Goal: Task Accomplishment & Management: Manage account settings

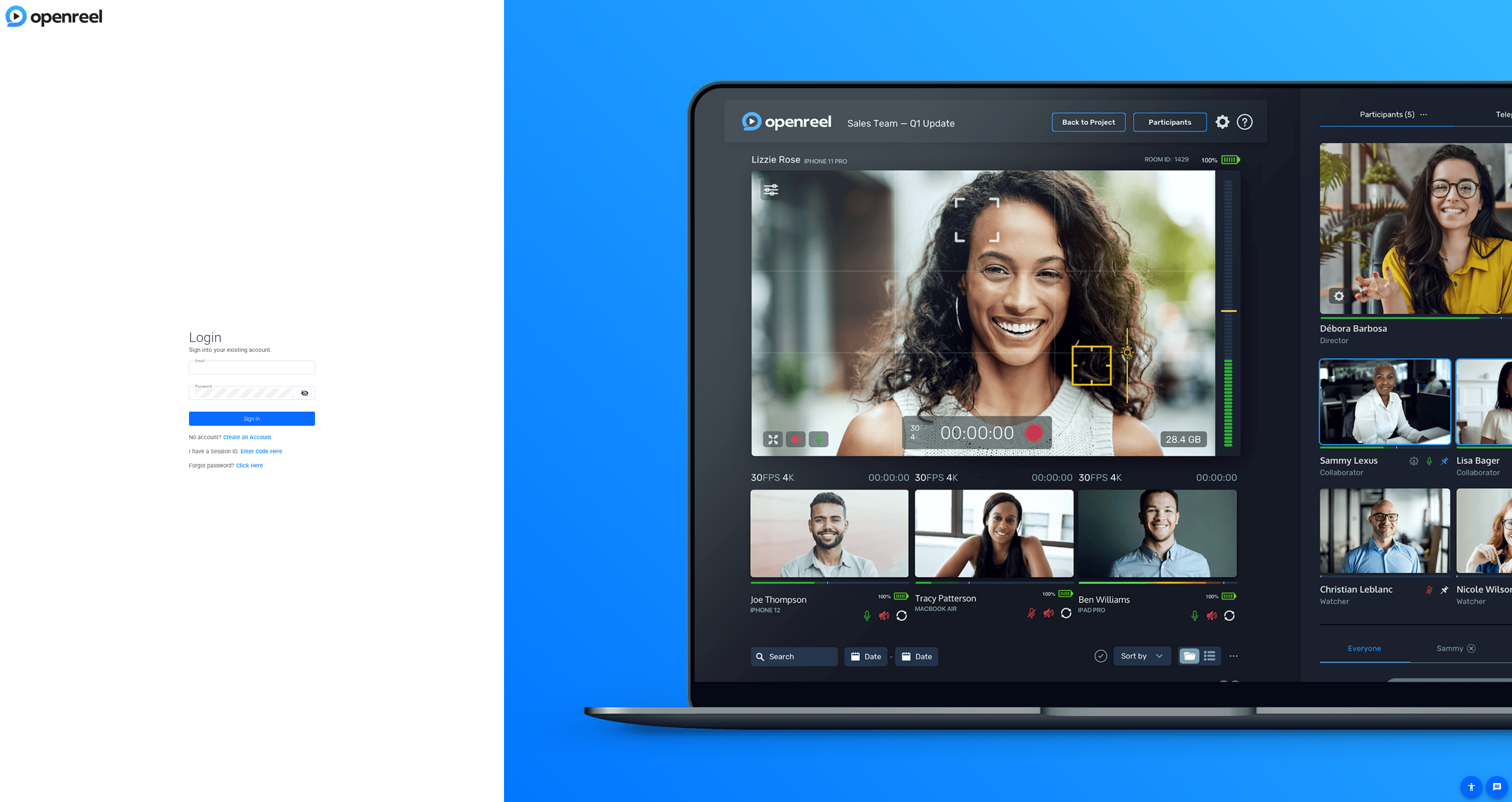
type input "scott.grant@workerbee.tv"
click at [228, 419] on span at bounding box center [252, 419] width 126 height 19
click at [247, 417] on div "W WorkerBee.TV navigate_next" at bounding box center [252, 421] width 136 height 16
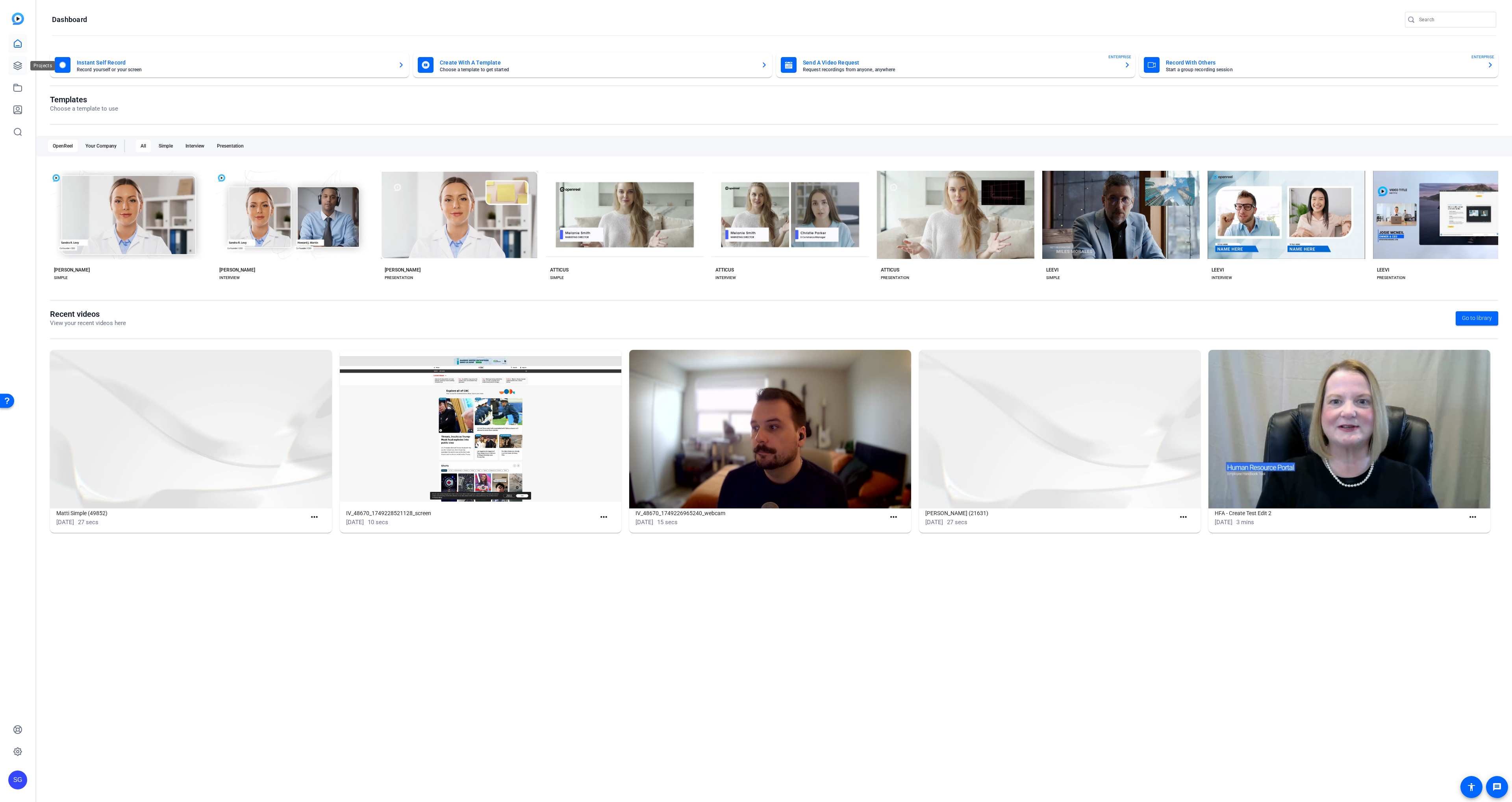
click at [25, 59] on link at bounding box center [18, 66] width 19 height 19
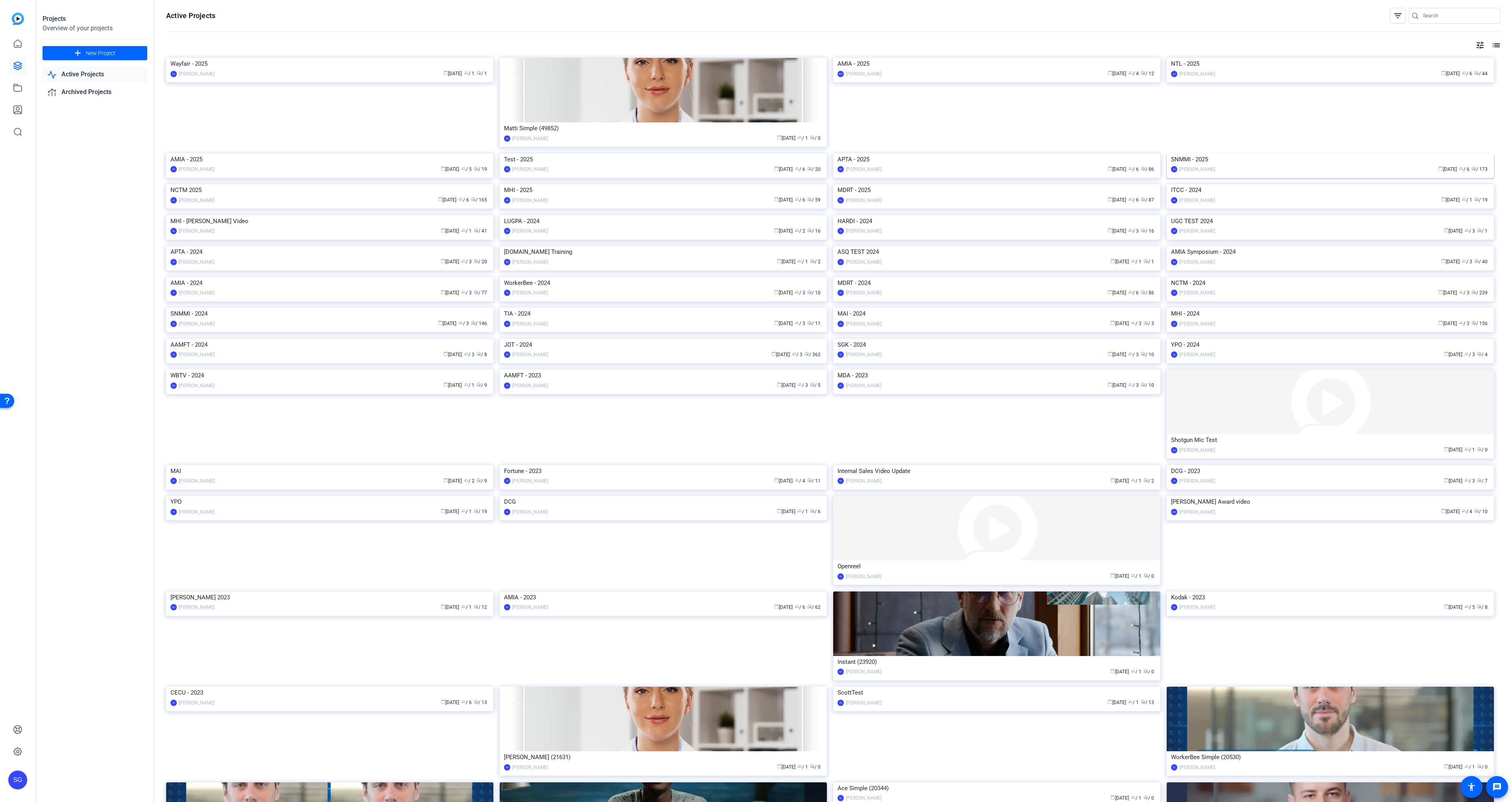
click at [1190, 154] on img at bounding box center [1330, 154] width 327 height 0
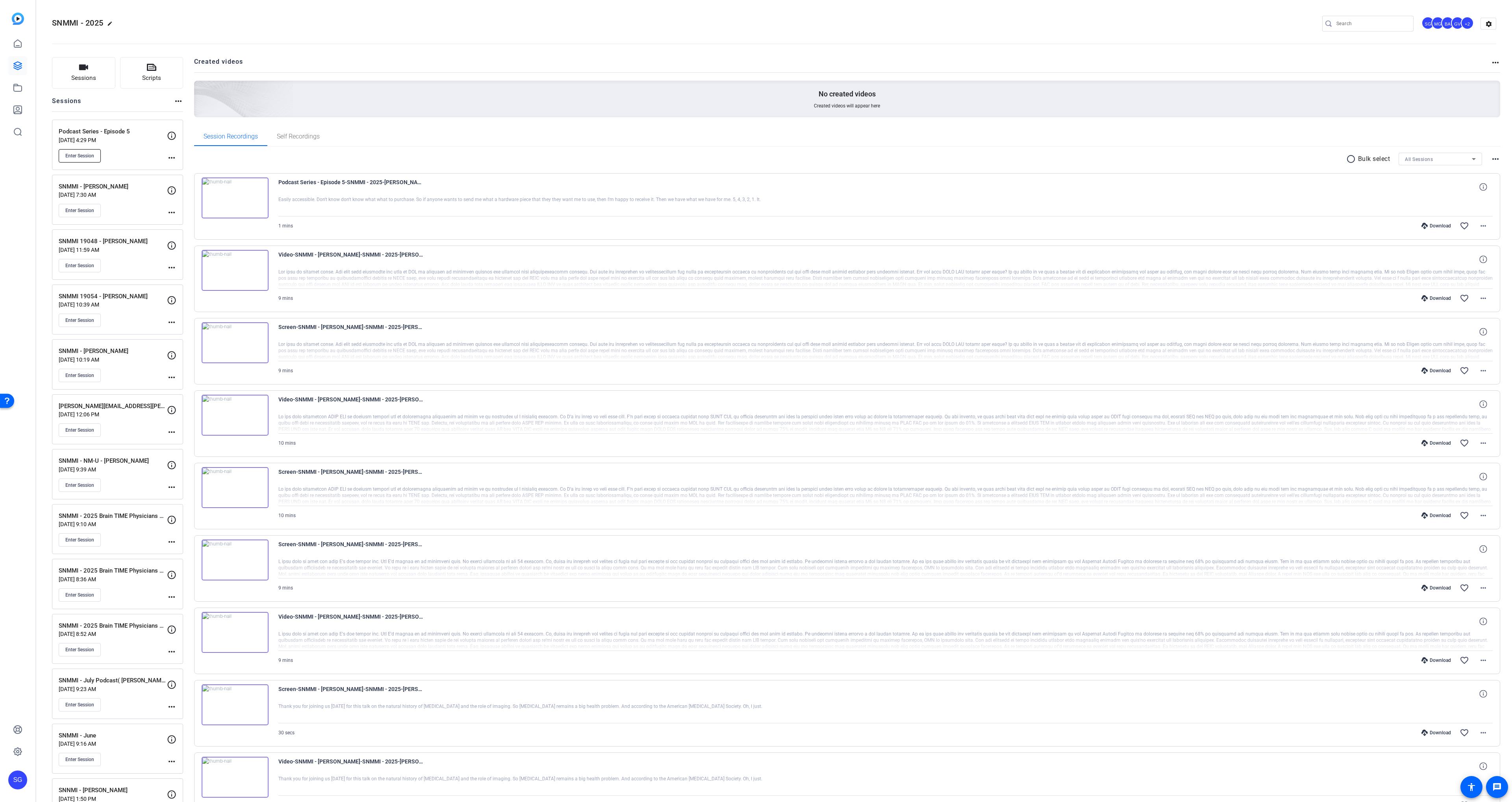
click at [80, 157] on span "Enter Session" at bounding box center [79, 155] width 29 height 6
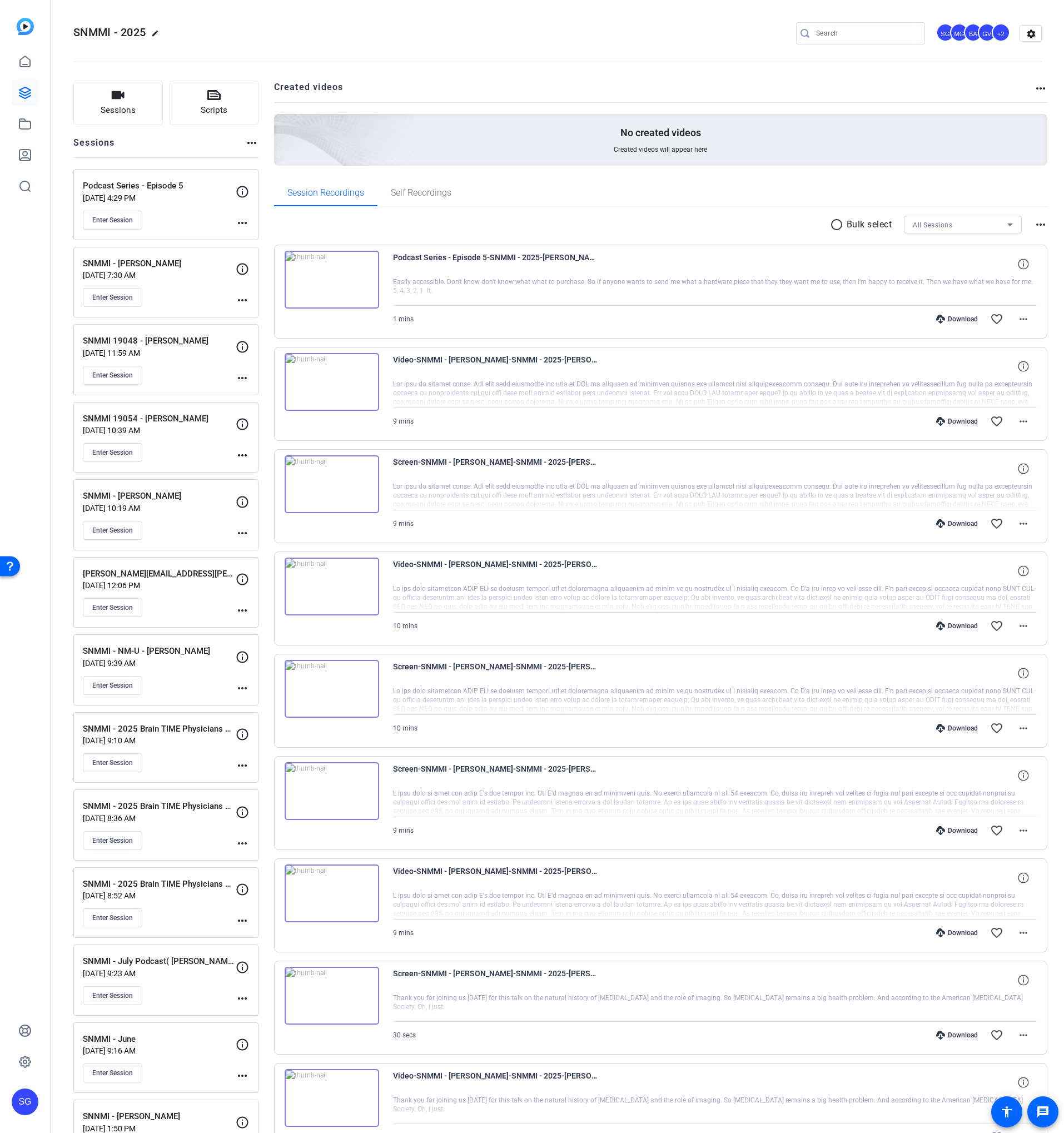
click at [429, 33] on div "SNMMI - 2025 edit SG MG BA GV +2 settings" at bounding box center [558, 33] width 969 height 17
click at [28, 1055] on icon at bounding box center [25, 1062] width 13 height 13
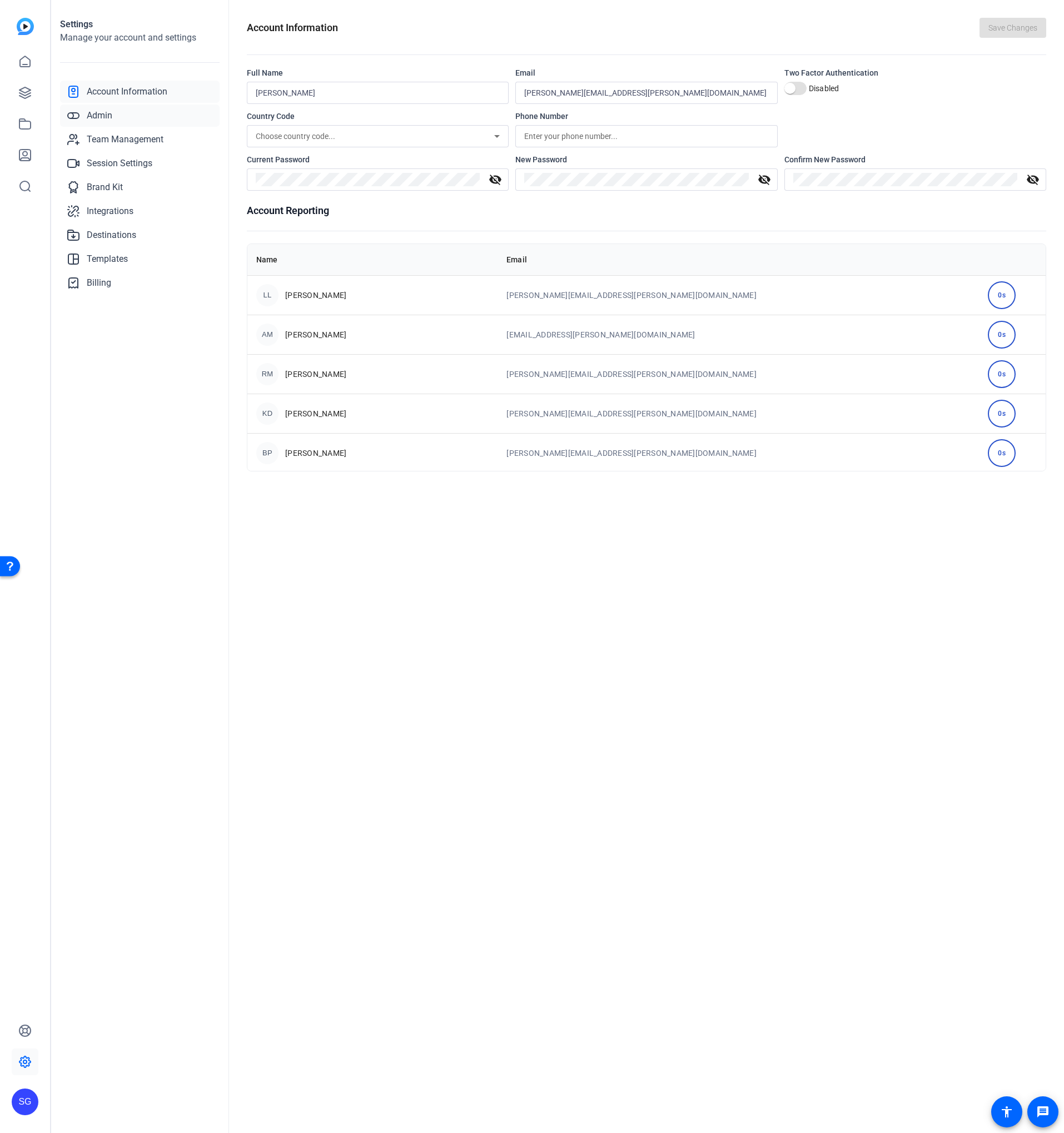
click at [156, 123] on link "Admin" at bounding box center [139, 115] width 160 height 22
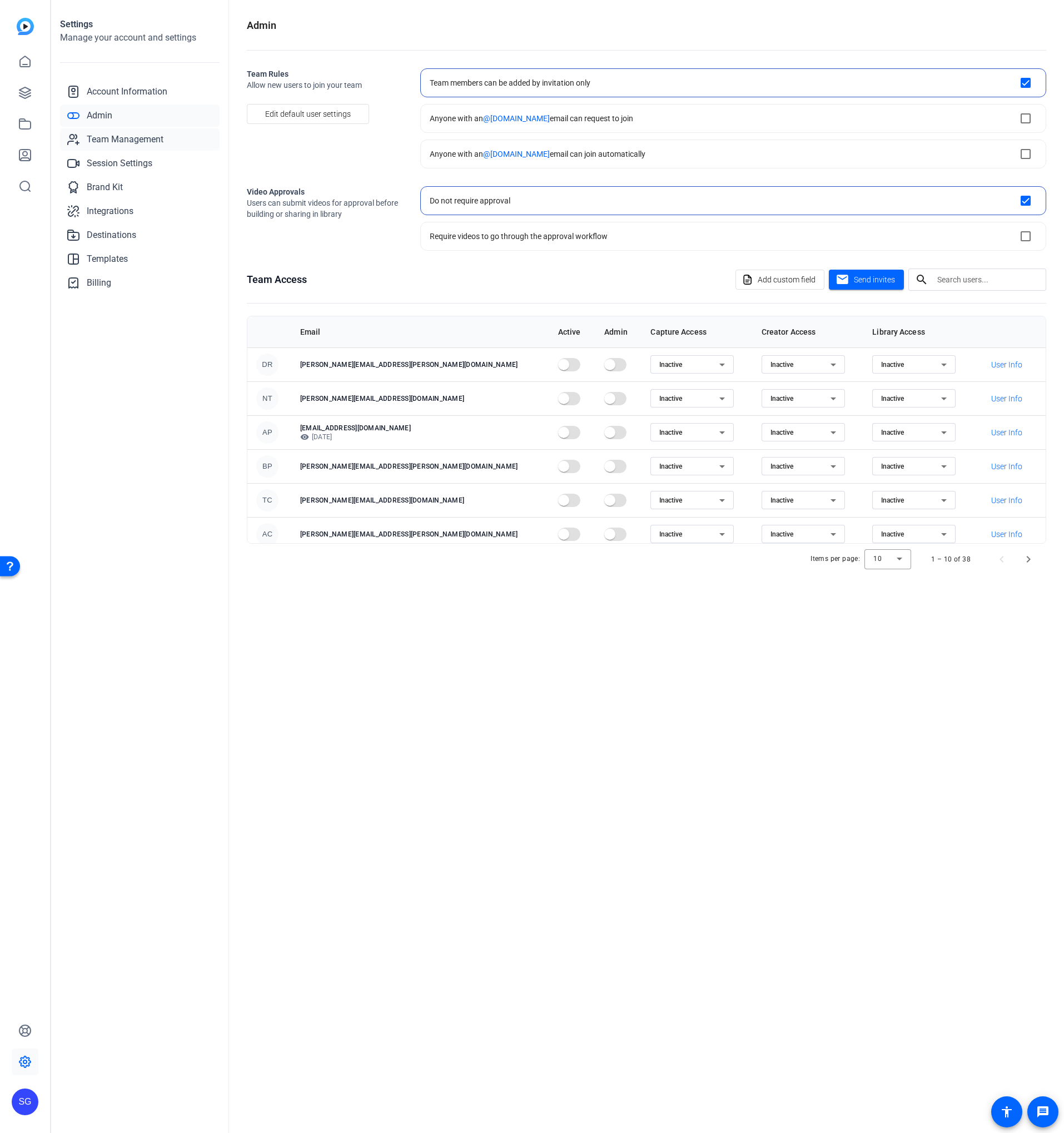
click at [151, 133] on span "Team Management" at bounding box center [125, 139] width 77 height 13
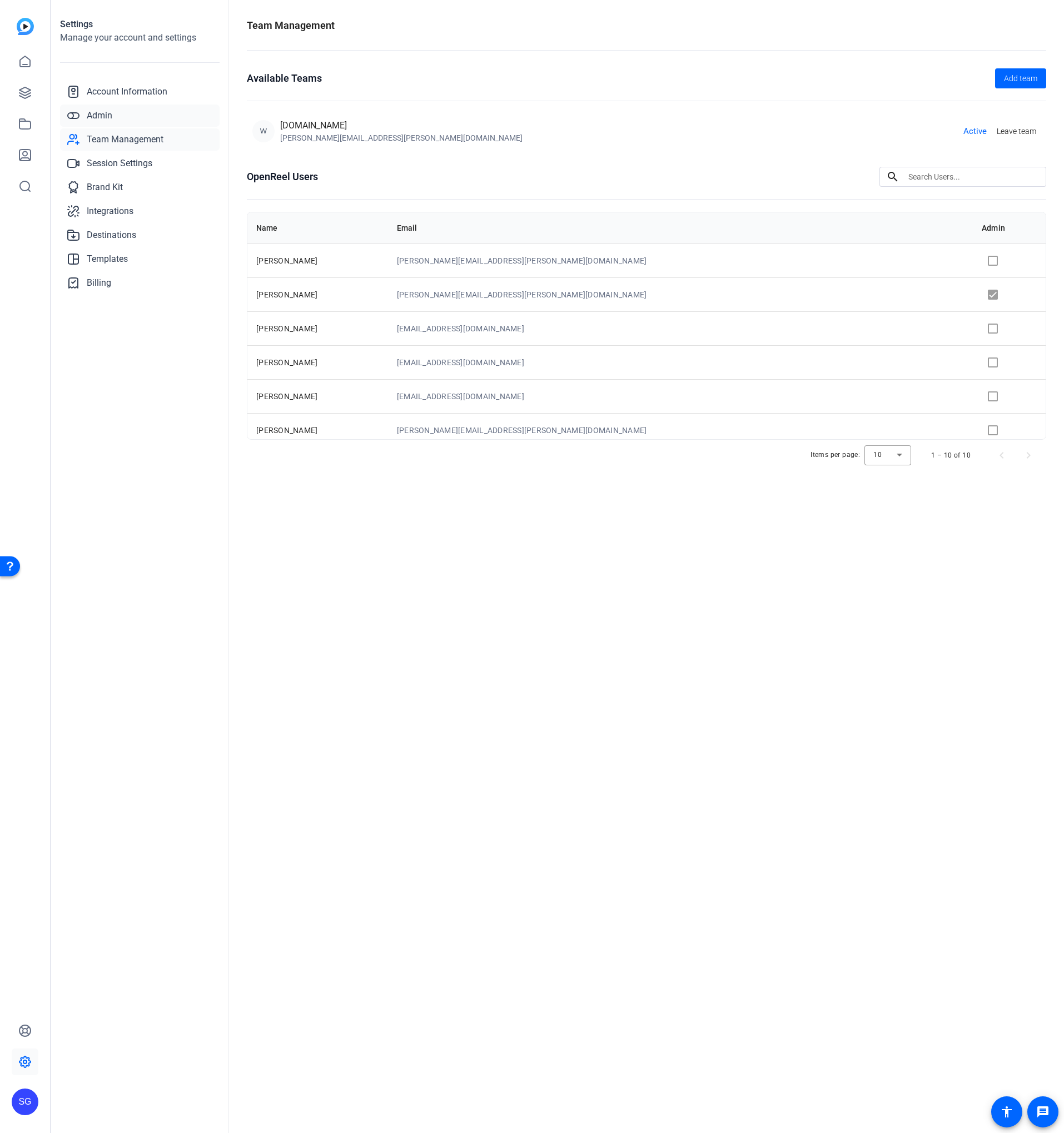
click at [150, 111] on link "Admin" at bounding box center [139, 115] width 160 height 22
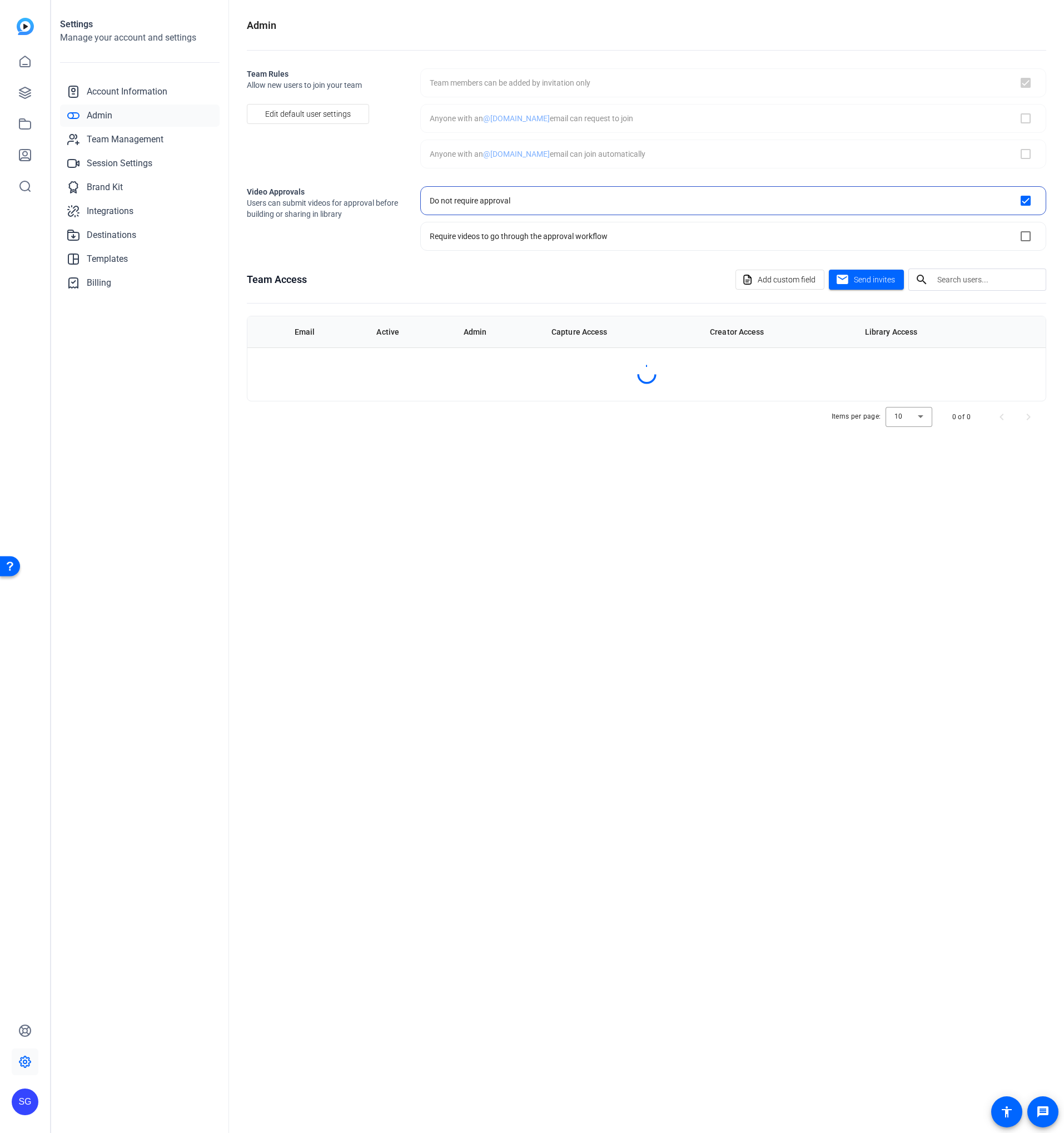
checkbox input "true"
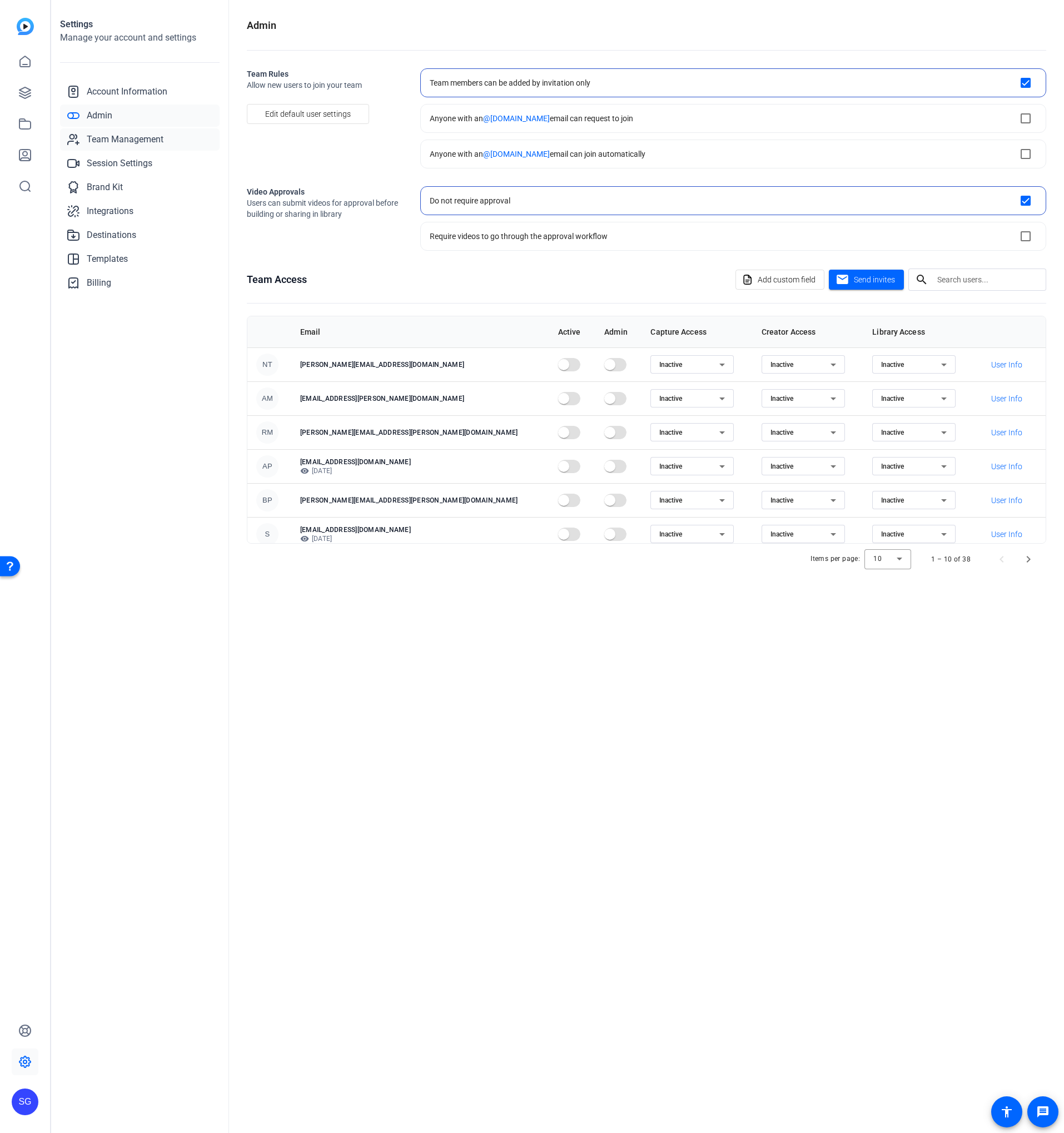
click at [144, 140] on span "Team Management" at bounding box center [125, 139] width 77 height 13
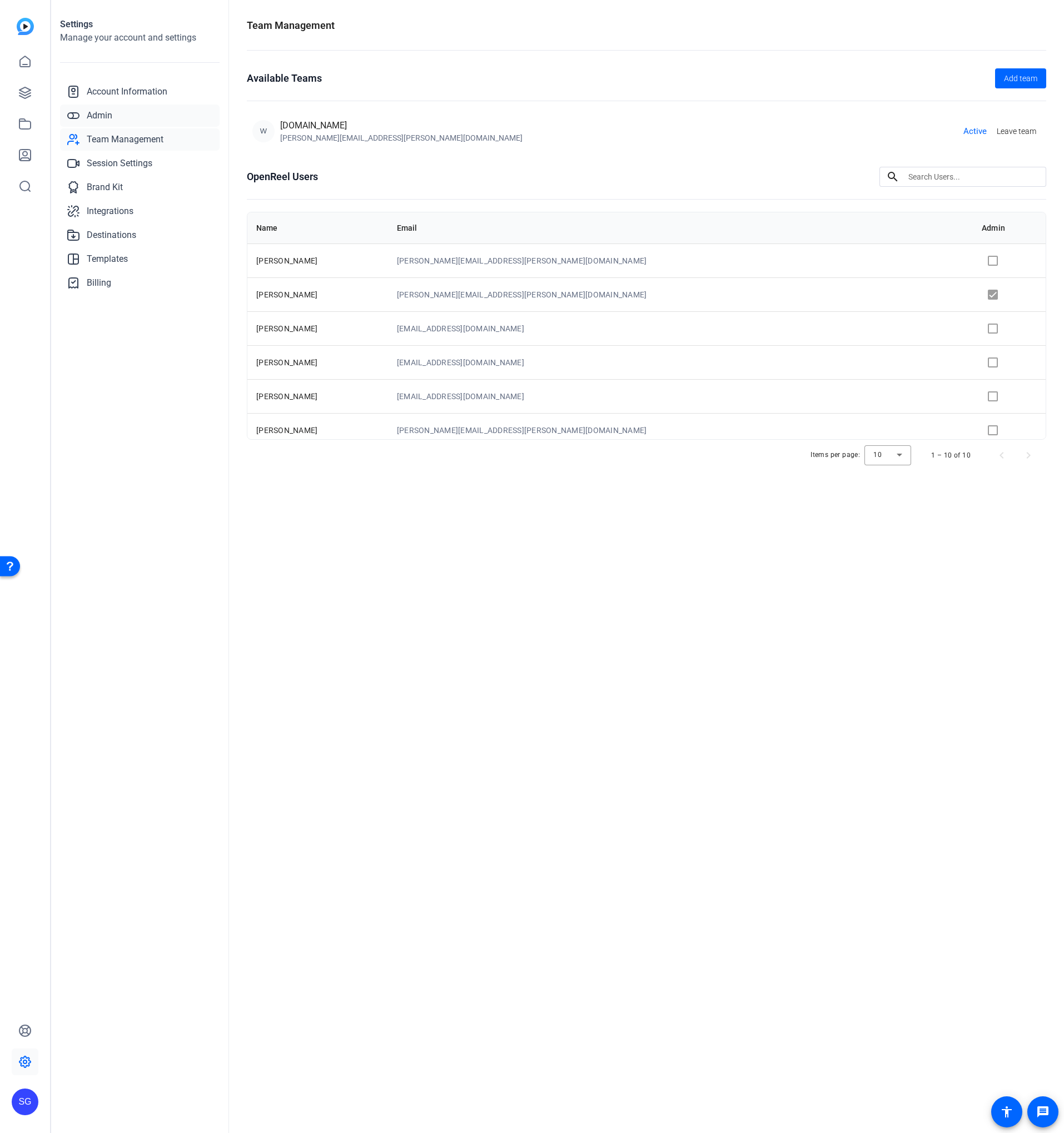
click at [143, 119] on link "Admin" at bounding box center [139, 115] width 160 height 22
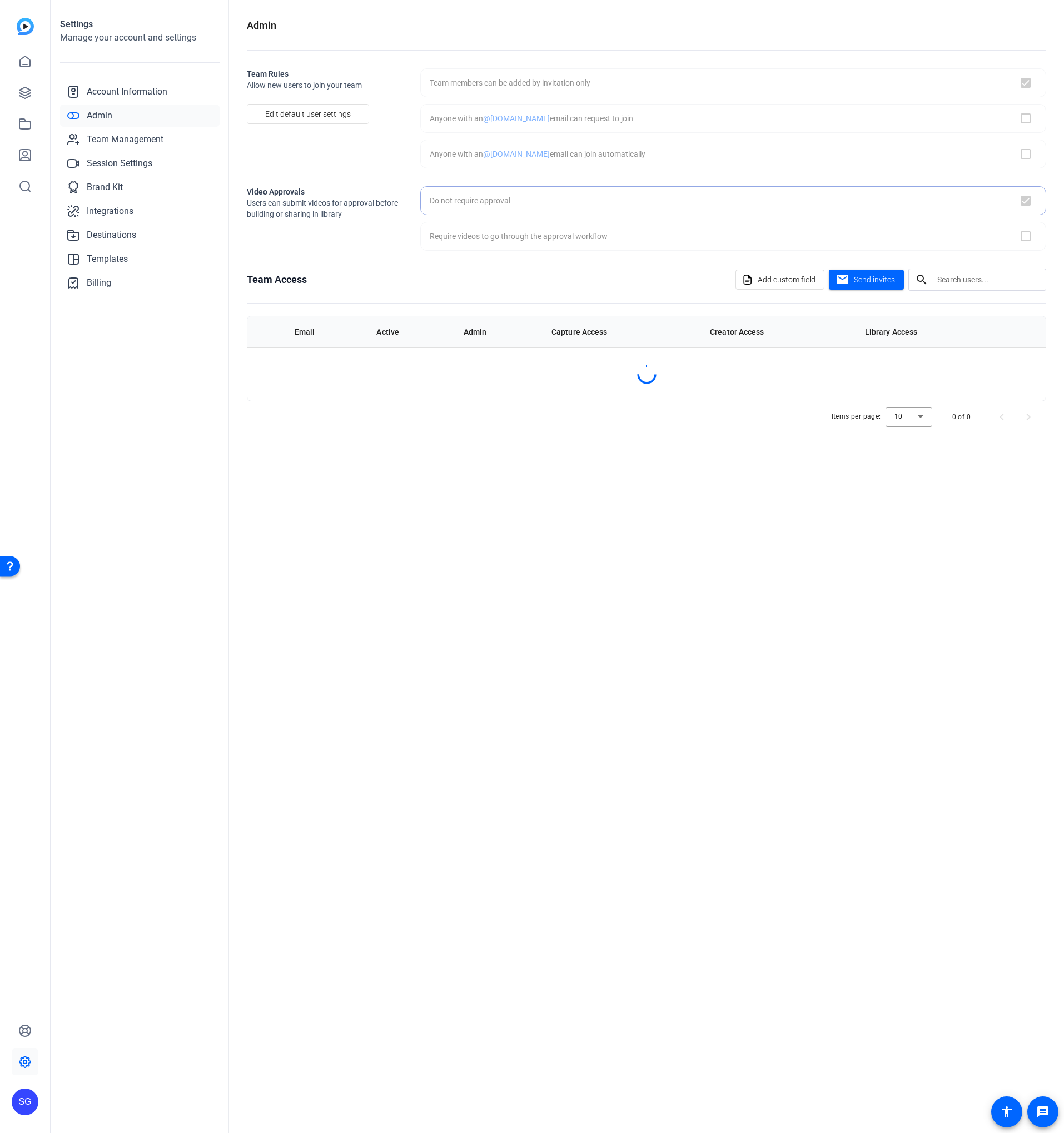
checkbox input "true"
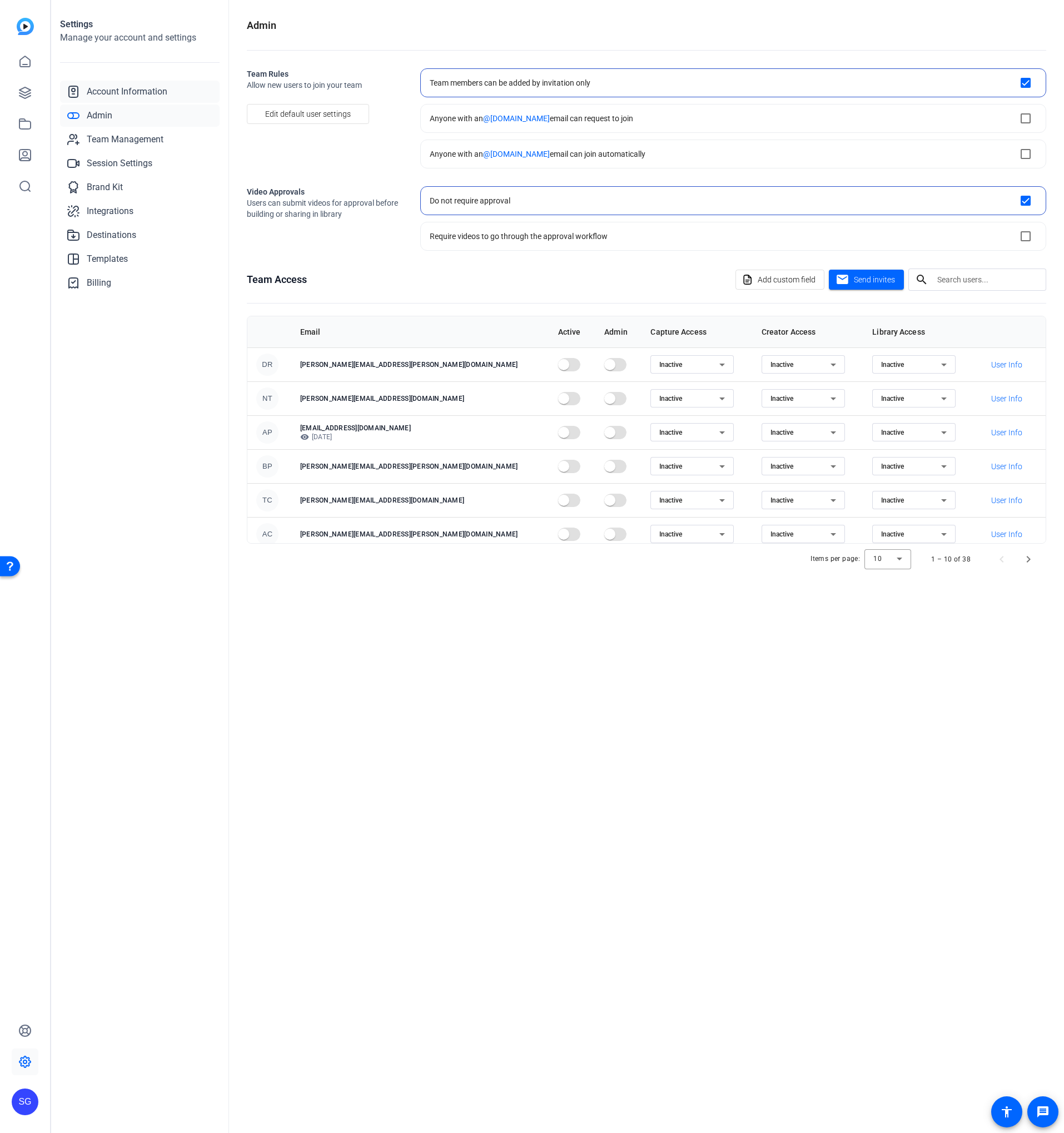
click at [177, 89] on link "Account Information" at bounding box center [139, 91] width 160 height 22
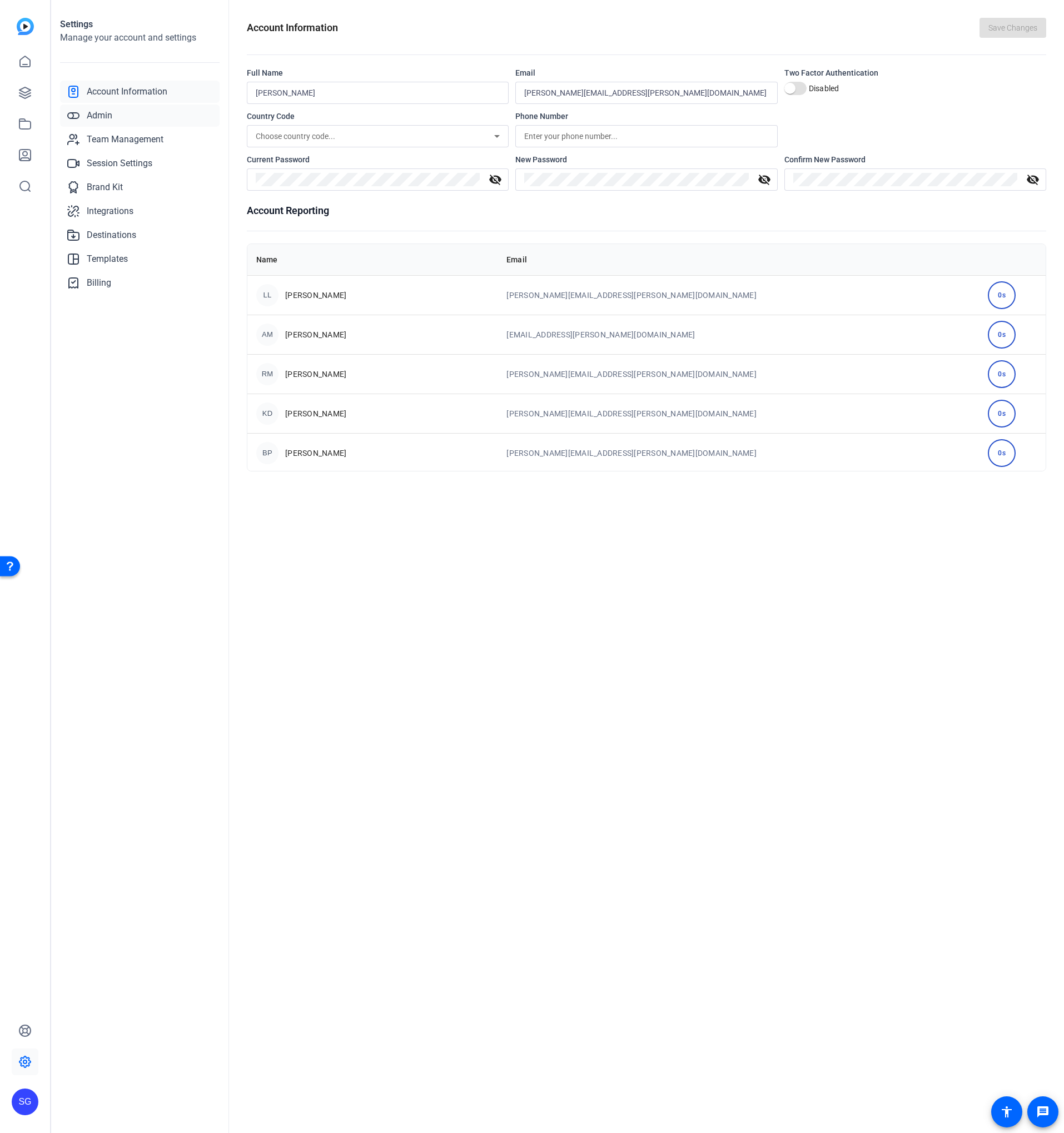
click at [143, 119] on link "Admin" at bounding box center [139, 115] width 160 height 22
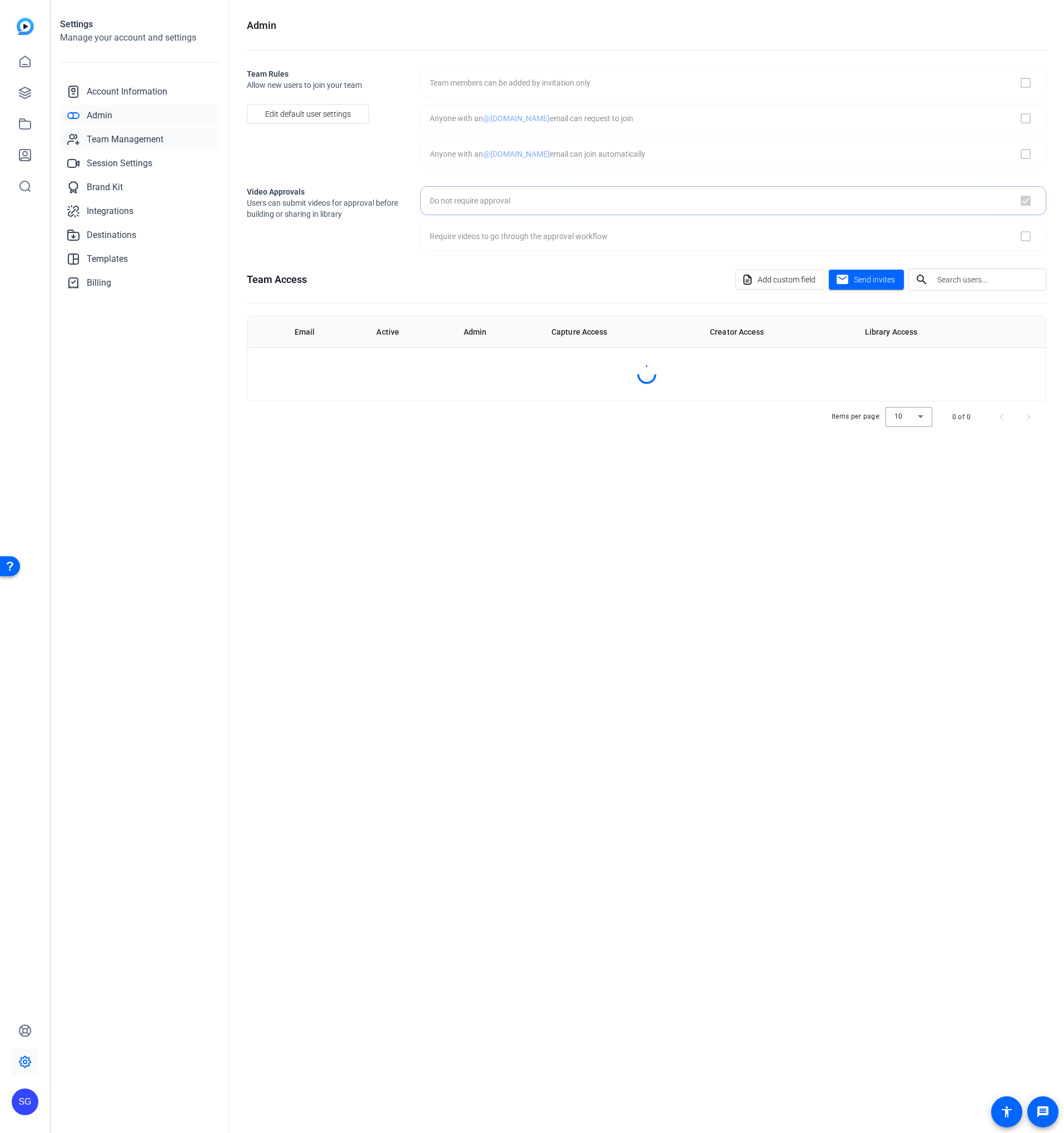
checkbox input "true"
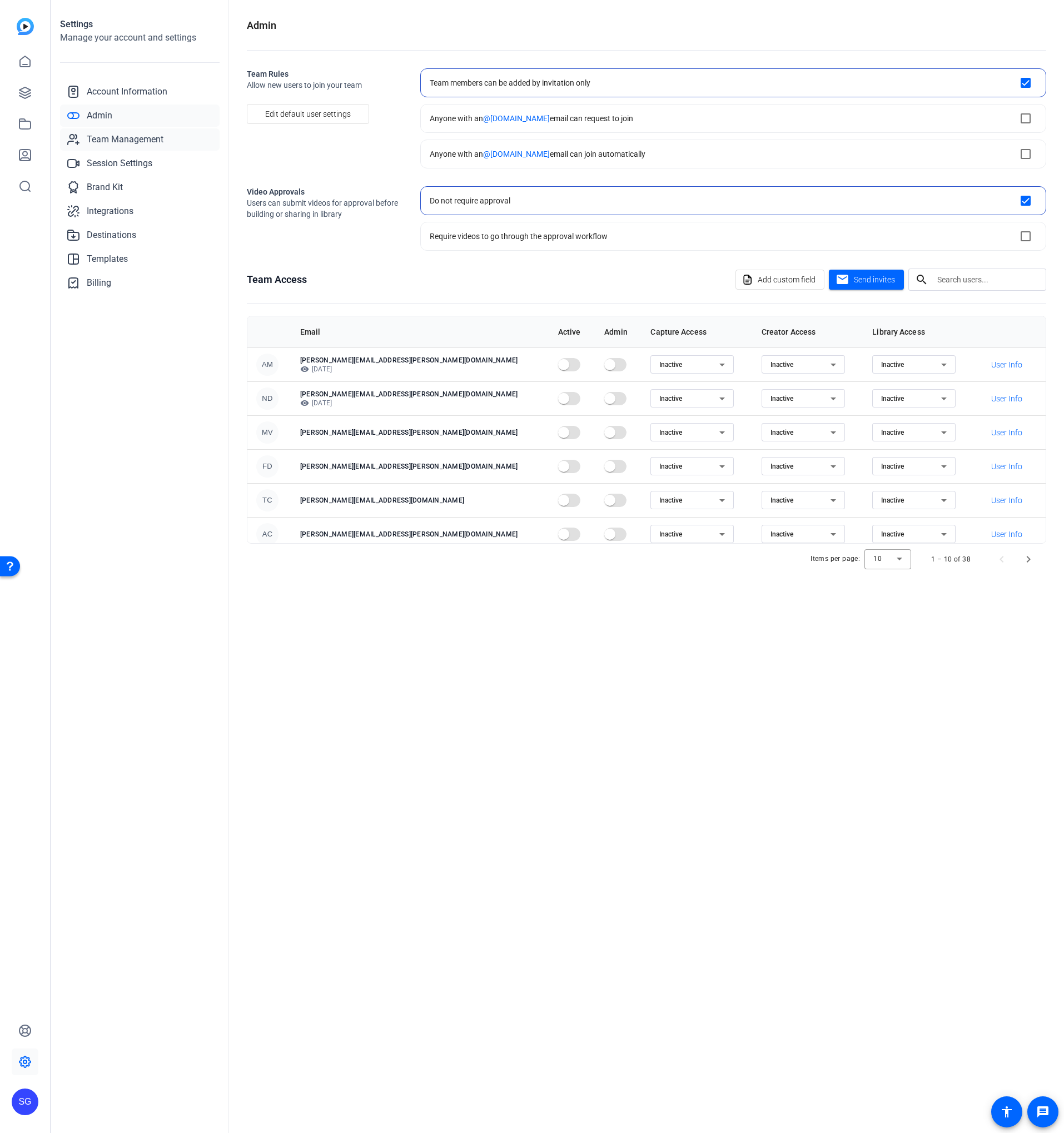
click at [141, 139] on span "Team Management" at bounding box center [125, 139] width 77 height 13
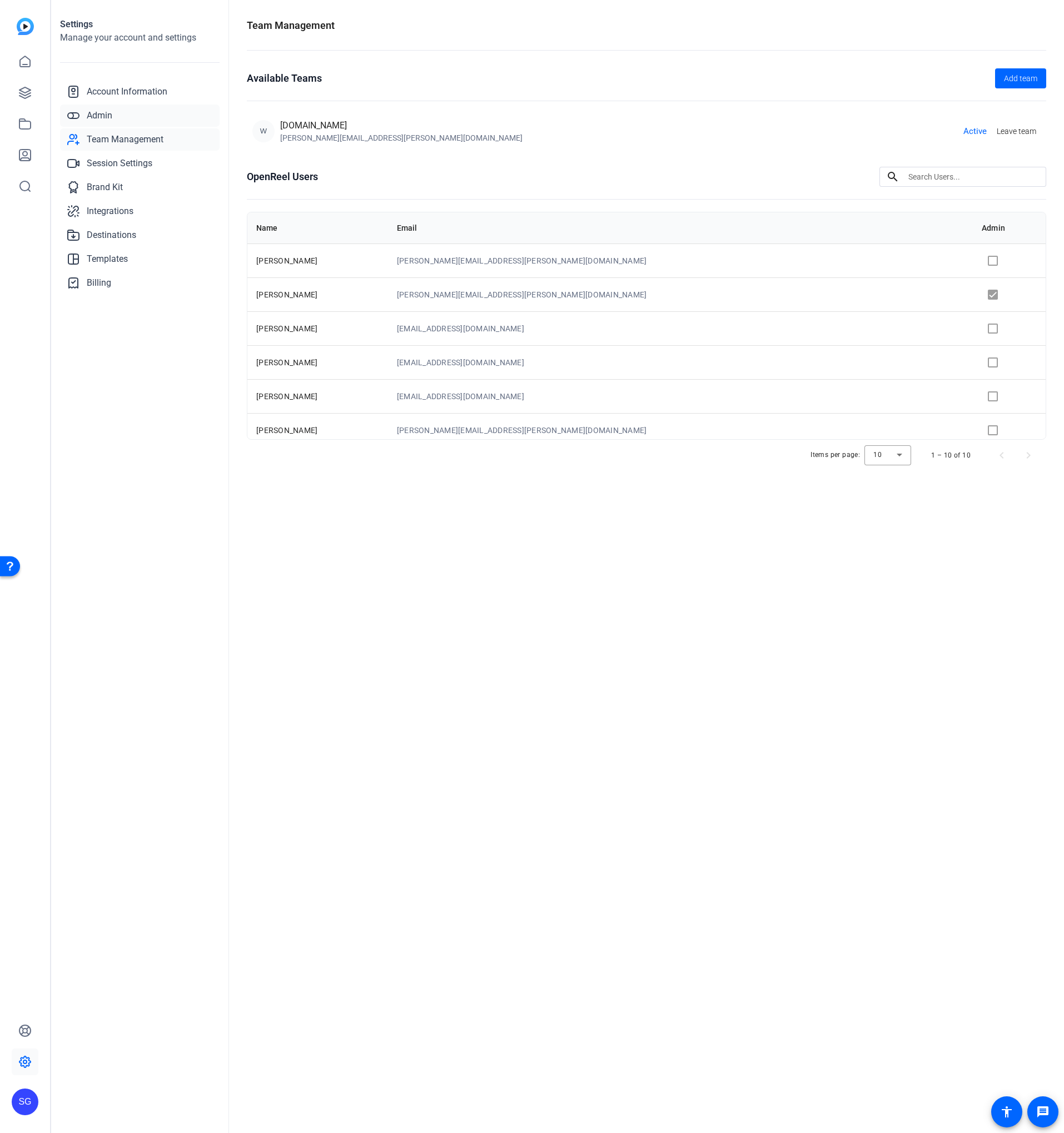
click at [152, 119] on link "Admin" at bounding box center [139, 115] width 160 height 22
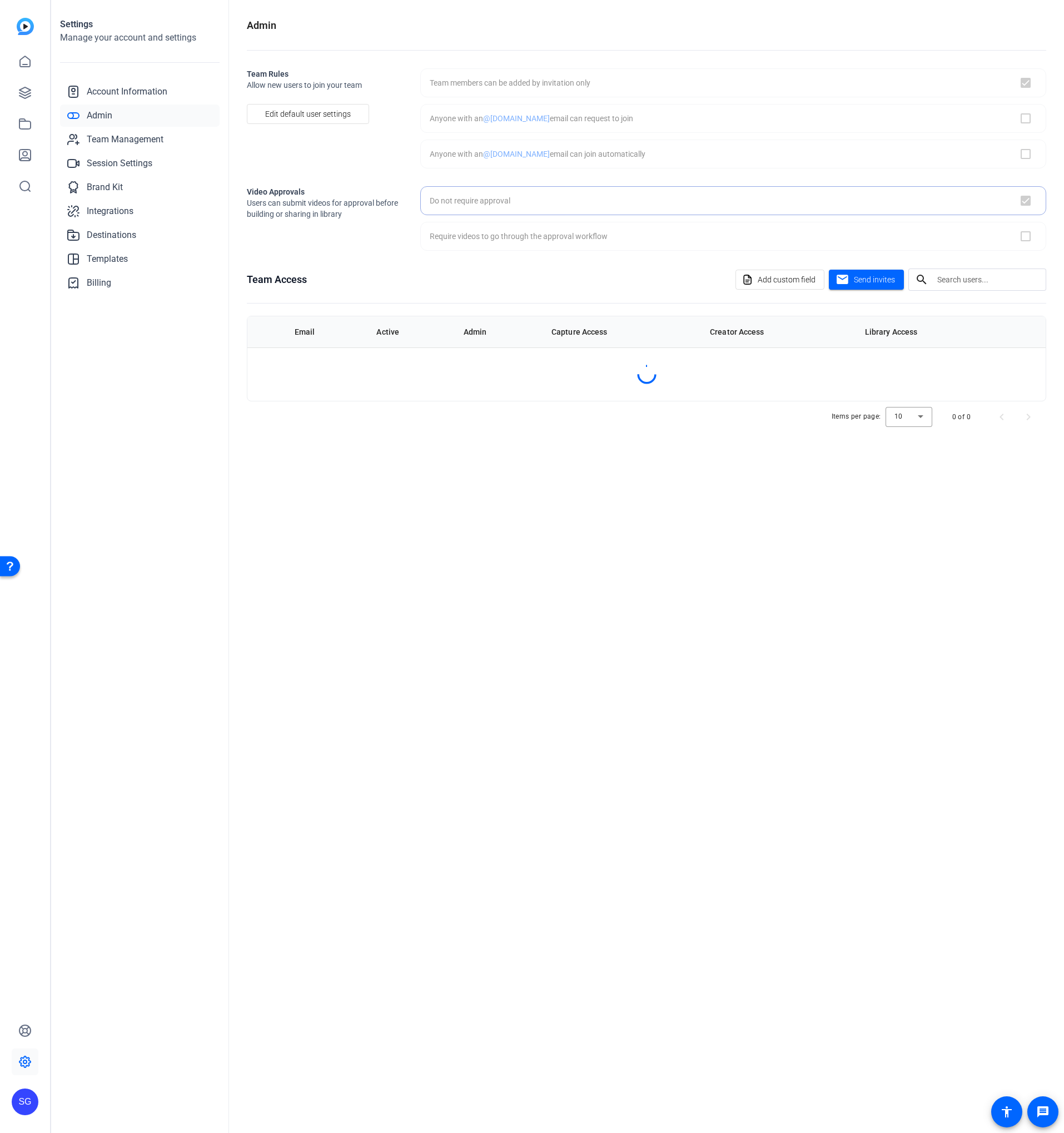
checkbox input "true"
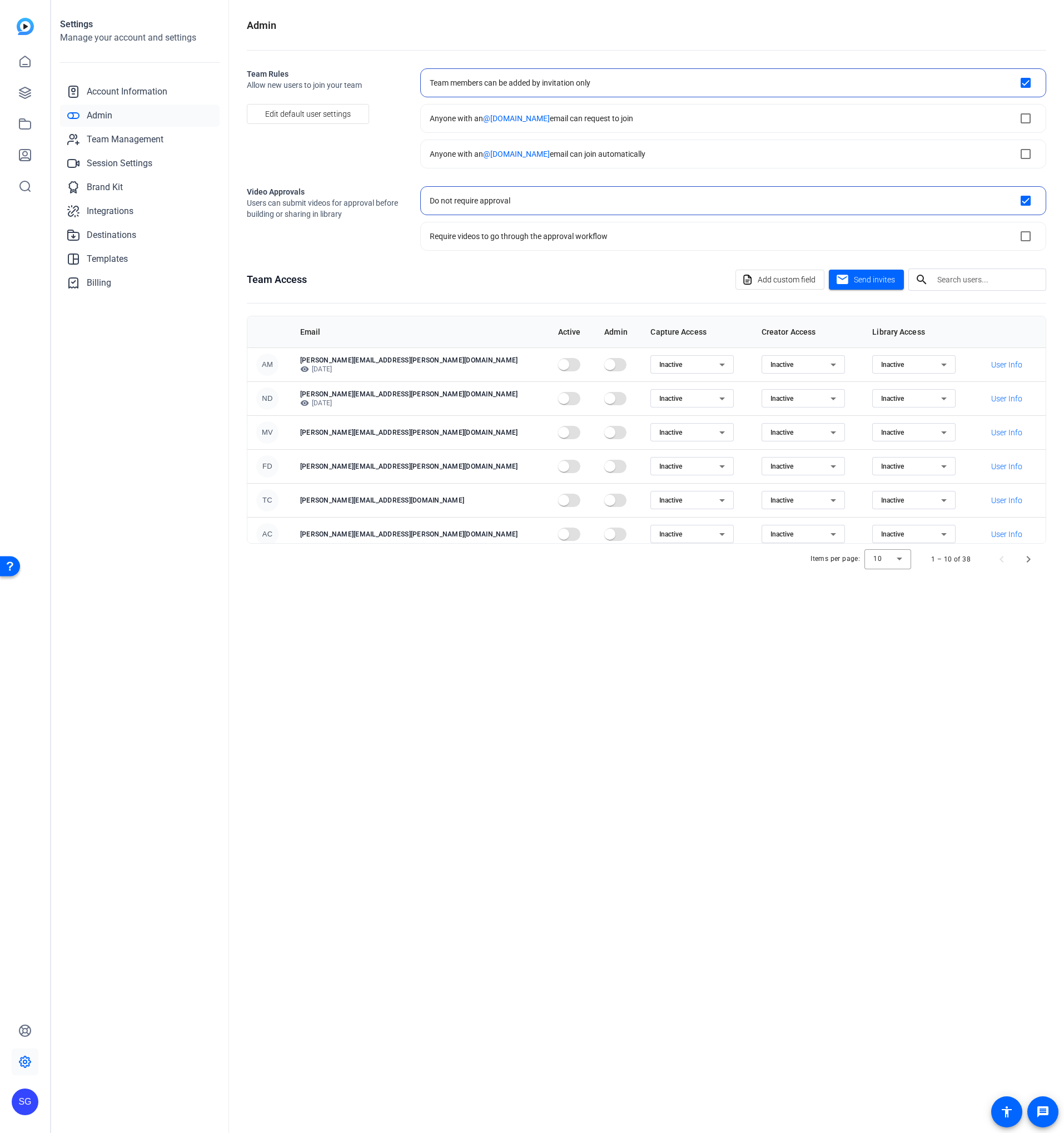
click at [373, 268] on openreel-admin "Admin Team Rules Allow new users to join your team Edit default user settings T…" at bounding box center [646, 296] width 800 height 557
click at [171, 141] on link "Team Management" at bounding box center [139, 139] width 160 height 22
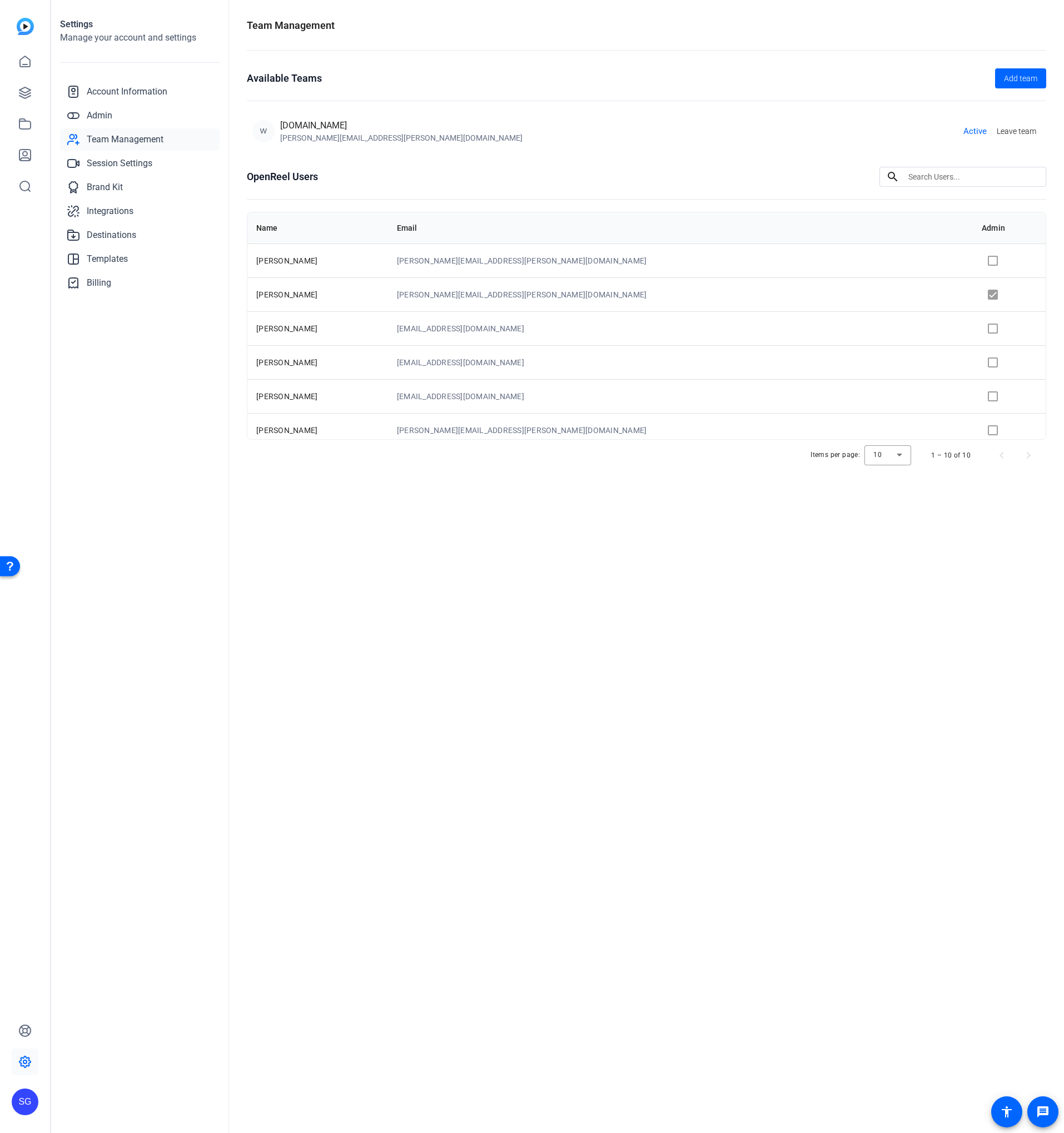
click at [456, 132] on div "W WorkerBee.TV laura.lewandoski@workerbee.tv Active Leave team" at bounding box center [646, 132] width 788 height 25
click at [128, 118] on link "Admin" at bounding box center [139, 115] width 160 height 22
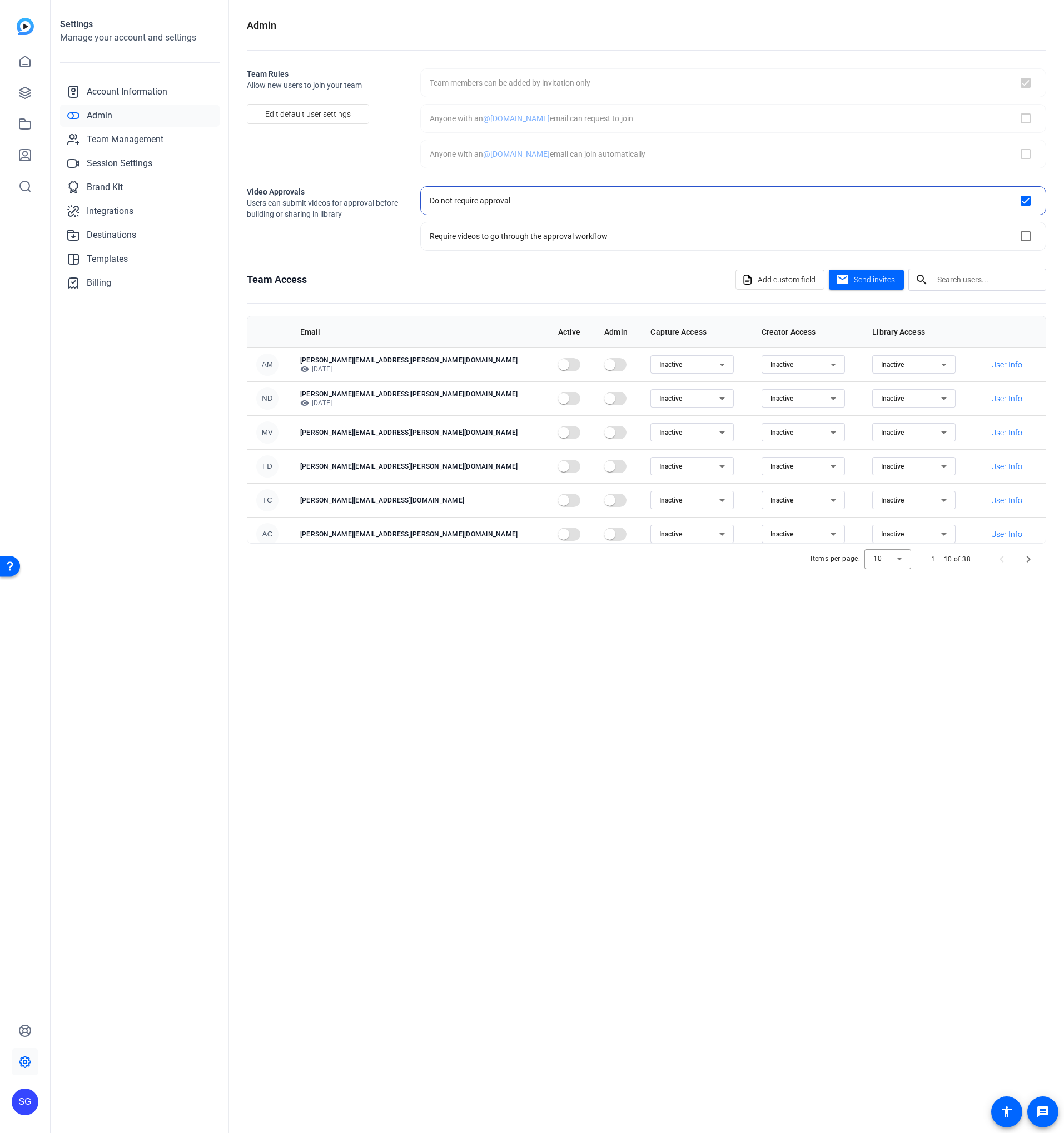
checkbox input "true"
click at [906, 560] on div at bounding box center [887, 559] width 46 height 27
drag, startPoint x: 887, startPoint y: 634, endPoint x: 868, endPoint y: 626, distance: 20.6
click at [887, 634] on mat-option "100" at bounding box center [888, 636] width 46 height 17
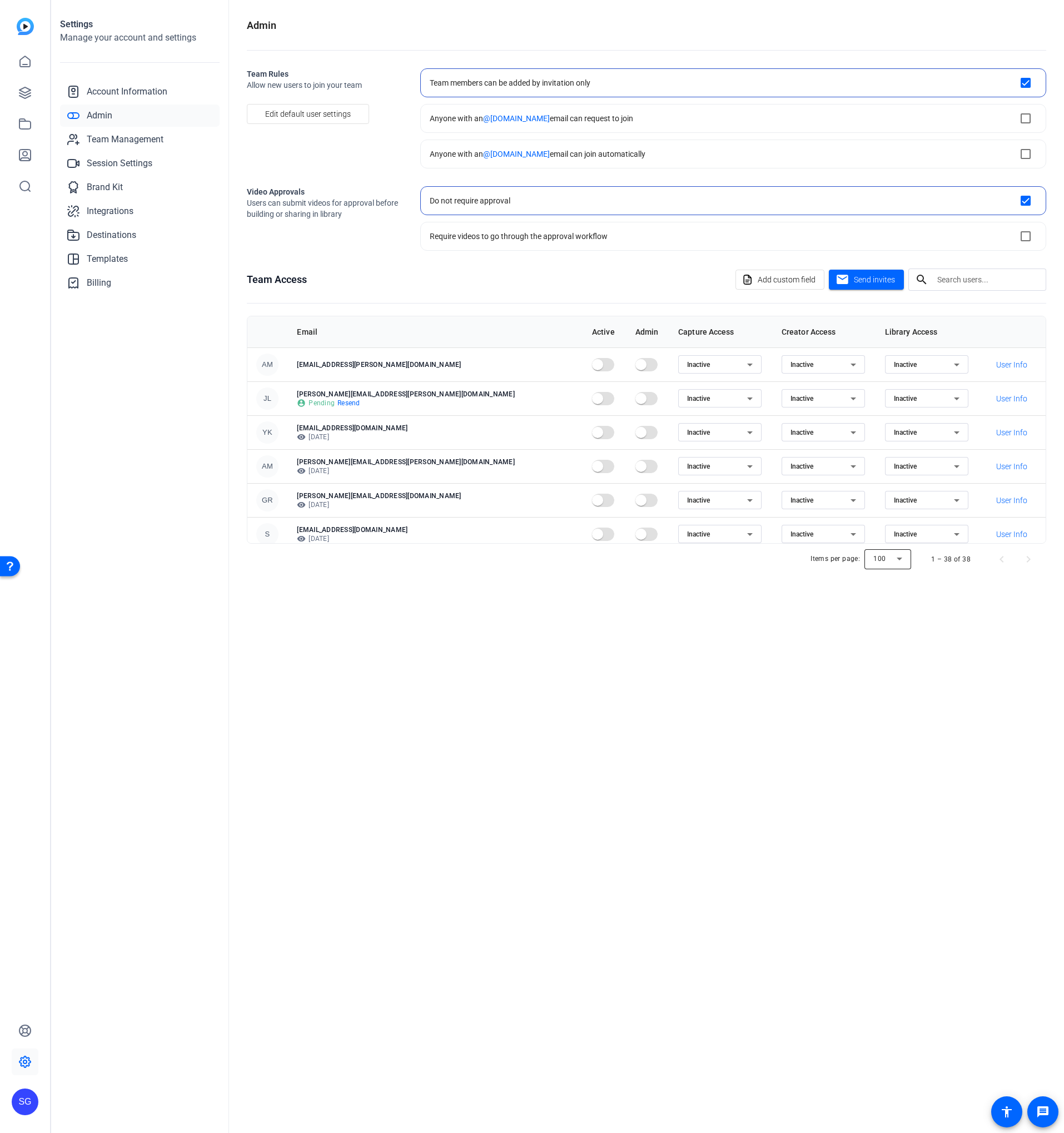
click at [884, 559] on div at bounding box center [887, 559] width 46 height 27
click at [883, 577] on mat-option "10" at bounding box center [888, 582] width 46 height 17
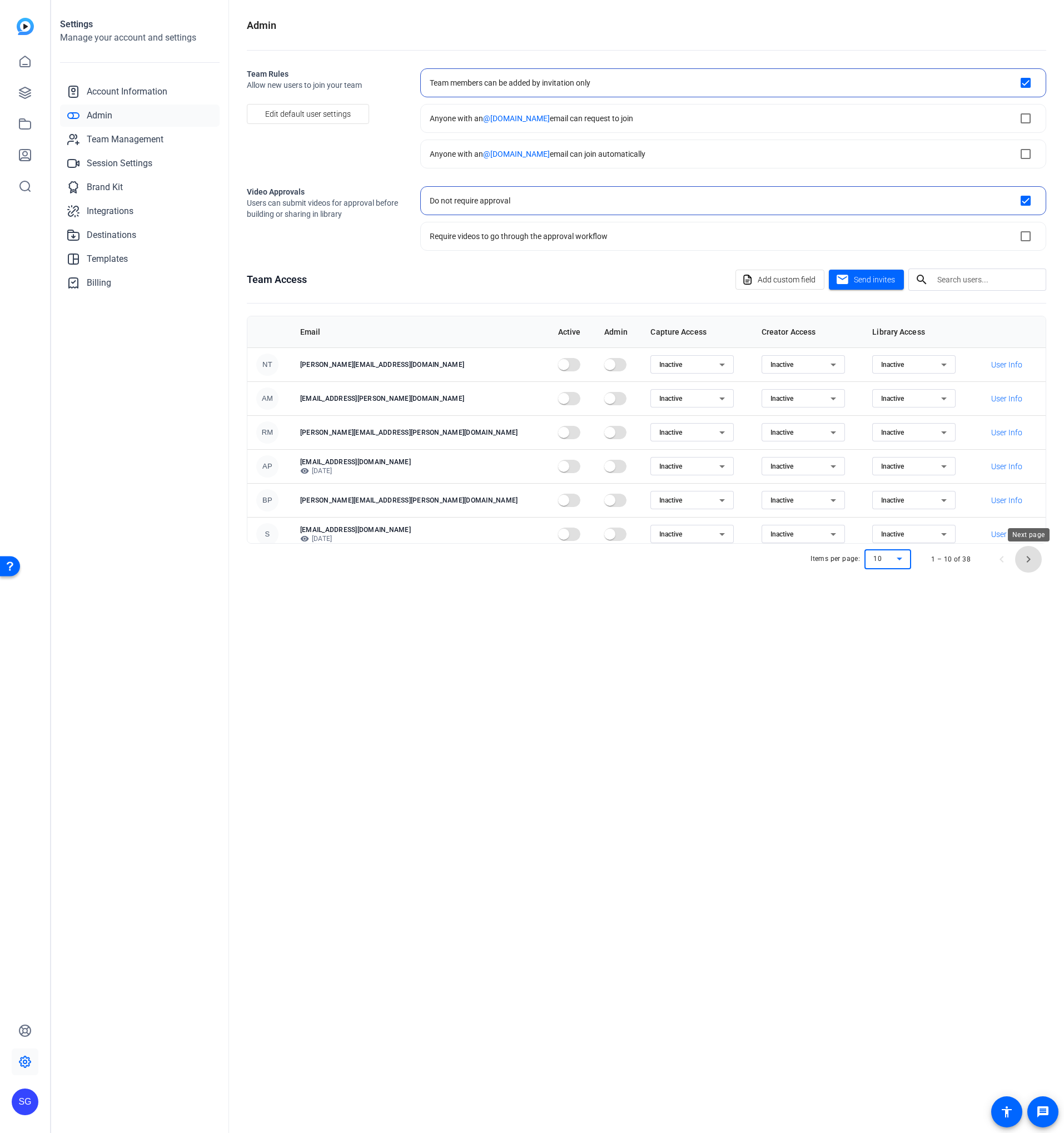
click at [1031, 551] on span "Next page" at bounding box center [1028, 559] width 27 height 27
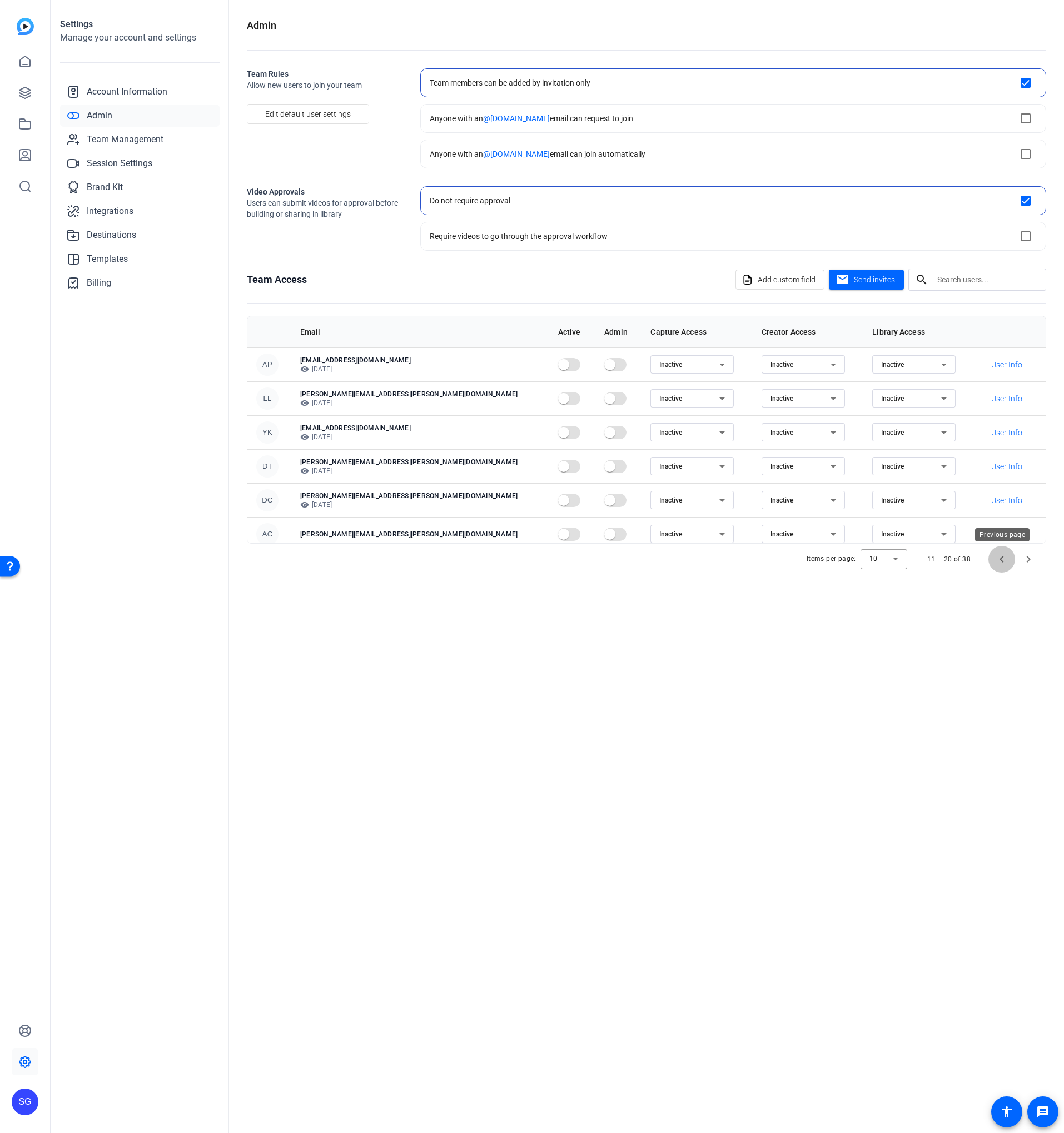
click at [1007, 557] on span "Previous page" at bounding box center [1002, 559] width 27 height 27
click at [1023, 557] on span "Next page" at bounding box center [1028, 559] width 27 height 27
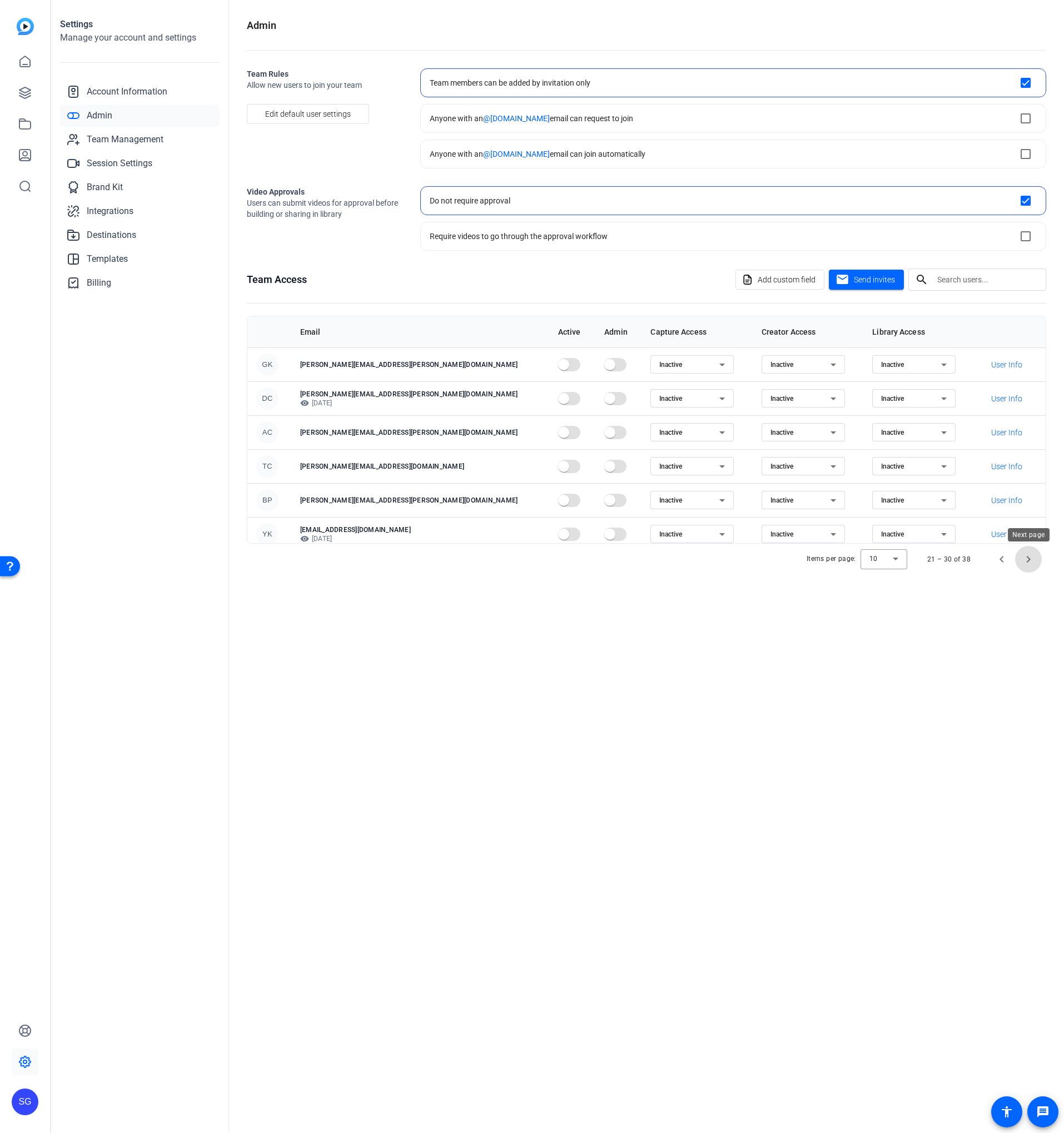
click at [1023, 557] on span "Next page" at bounding box center [1028, 559] width 27 height 27
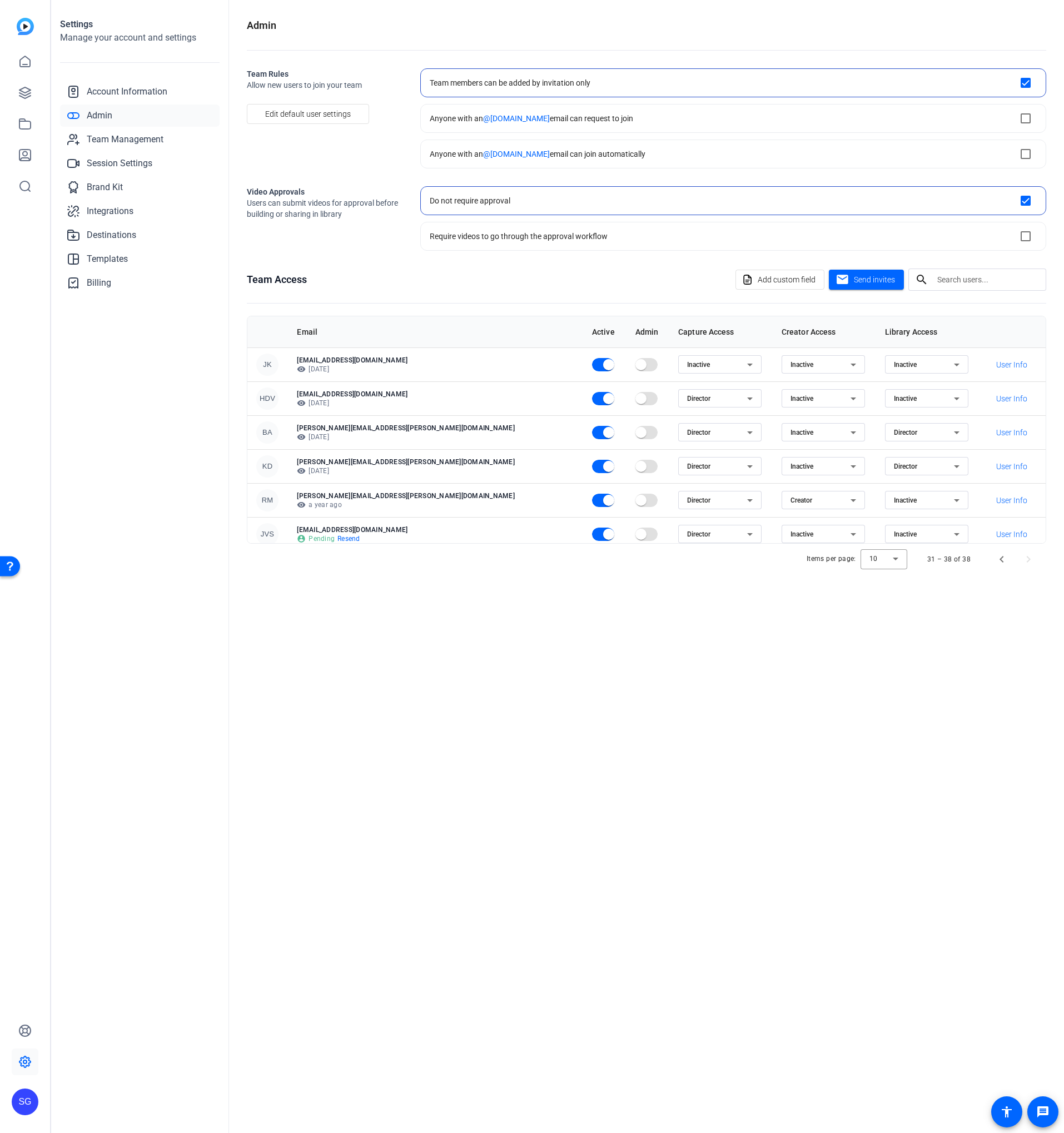
click at [255, 69] on h2 "Team Rules" at bounding box center [325, 74] width 156 height 11
drag, startPoint x: 255, startPoint y: 69, endPoint x: 256, endPoint y: 81, distance: 12.0
click at [256, 81] on div "Team Rules Allow new users to join your team" at bounding box center [325, 80] width 156 height 22
click at [254, 80] on span "Allow new users to join your team" at bounding box center [325, 85] width 156 height 11
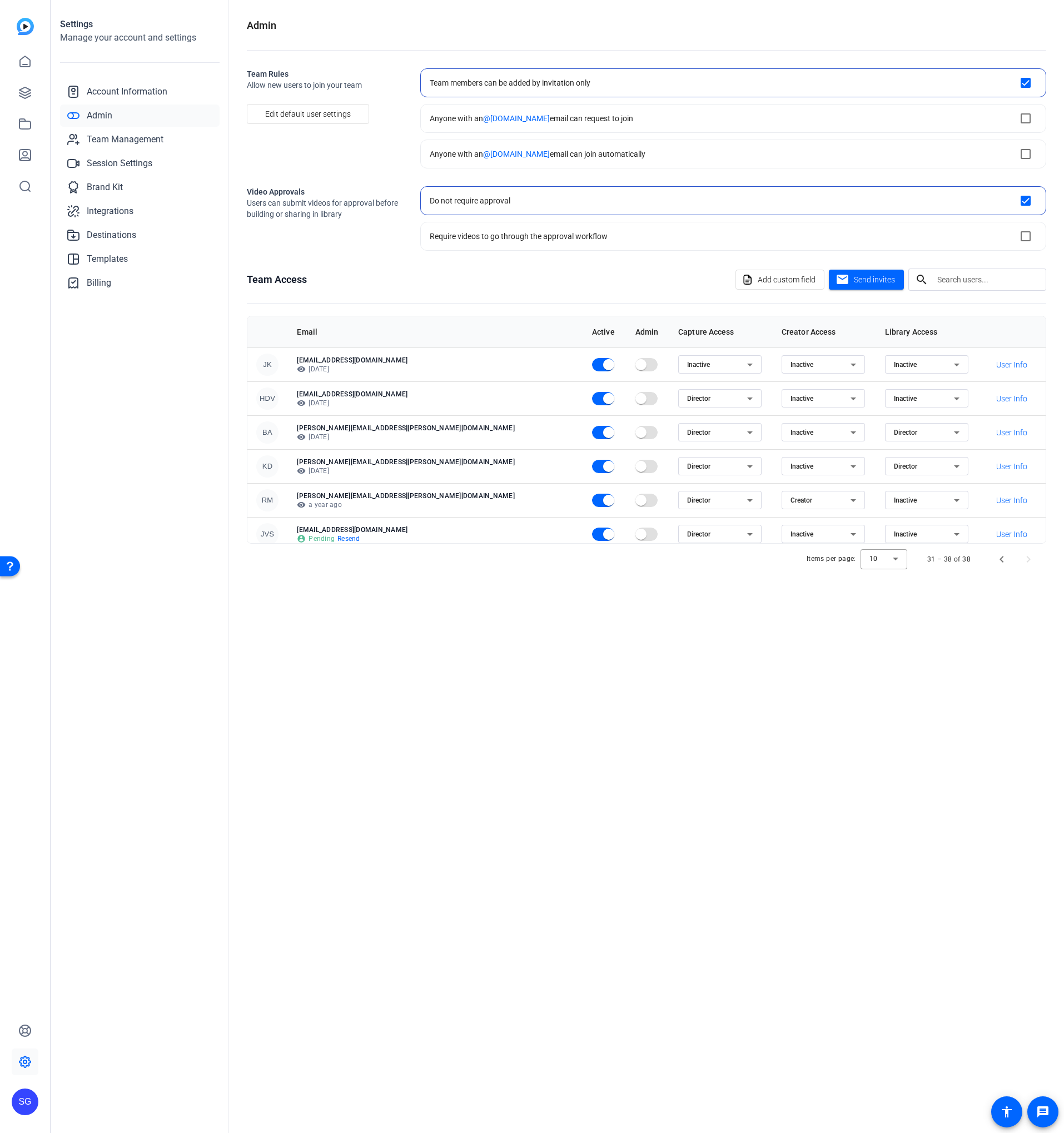
click at [252, 80] on span "Allow new users to join your team" at bounding box center [325, 85] width 156 height 11
click at [344, 266] on openreel-admin "Admin Team Rules Allow new users to join your team Edit default user settings T…" at bounding box center [646, 296] width 800 height 557
click at [350, 725] on div "Admin Team Rules Allow new users to join your team Edit default user settings T…" at bounding box center [646, 566] width 835 height 1133
click at [492, 266] on openreel-admin "Admin Team Rules Allow new users to join your team Edit default user settings T…" at bounding box center [646, 296] width 800 height 557
click at [489, 267] on openreel-admin "Admin Team Rules Allow new users to join your team Edit default user settings T…" at bounding box center [646, 296] width 800 height 557
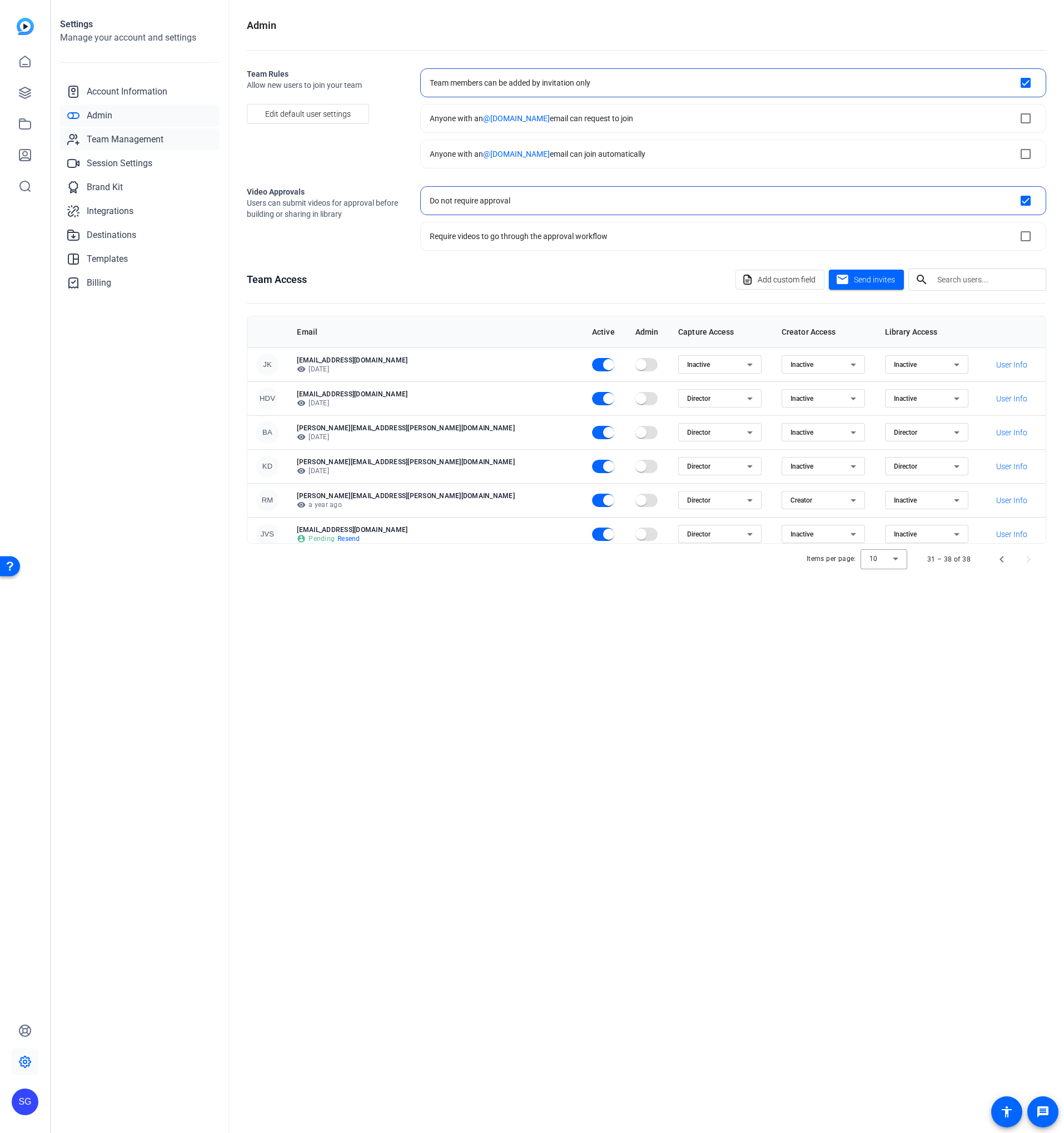
click at [157, 133] on span "Team Management" at bounding box center [125, 139] width 77 height 13
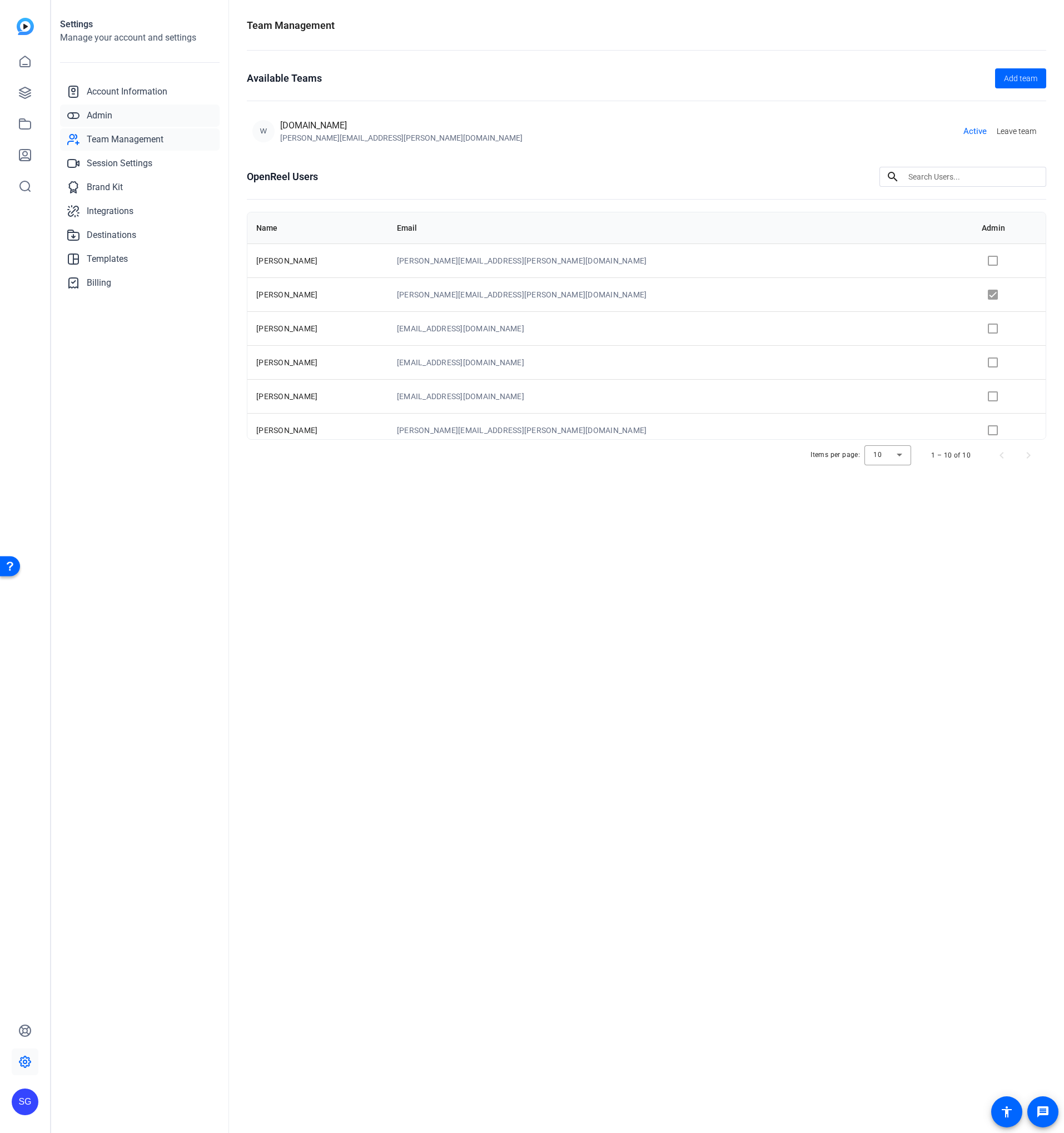
click at [146, 117] on link "Admin" at bounding box center [139, 115] width 160 height 22
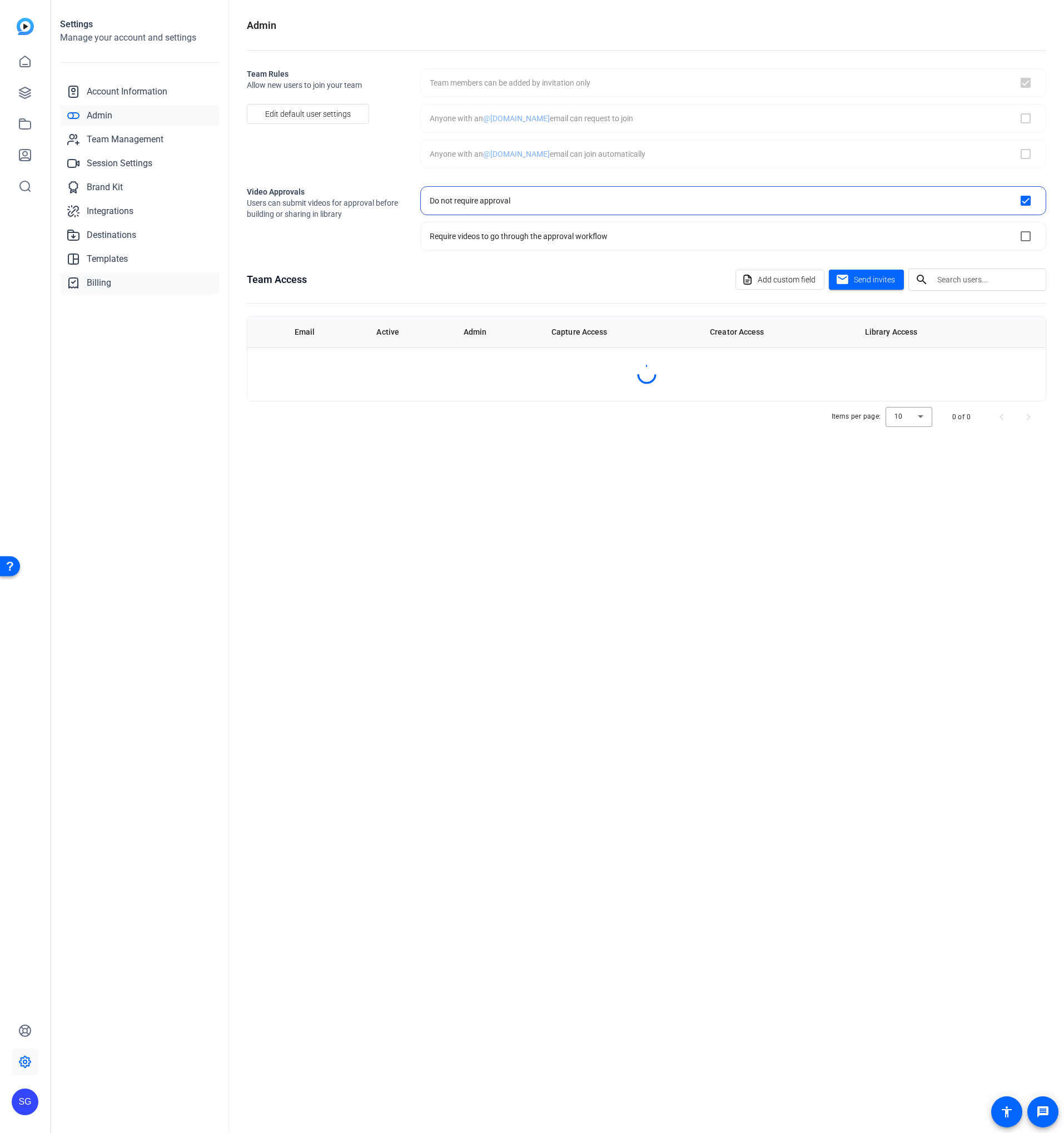
checkbox input "true"
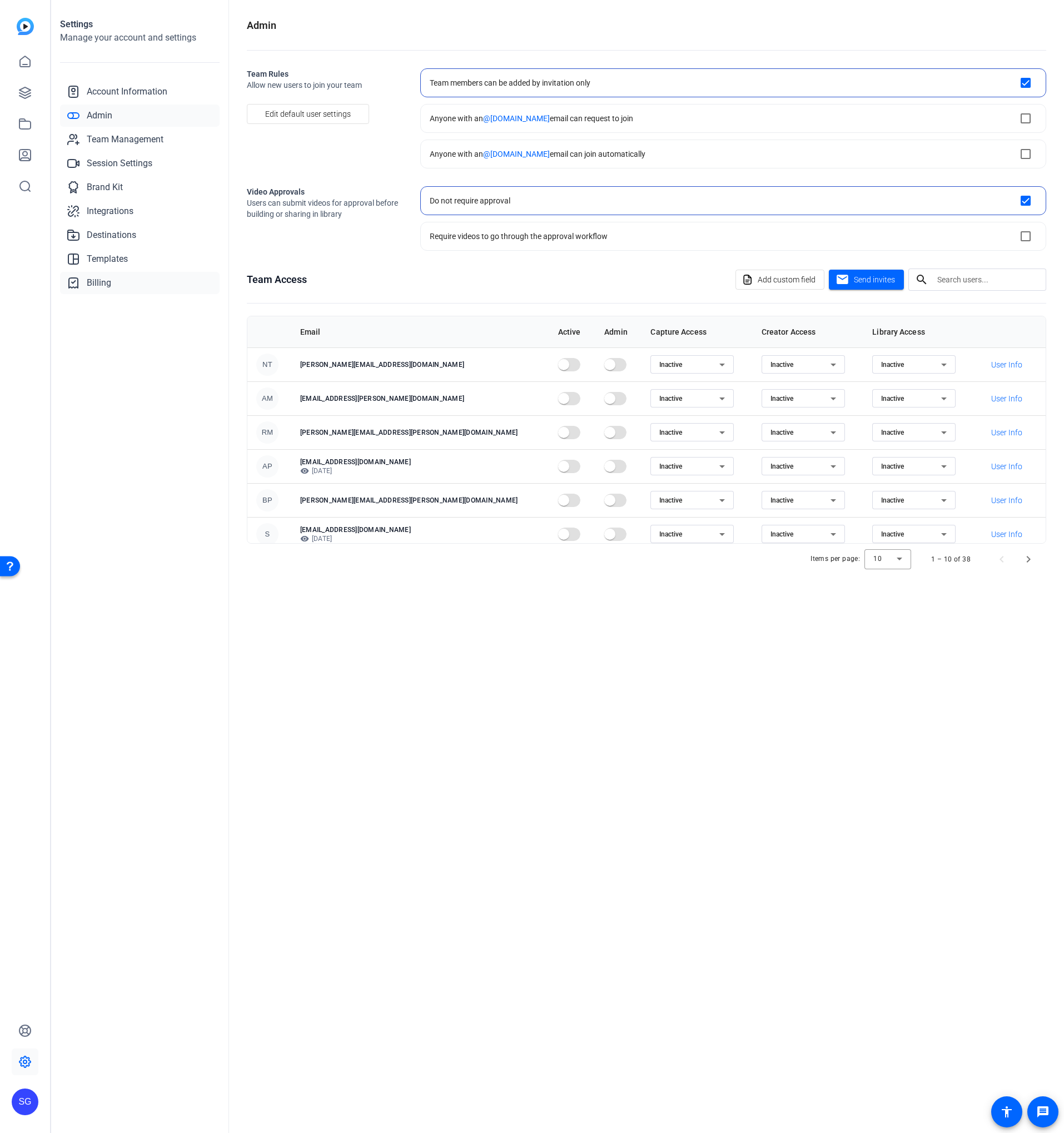
click at [114, 281] on link "Billing" at bounding box center [139, 283] width 160 height 22
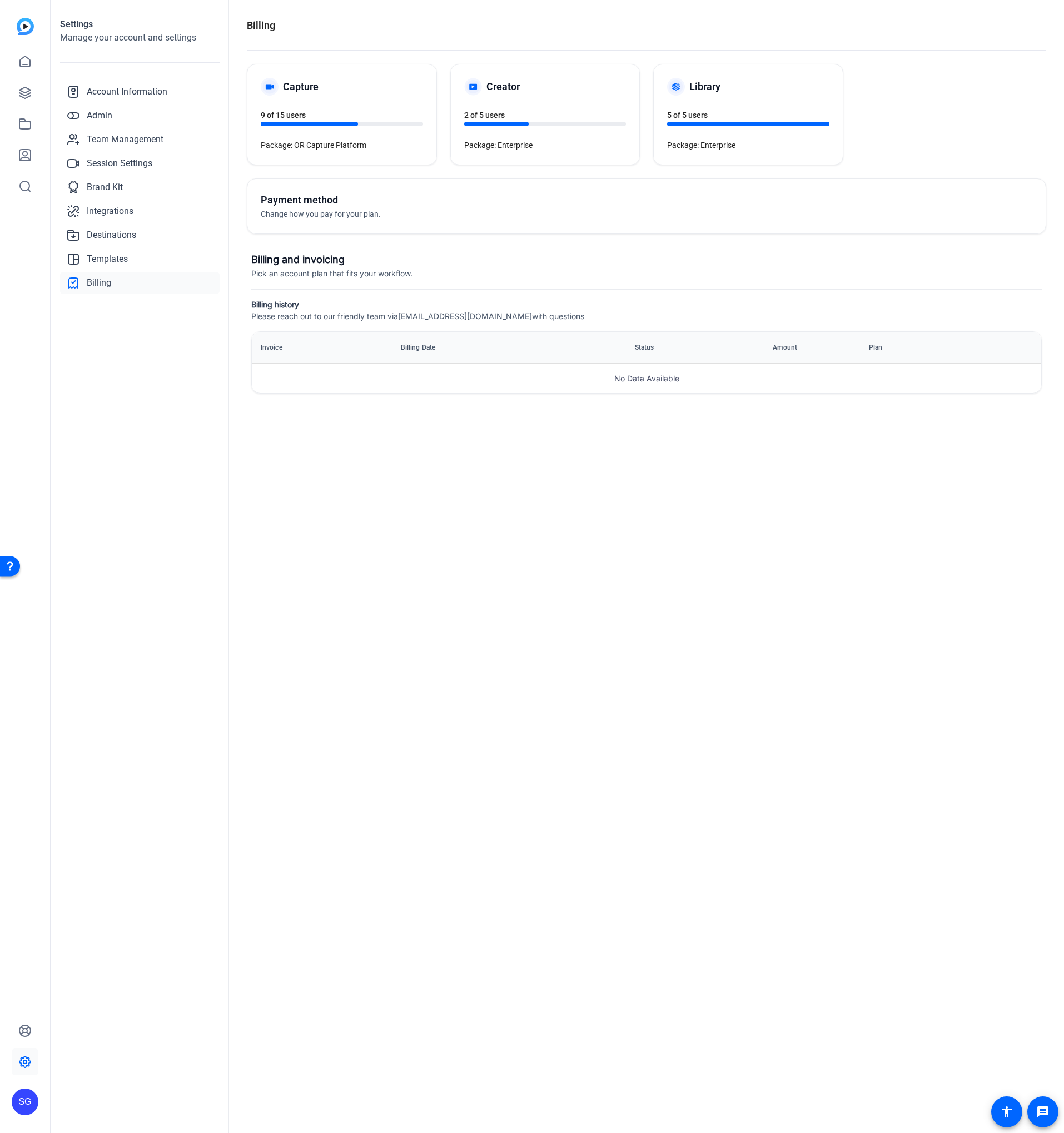
click at [444, 425] on div "Billing Capture 9 of 15 users Package: OR Capture Platform Creator 2 of 5 users…" at bounding box center [646, 566] width 835 height 1133
click at [92, 138] on span "Team Management" at bounding box center [125, 139] width 77 height 13
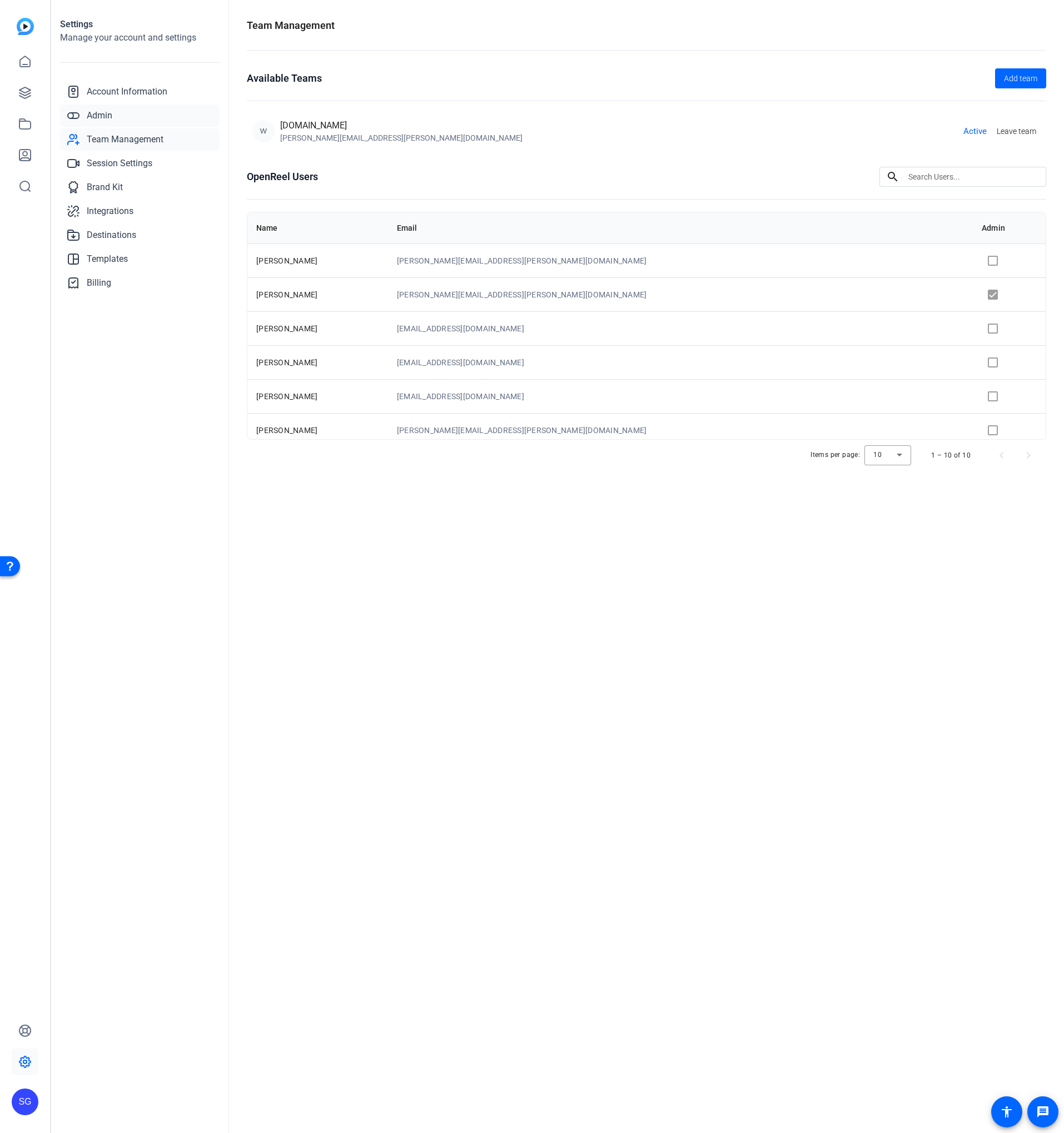
click at [134, 105] on link "Admin" at bounding box center [139, 115] width 160 height 22
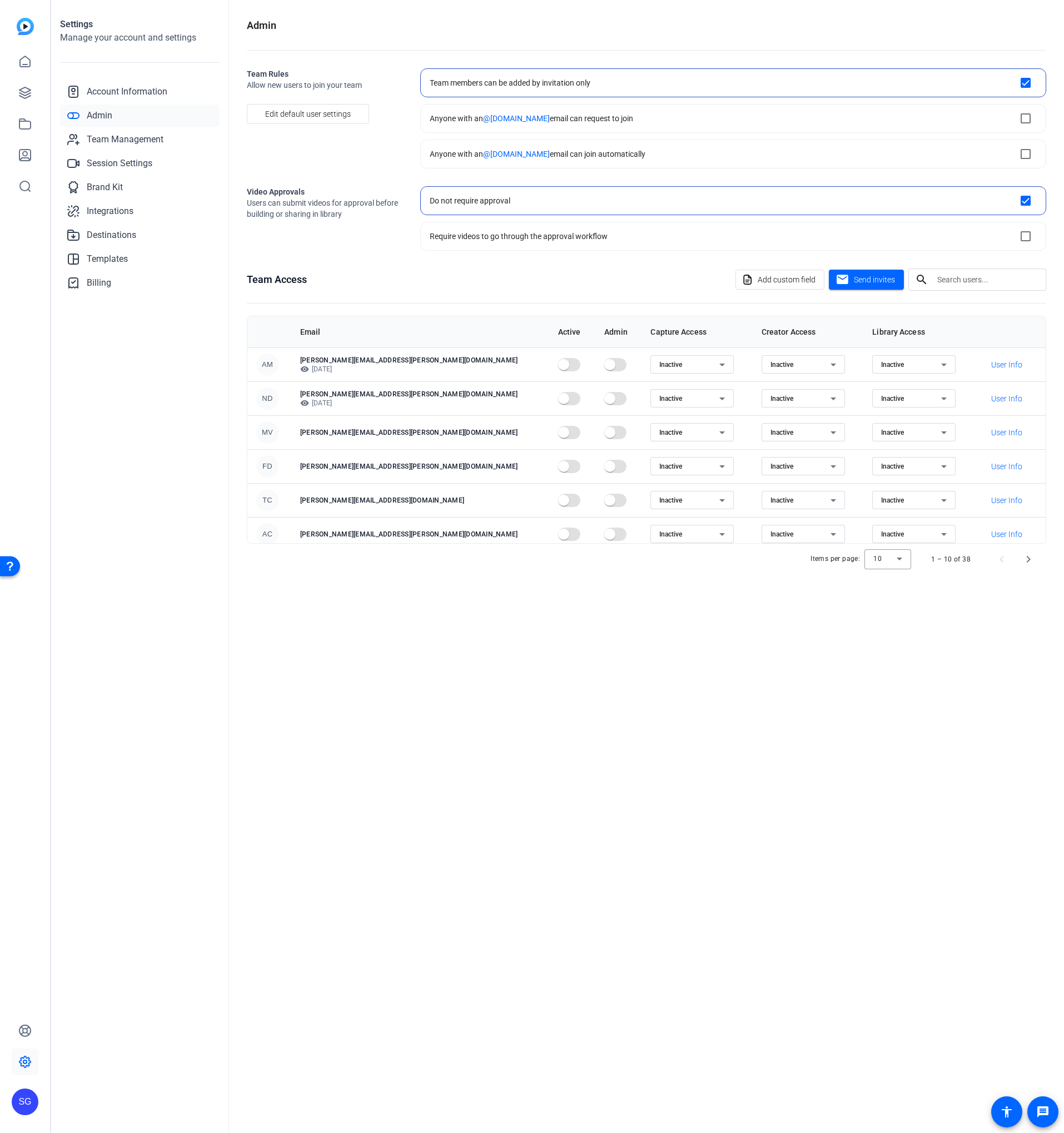
click at [426, 306] on div "Team Access Add custom field mail Send invites search Email Active Admin Captur…" at bounding box center [646, 422] width 800 height 307
click at [878, 286] on span at bounding box center [866, 279] width 75 height 27
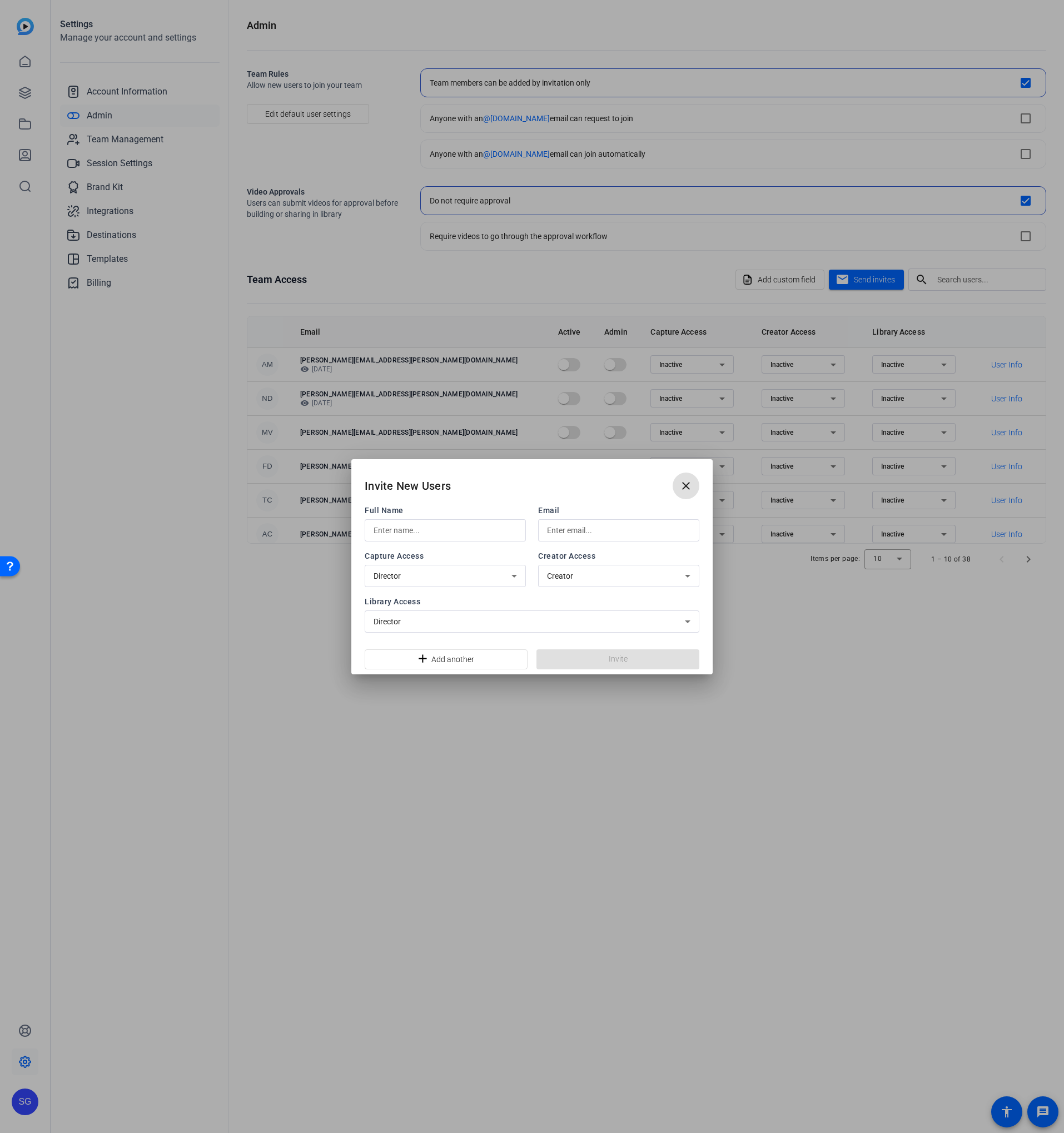
click at [469, 530] on input "text" at bounding box center [445, 530] width 143 height 13
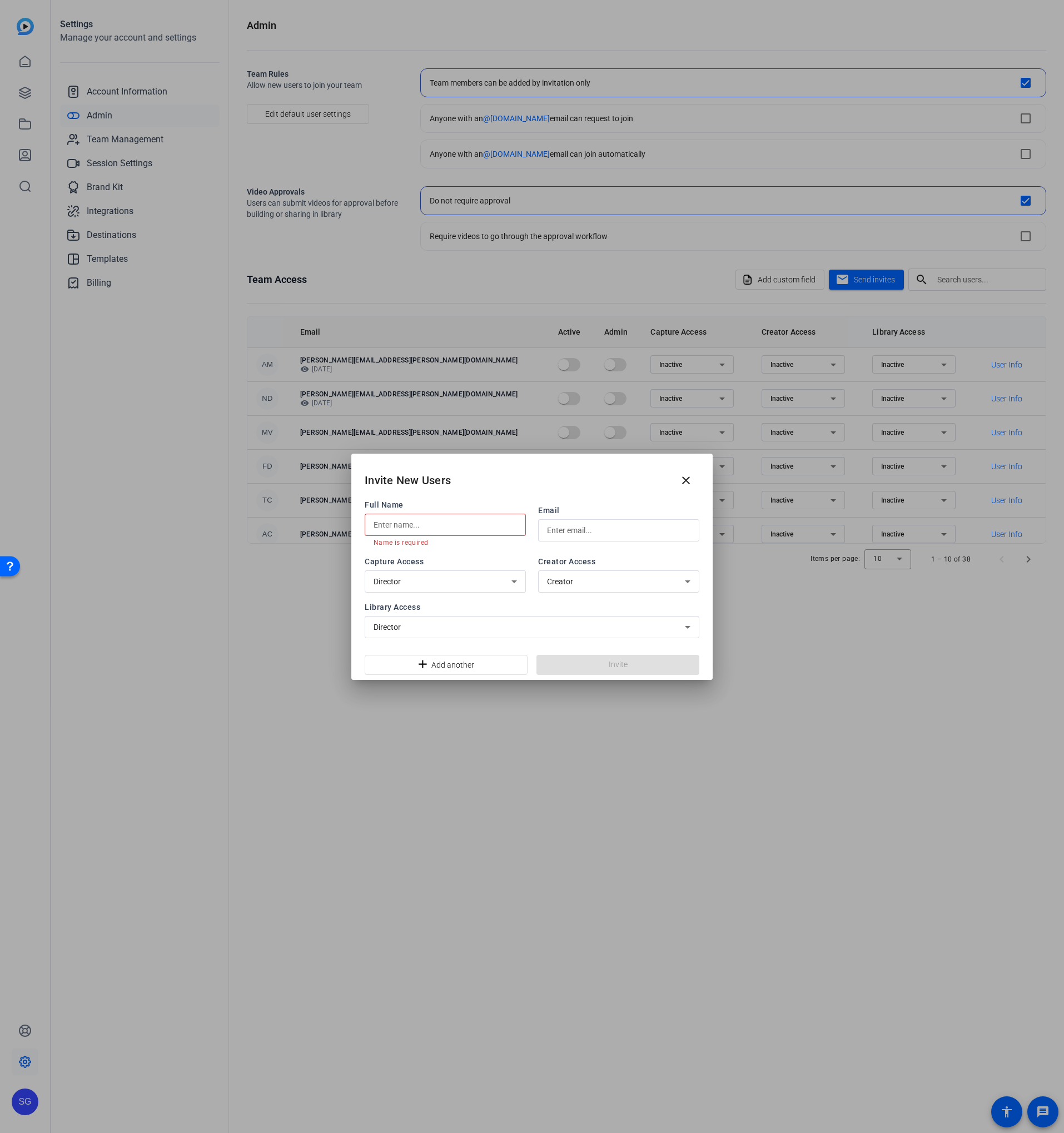
paste input "Dan Stevens"
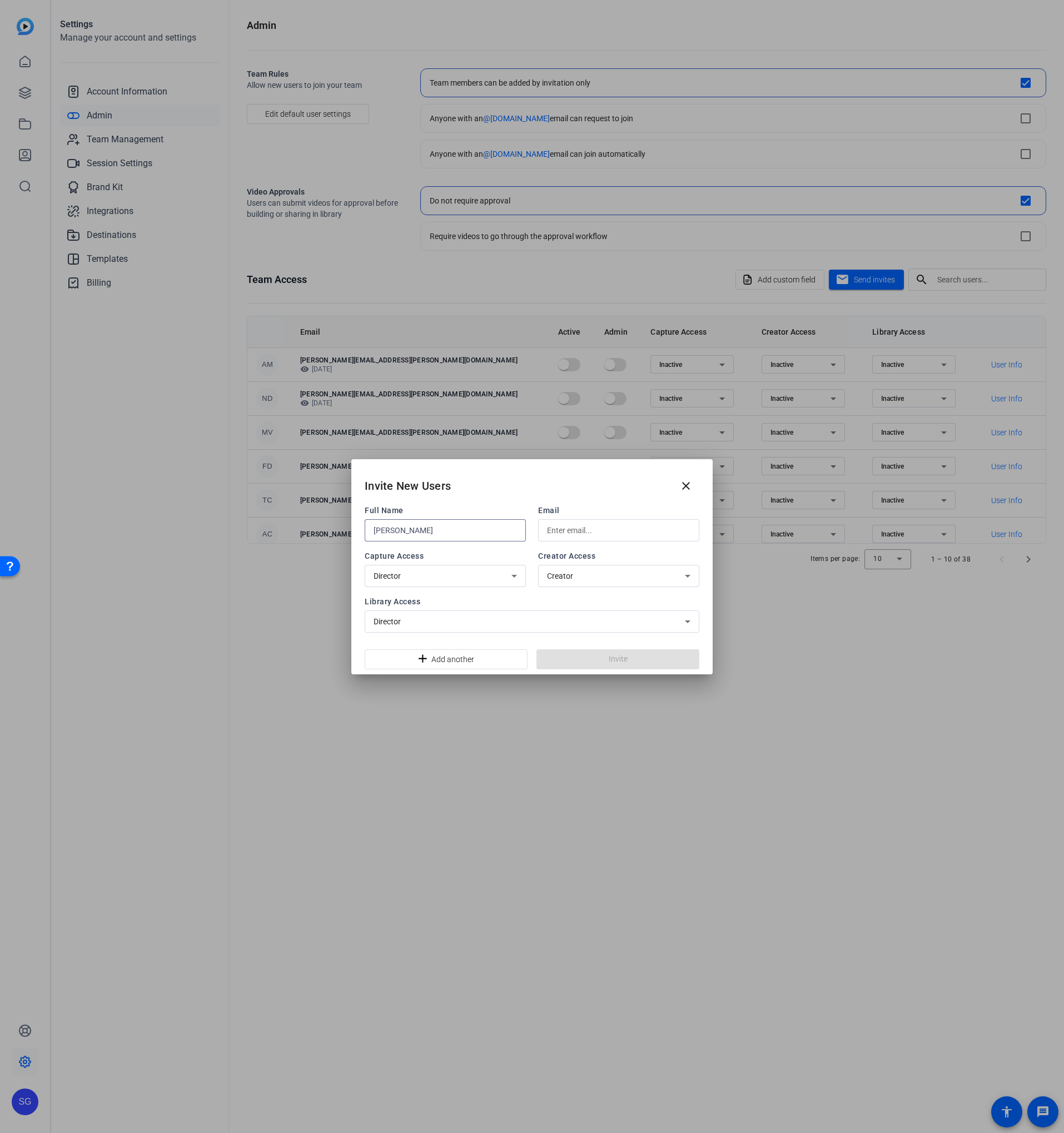
type input "Dan Stevens"
click at [688, 482] on mat-icon "close" at bounding box center [686, 486] width 13 height 13
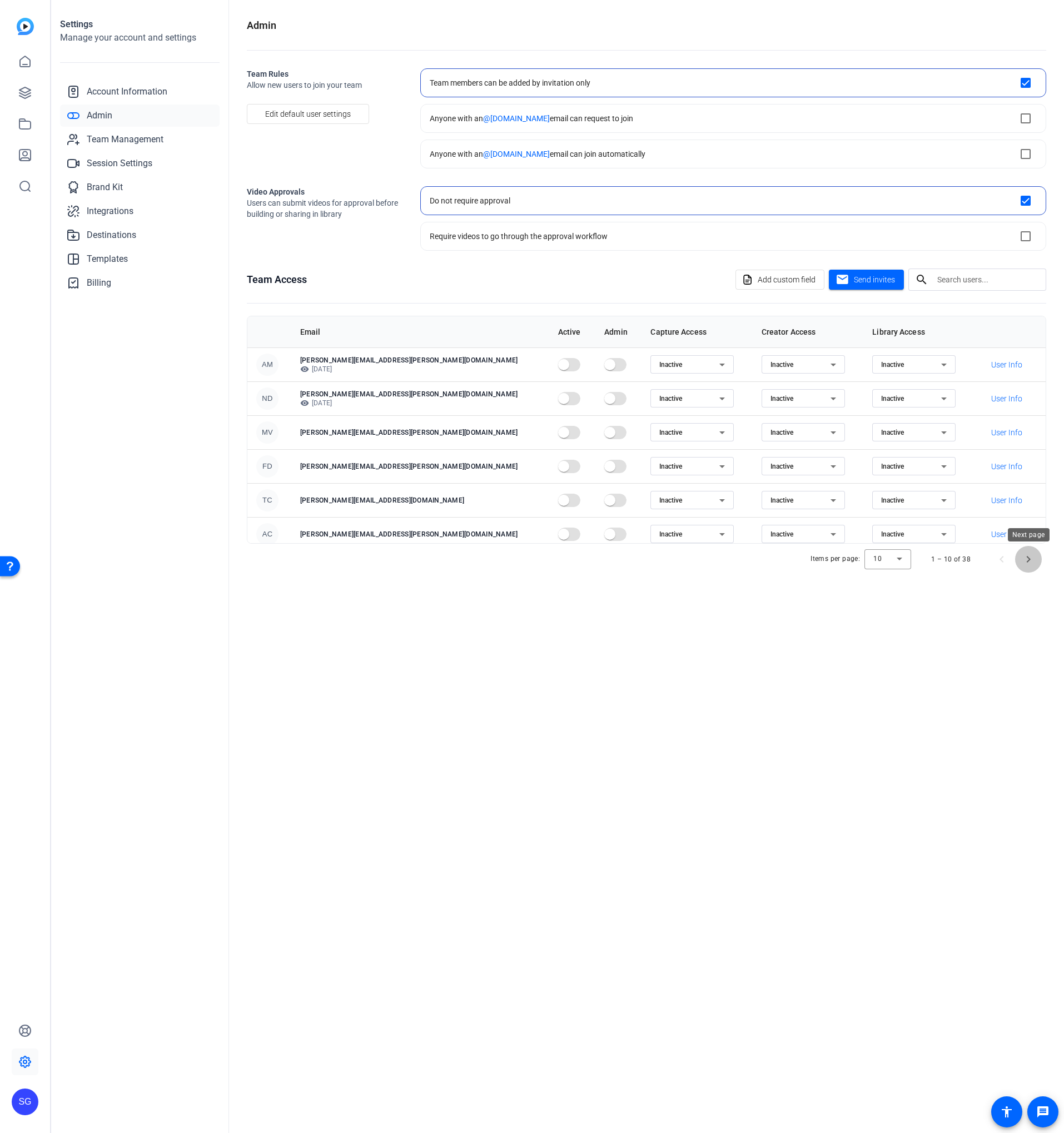
click at [1023, 564] on span "Next page" at bounding box center [1028, 559] width 27 height 27
click at [1023, 564] on div "Admin Team Rules Allow new users to join your team Edit default user settings T…" at bounding box center [646, 566] width 835 height 1133
click at [1025, 565] on span "Next page" at bounding box center [1028, 559] width 27 height 27
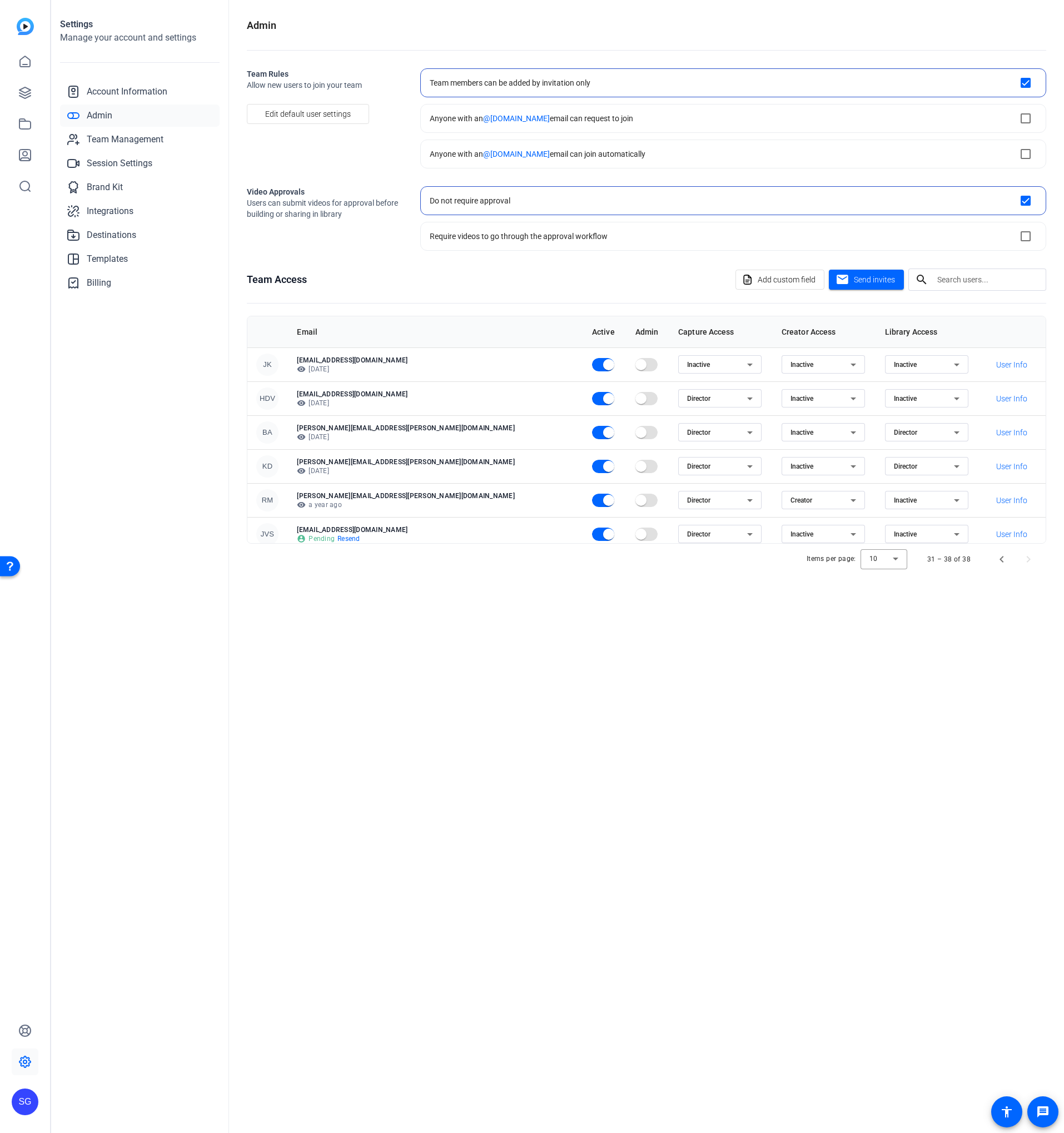
click at [791, 497] on div "Creator" at bounding box center [820, 501] width 60 height 13
click at [748, 535] on mat-option "Inactive" at bounding box center [753, 540] width 84 height 17
click at [786, 621] on div "Admin Team Rules Allow new users to join your team Edit default user settings T…" at bounding box center [646, 566] width 835 height 1133
click at [790, 621] on div "Admin Team Rules Allow new users to join your team Edit default user settings T…" at bounding box center [646, 566] width 835 height 1133
click at [868, 284] on span "Send invites" at bounding box center [874, 280] width 41 height 12
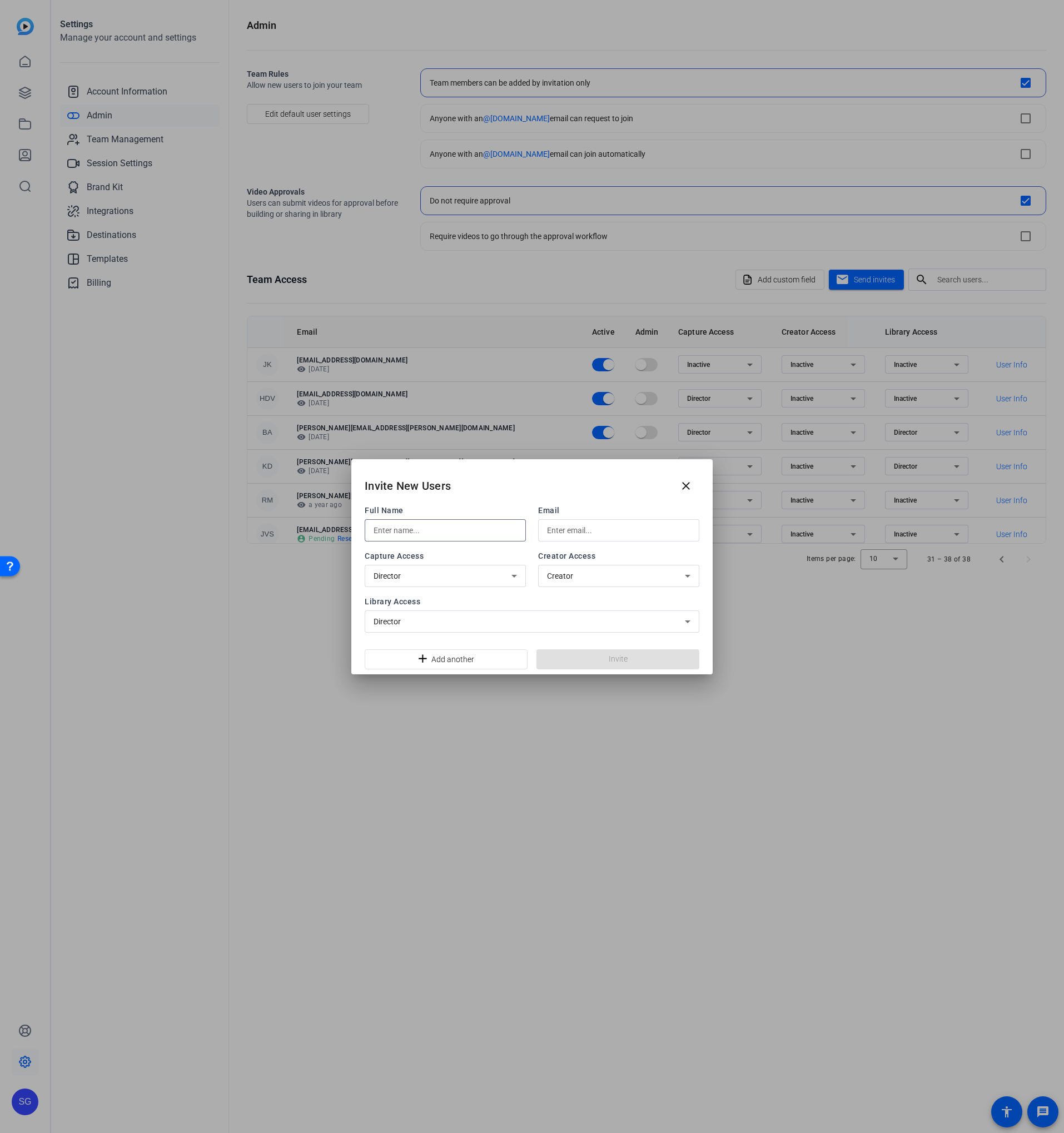
click at [423, 535] on input "text" at bounding box center [445, 530] width 143 height 13
paste input "Dan Stevens"
type input "Dan Stevens"
click at [430, 565] on div "Director" at bounding box center [445, 576] width 143 height 22
click at [404, 614] on mat-option "Inactive" at bounding box center [445, 617] width 162 height 17
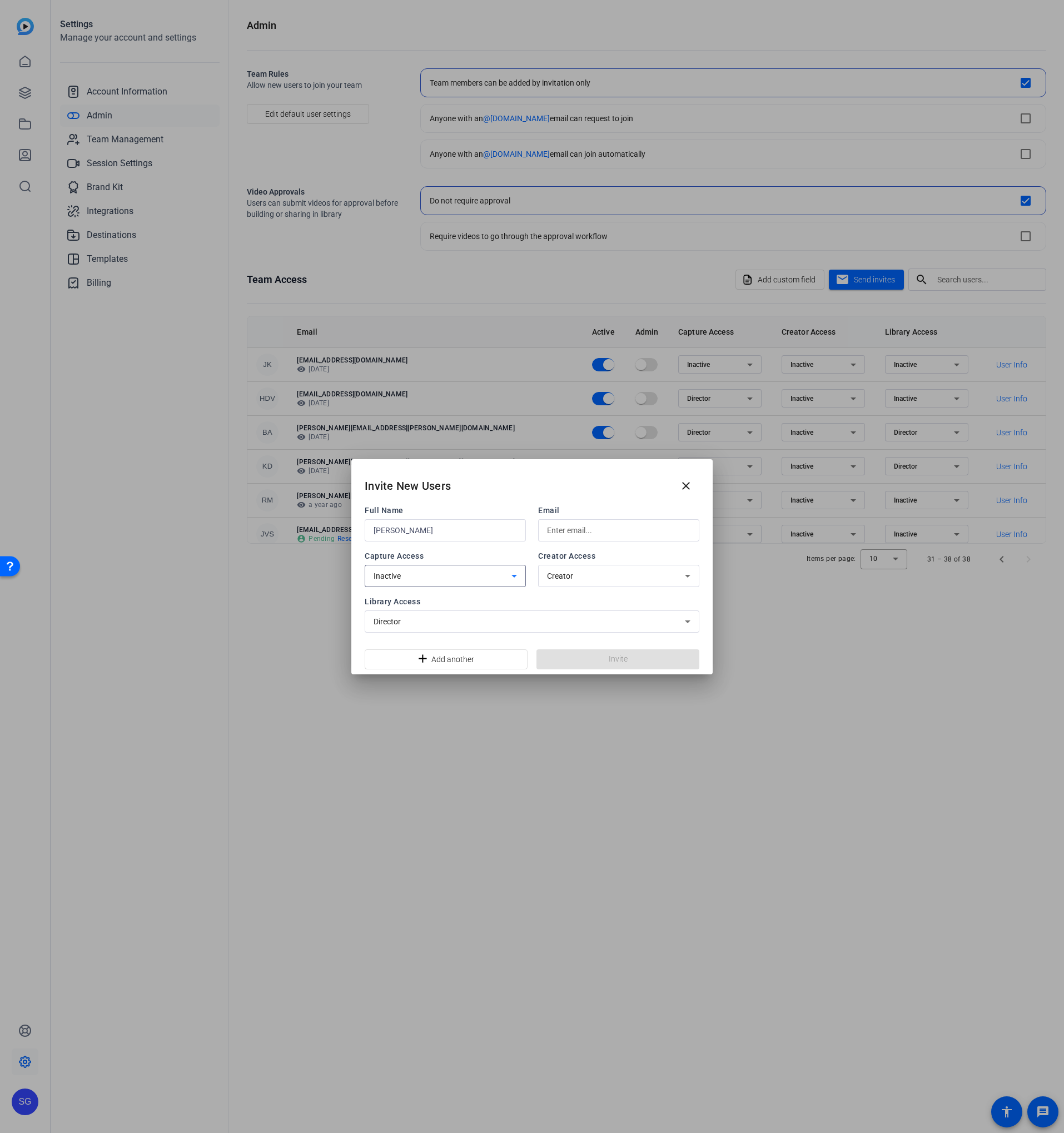
click at [409, 615] on div "Director" at bounding box center [530, 622] width 312 height 13
click at [398, 661] on mat-option "Inactive" at bounding box center [532, 663] width 335 height 17
click at [430, 598] on span "Library Access" at bounding box center [532, 601] width 335 height 11
click at [573, 596] on span "Library Access" at bounding box center [532, 601] width 335 height 11
click at [490, 651] on span at bounding box center [446, 660] width 162 height 27
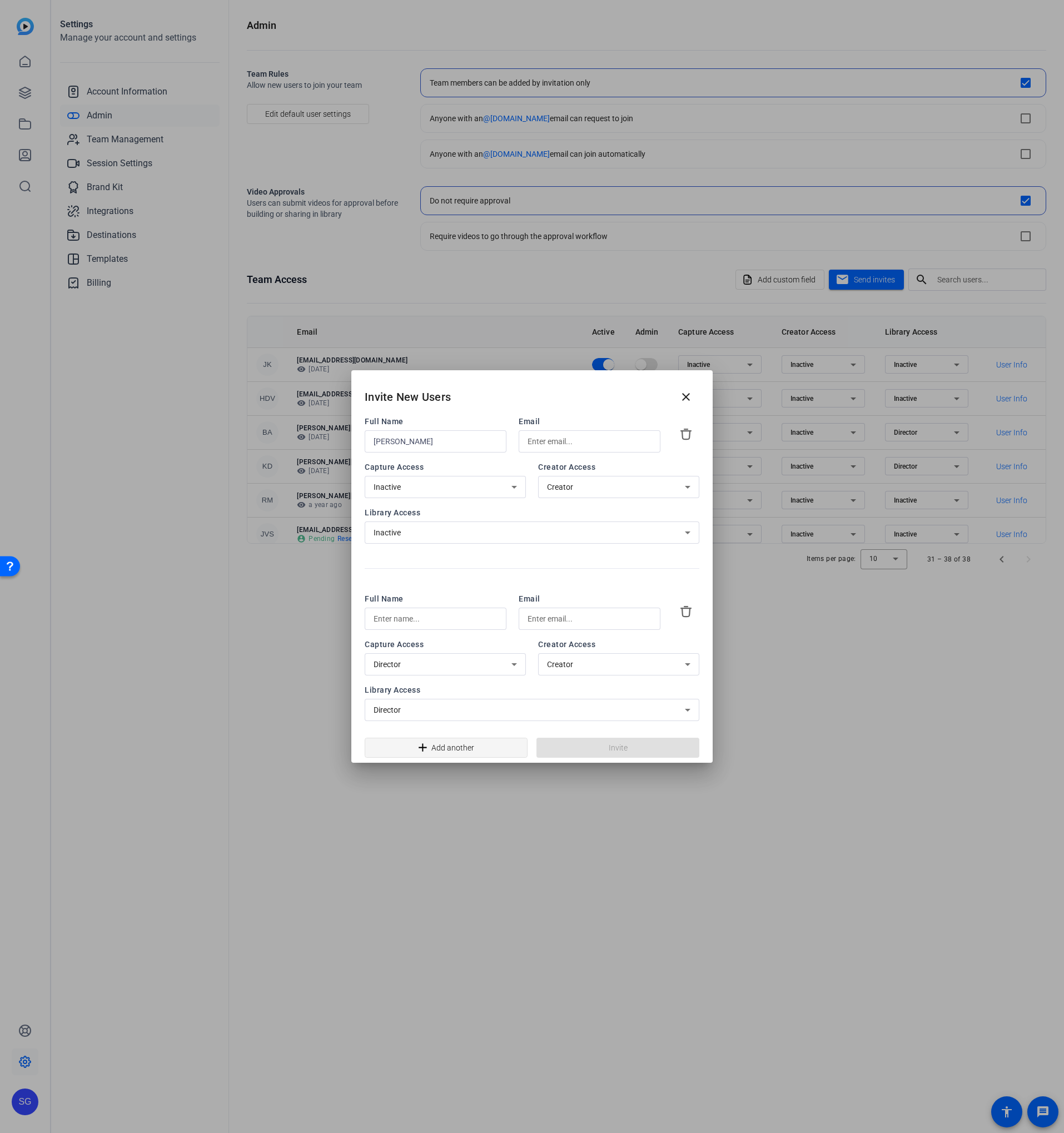
click at [459, 751] on span "Add another" at bounding box center [453, 748] width 43 height 21
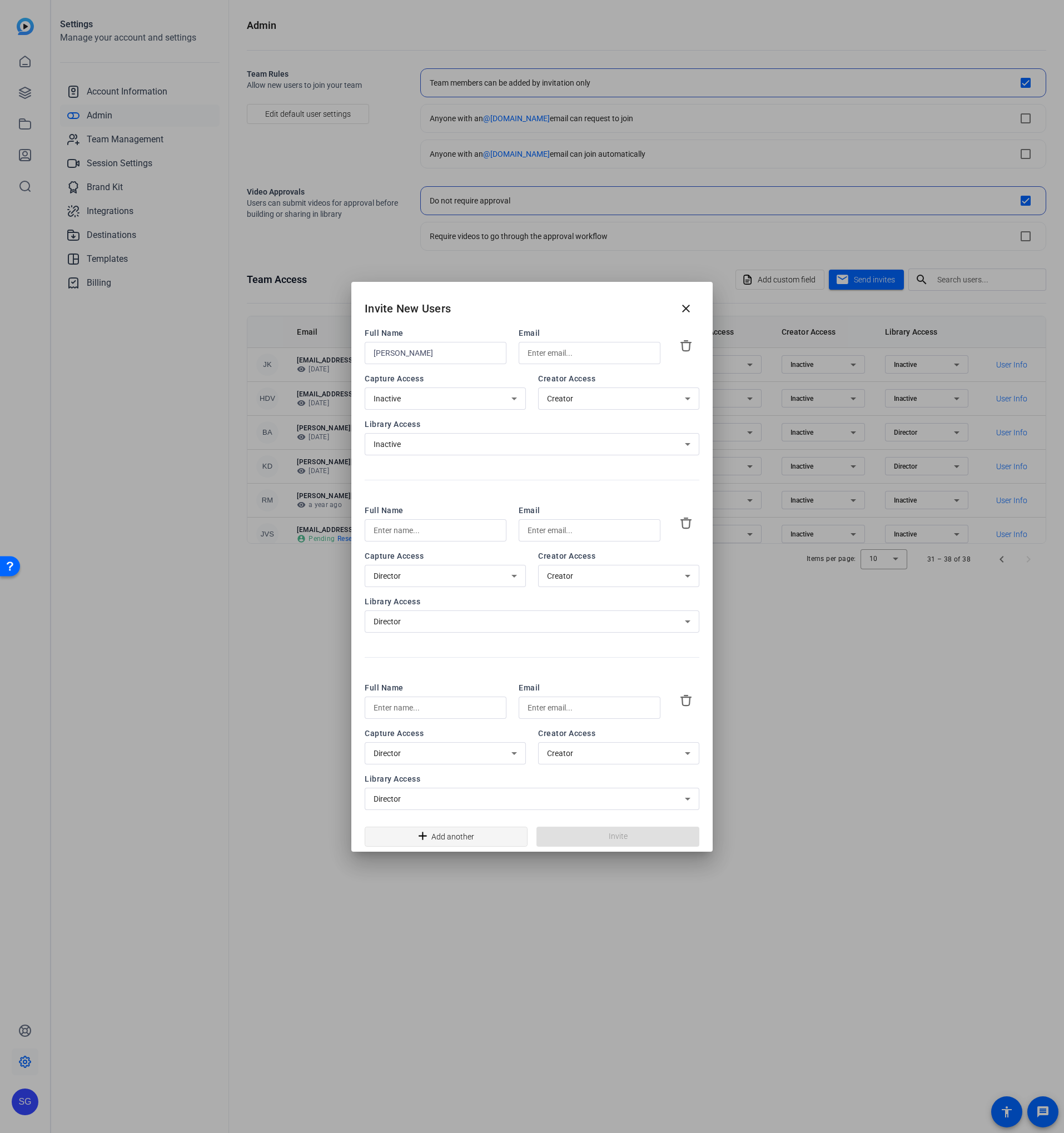
click at [447, 831] on span "Add another" at bounding box center [453, 836] width 43 height 21
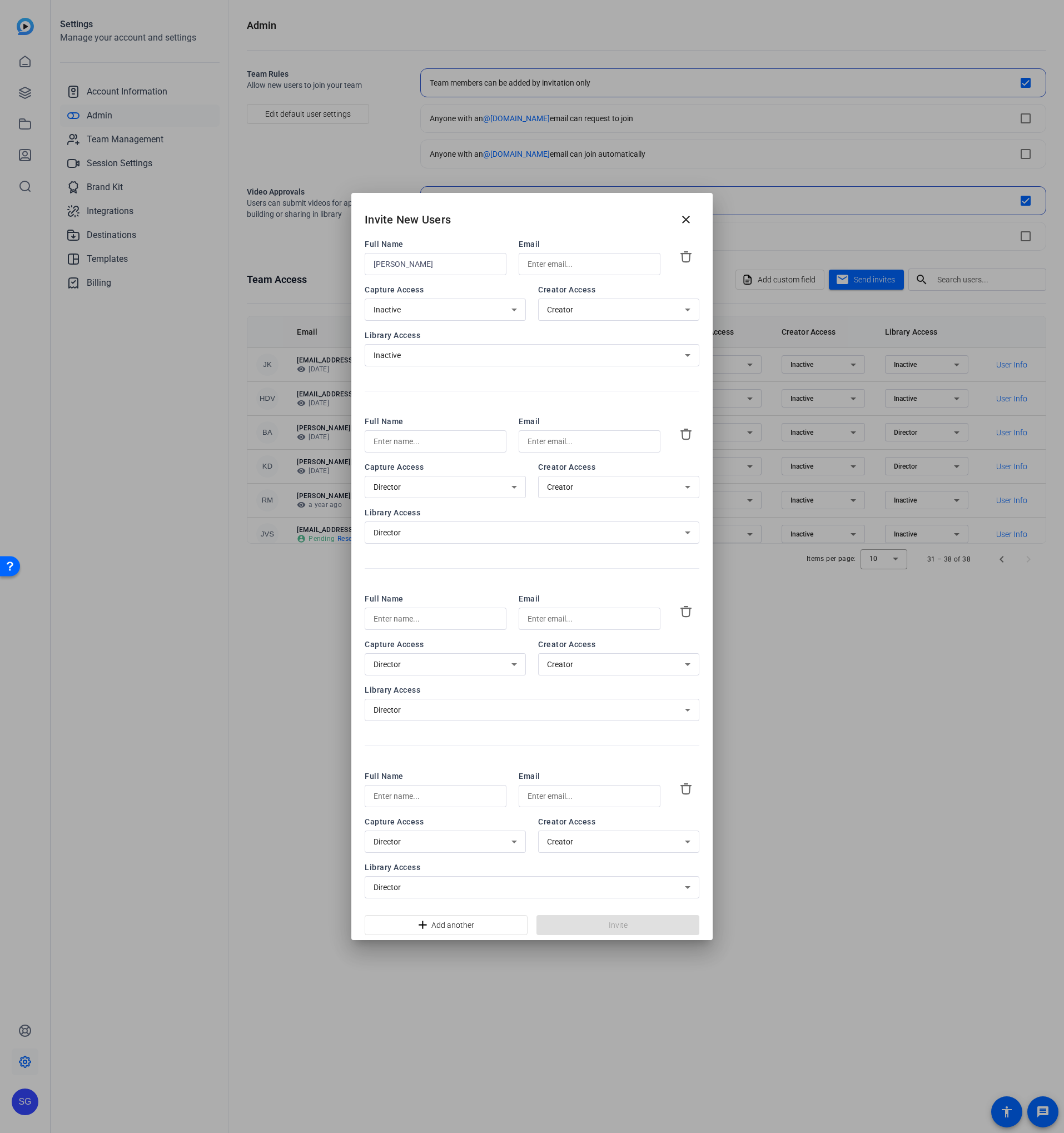
click at [460, 660] on div "Director" at bounding box center [443, 665] width 138 height 13
drag, startPoint x: 438, startPoint y: 705, endPoint x: 418, endPoint y: 767, distance: 65.1
click at [438, 705] on mat-option "Inactive" at bounding box center [445, 706] width 162 height 17
click at [389, 697] on div "Library Access Director" at bounding box center [532, 703] width 335 height 36
click at [389, 702] on div "Director" at bounding box center [532, 709] width 317 height 22
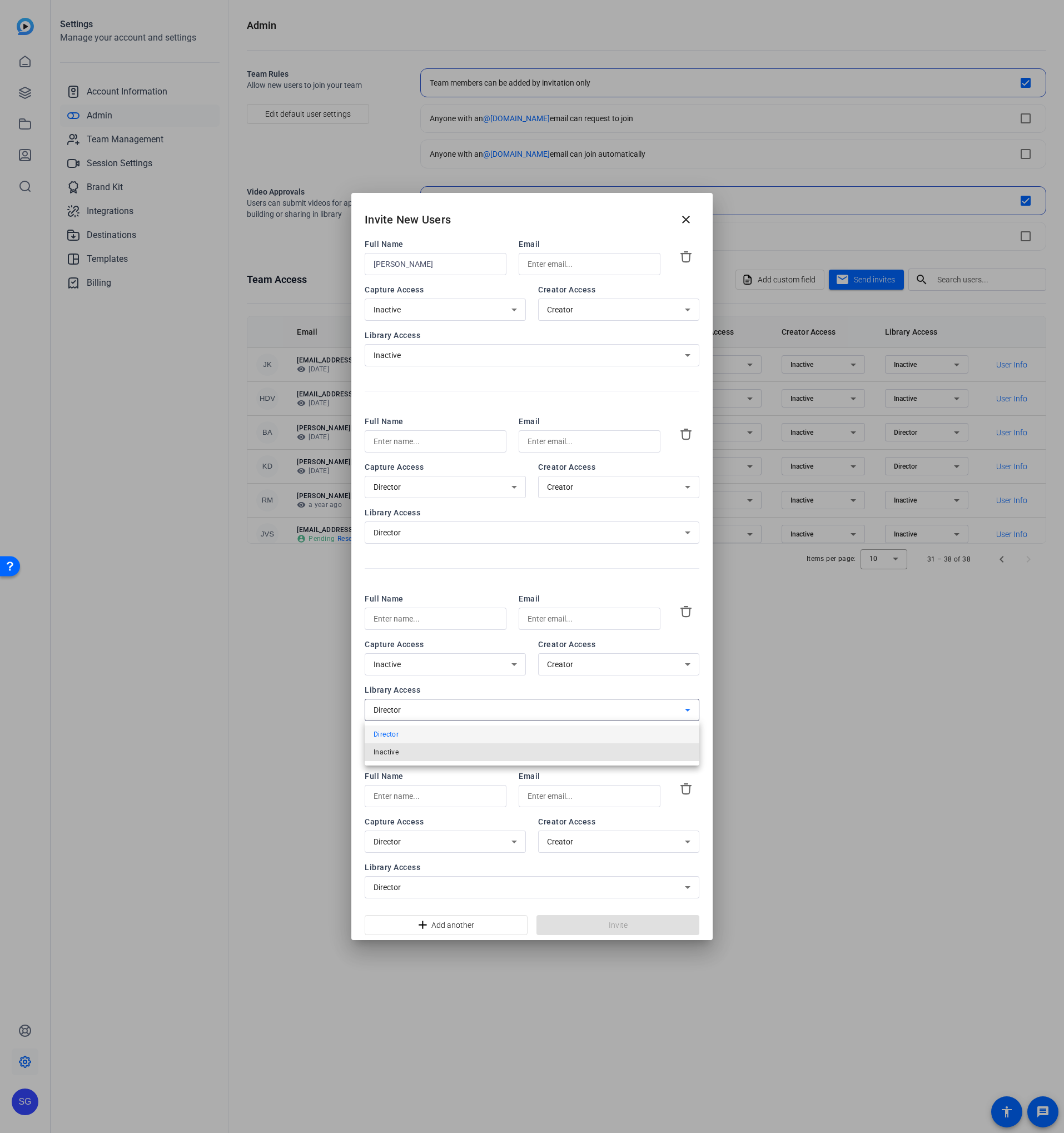
drag, startPoint x: 394, startPoint y: 751, endPoint x: 402, endPoint y: 796, distance: 45.7
click at [394, 751] on span "Inactive" at bounding box center [386, 753] width 25 height 13
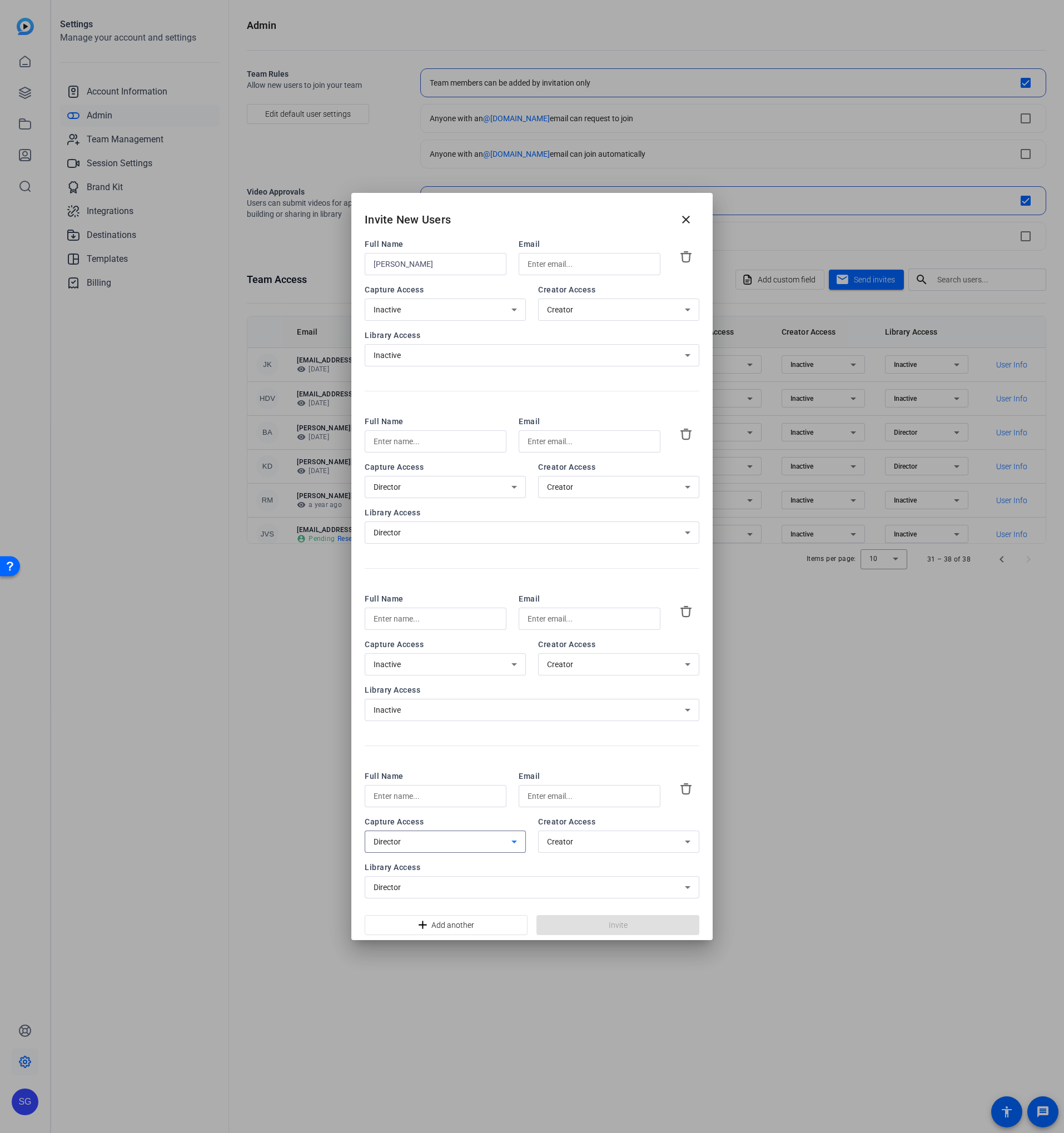
click at [413, 841] on div "Director" at bounding box center [443, 842] width 138 height 13
click at [409, 883] on mat-option "Inactive" at bounding box center [445, 884] width 162 height 17
click at [416, 883] on div "Director" at bounding box center [530, 888] width 312 height 13
drag, startPoint x: 405, startPoint y: 927, endPoint x: 448, endPoint y: 877, distance: 65.9
click at [405, 926] on mat-option "Inactive" at bounding box center [532, 929] width 335 height 17
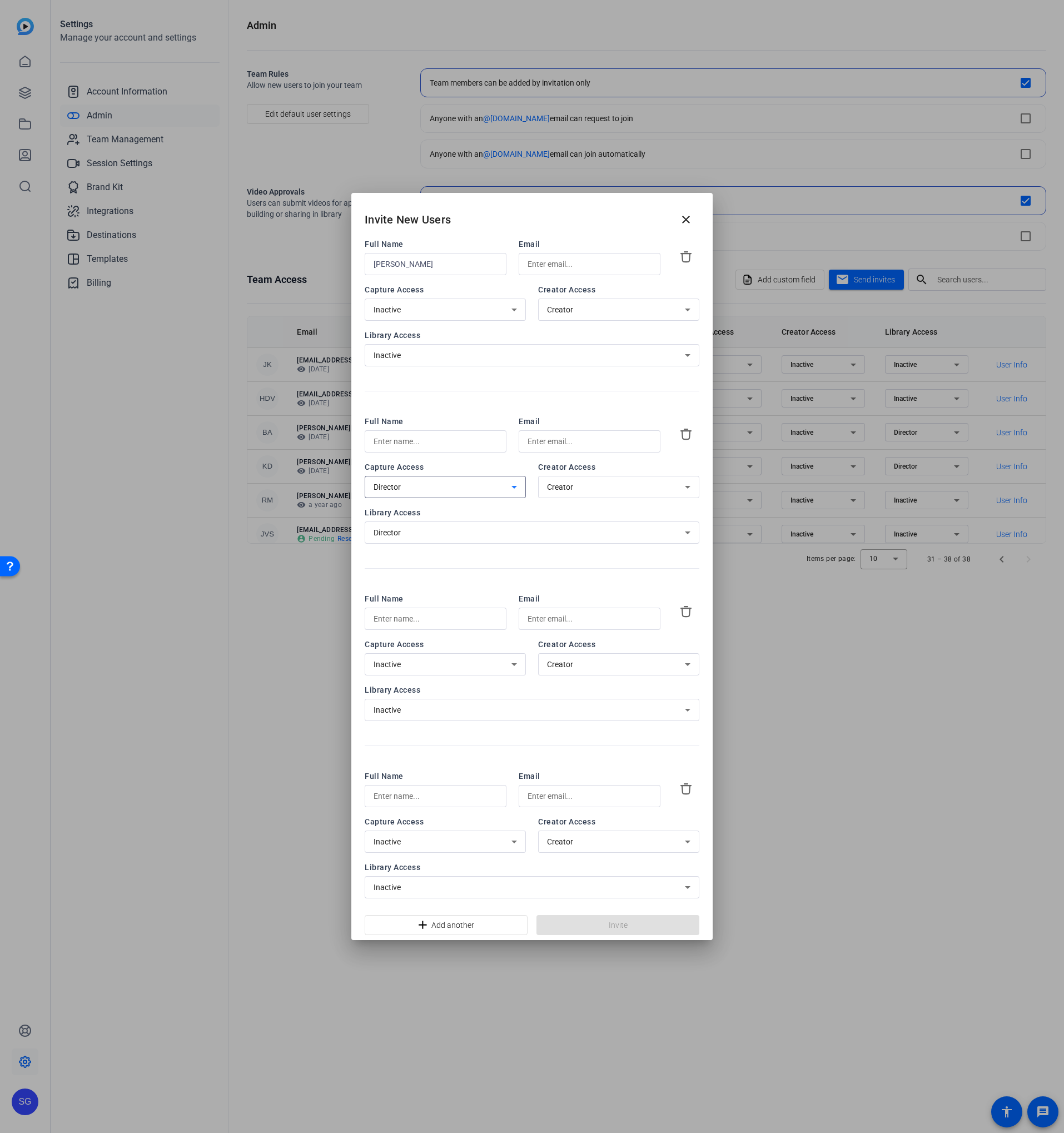
click at [381, 484] on span "Director" at bounding box center [387, 487] width 27 height 9
drag, startPoint x: 390, startPoint y: 534, endPoint x: 398, endPoint y: 535, distance: 8.1
click at [390, 535] on span "Inactive" at bounding box center [386, 530] width 25 height 13
click at [399, 534] on span "Director" at bounding box center [387, 532] width 27 height 9
click at [397, 571] on span "Inactive" at bounding box center [386, 575] width 25 height 13
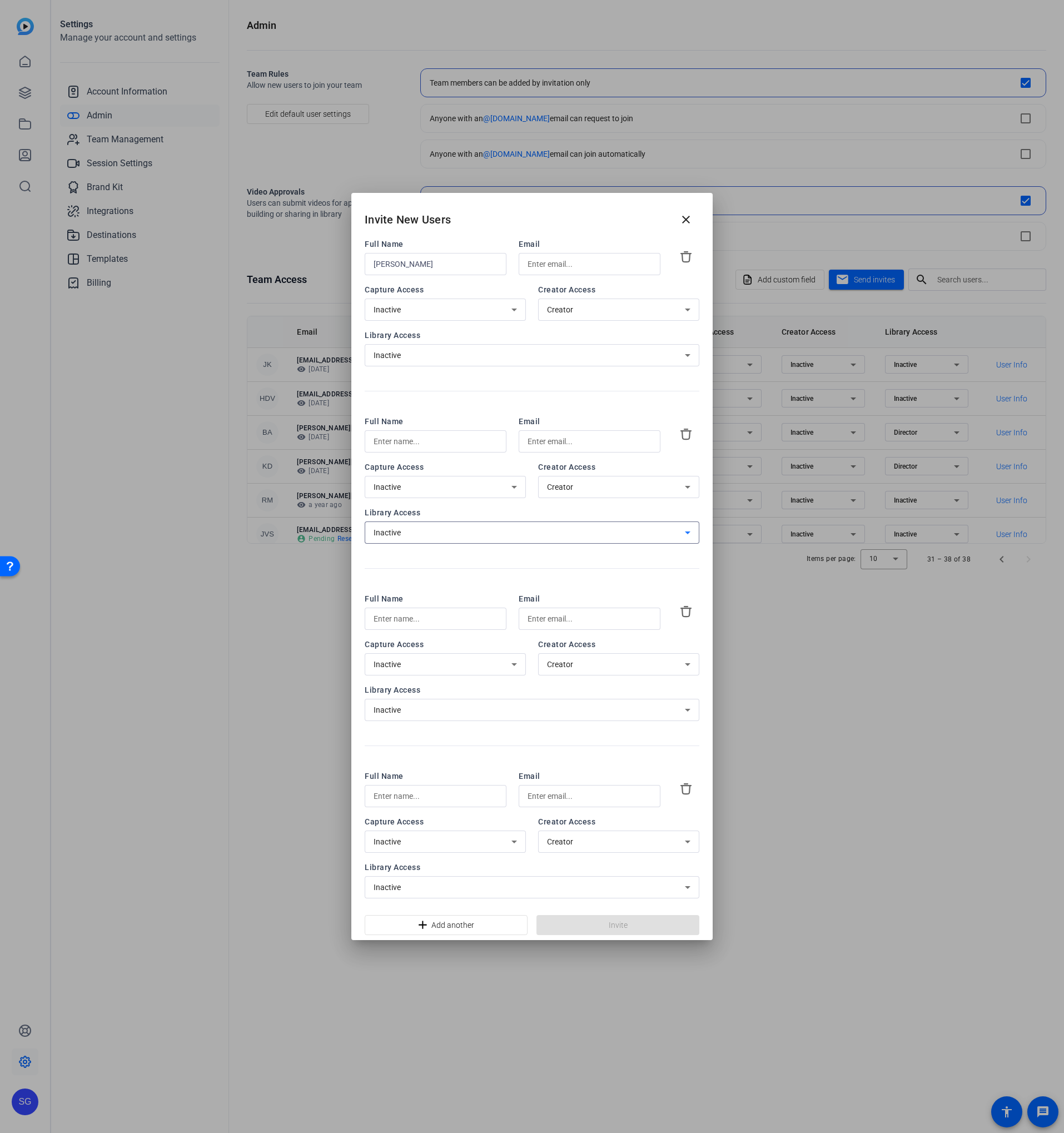
click at [419, 424] on span "Full Name" at bounding box center [435, 421] width 142 height 11
click at [404, 437] on input "text" at bounding box center [436, 442] width 124 height 13
paste input "Jen Walichnowski"
type input "Jen Walichnowski"
click at [383, 626] on div at bounding box center [436, 618] width 124 height 22
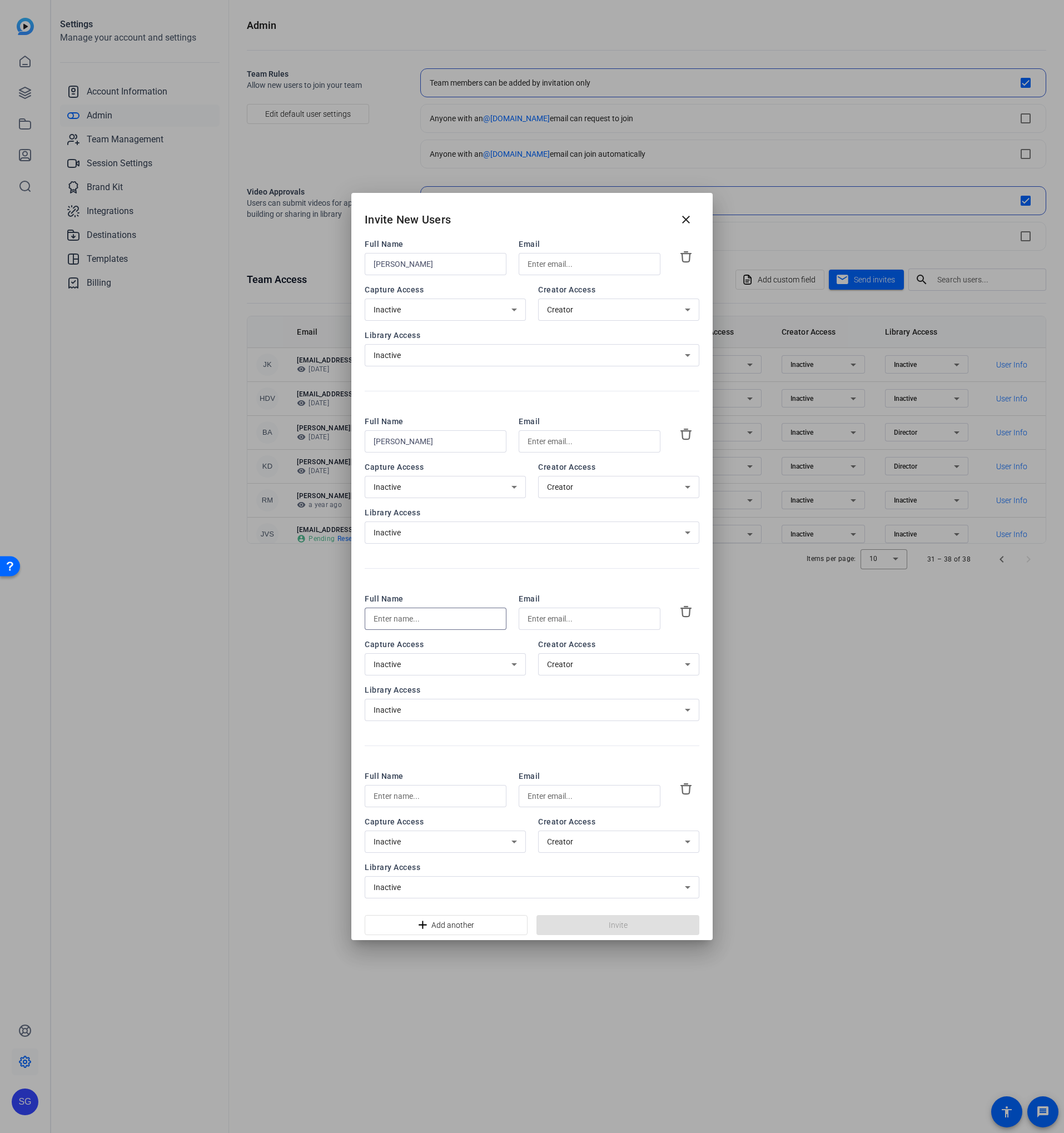
paste input "[PERSON_NAME]"
type input "[PERSON_NAME]"
click at [418, 806] on div at bounding box center [436, 796] width 124 height 22
paste input "Marcus Leite"
type input "Marcus Leite"
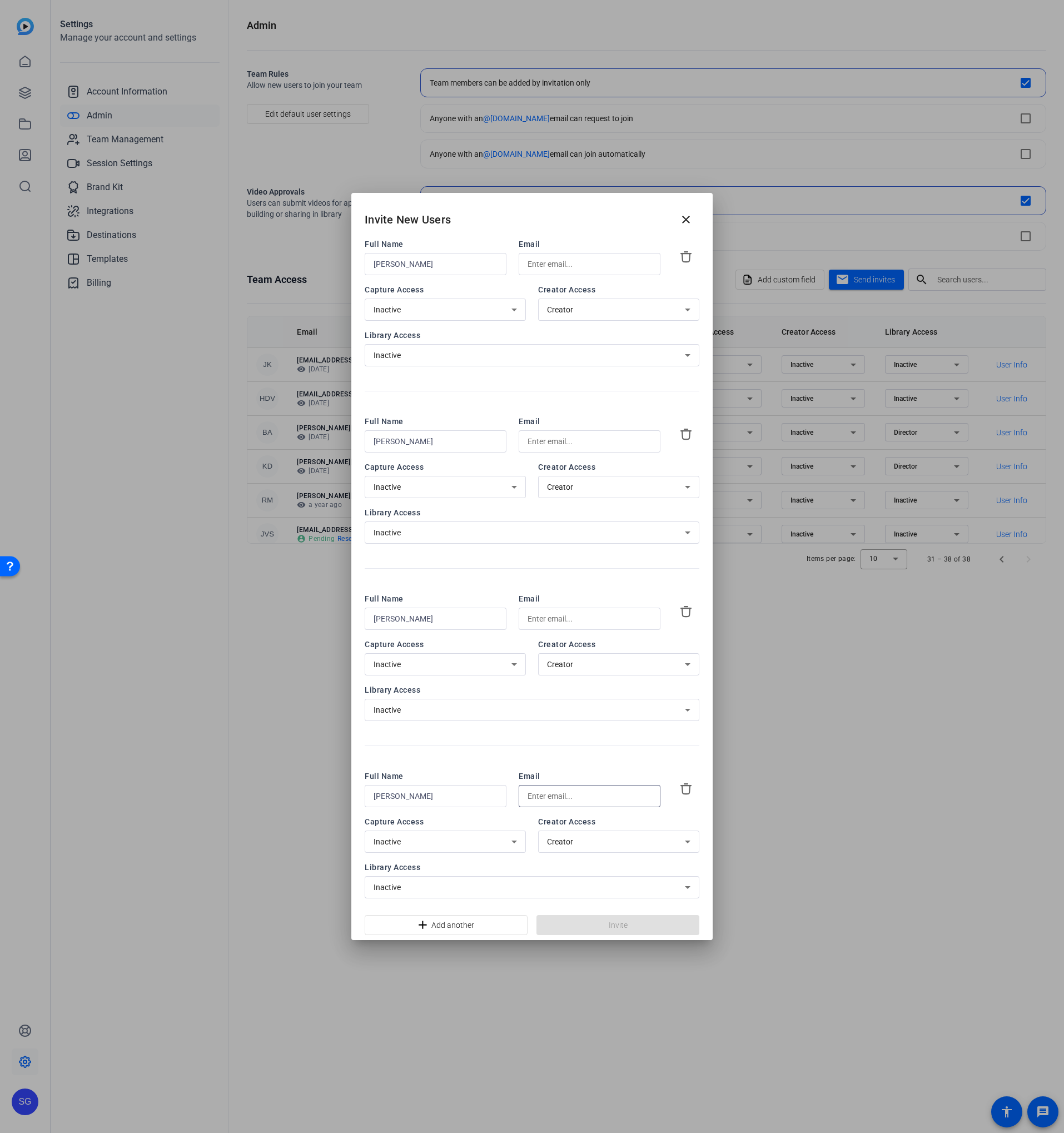
click at [578, 792] on input "text" at bounding box center [590, 796] width 124 height 13
paste input "marcus.leite@talewinddigital.com"
type input "marcus.leite@talewinddigital.com"
click at [531, 626] on div "Full Name Kristy Devantier Email Capture Access Inactive Creator Access Creator…" at bounding box center [532, 657] width 335 height 128
click at [531, 619] on input "text" at bounding box center [590, 619] width 124 height 13
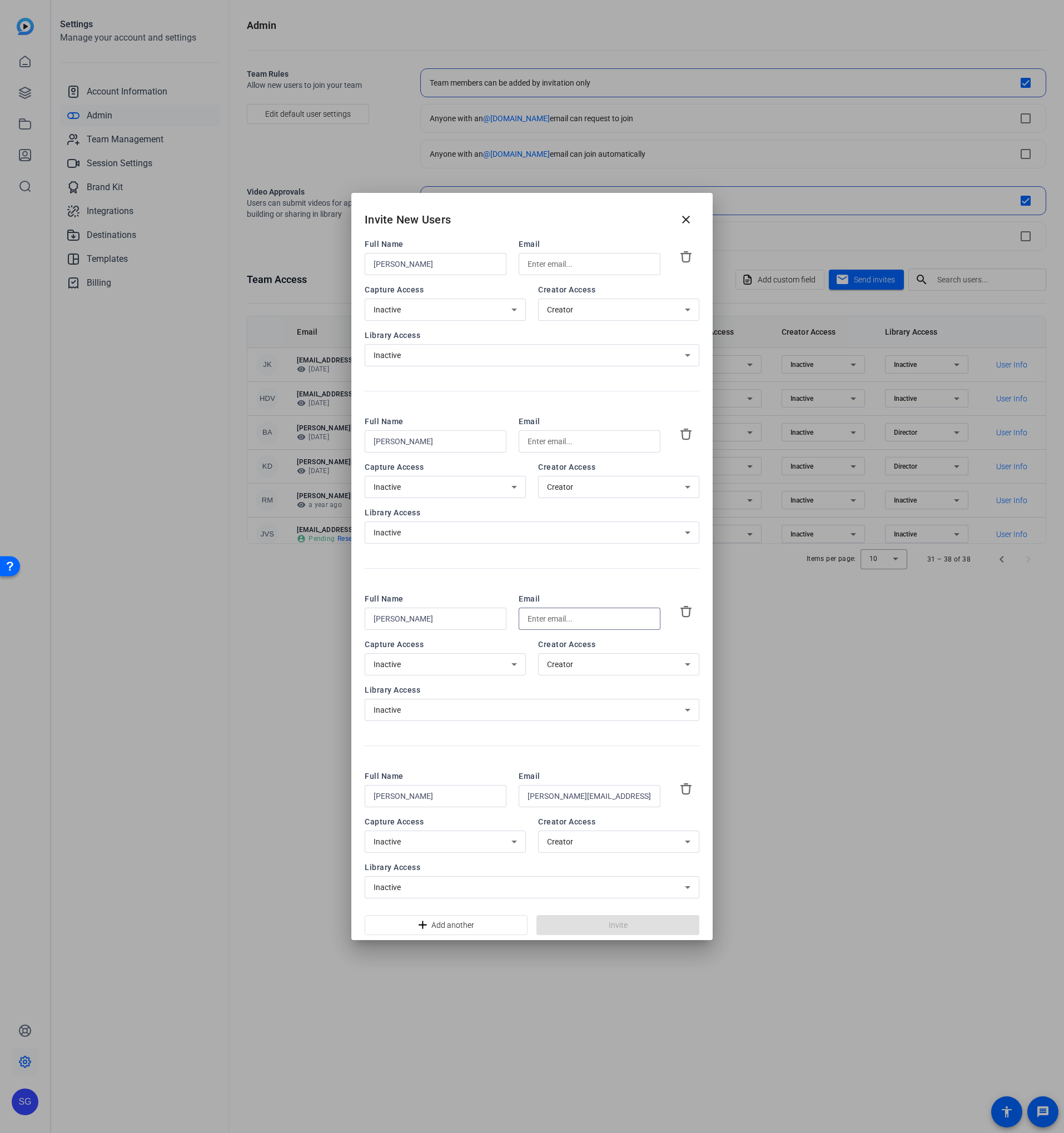
paste input "kristy.devantier@talewinddigital.com"
type input "kristy.devantier@talewinddigital.com"
click at [582, 449] on div at bounding box center [590, 441] width 124 height 22
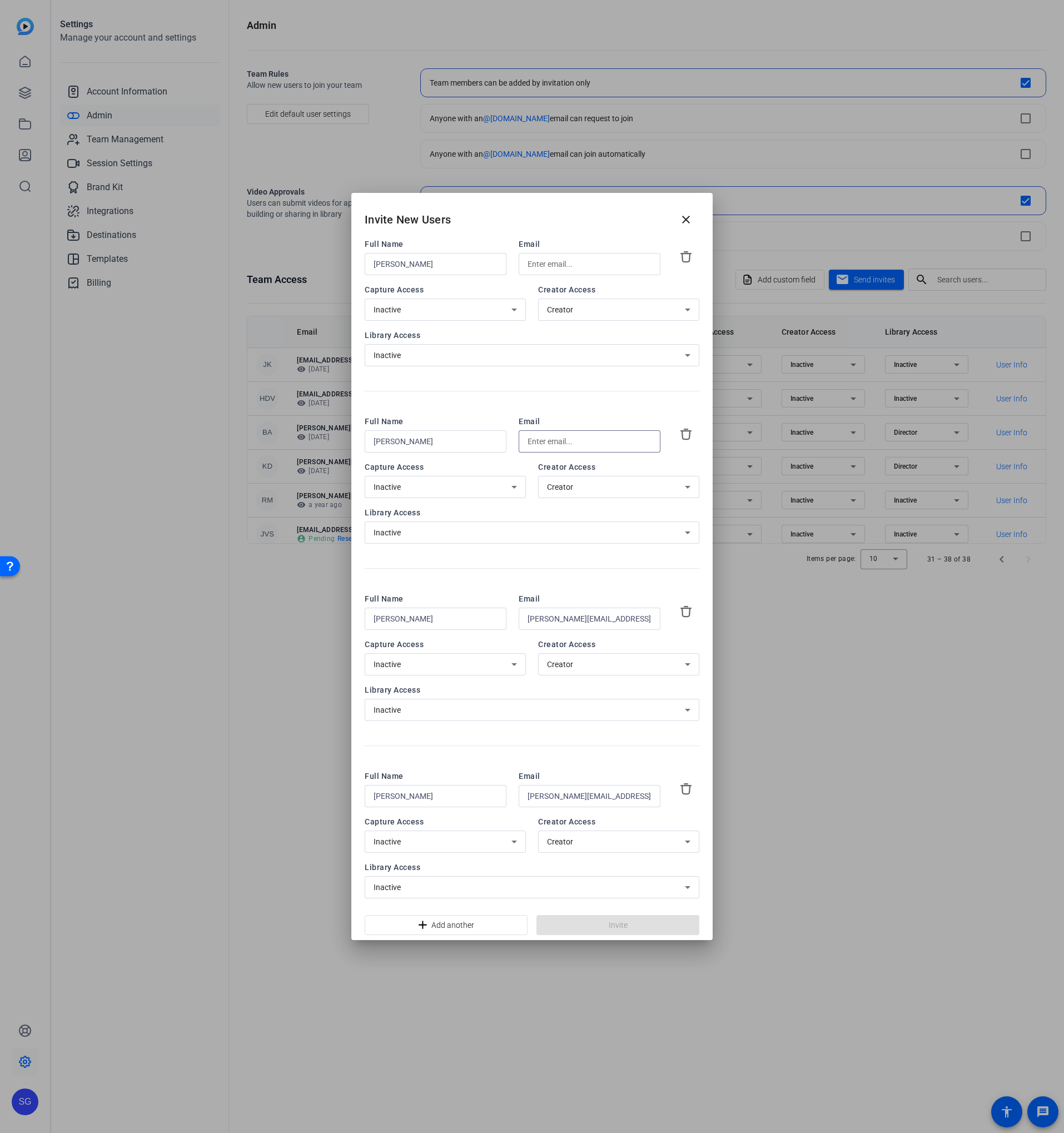
paste input "jen.walichnowski@talewinddigital.com"
drag, startPoint x: 578, startPoint y: 442, endPoint x: 752, endPoint y: 433, distance: 174.2
click at [753, 433] on div "Invite New Users close Full Name Dan Stevens Email Capture Access Inactive Crea…" at bounding box center [532, 566] width 1064 height 1133
click at [599, 438] on input "jen.walichnowski@talewinddigital.com" at bounding box center [590, 442] width 124 height 13
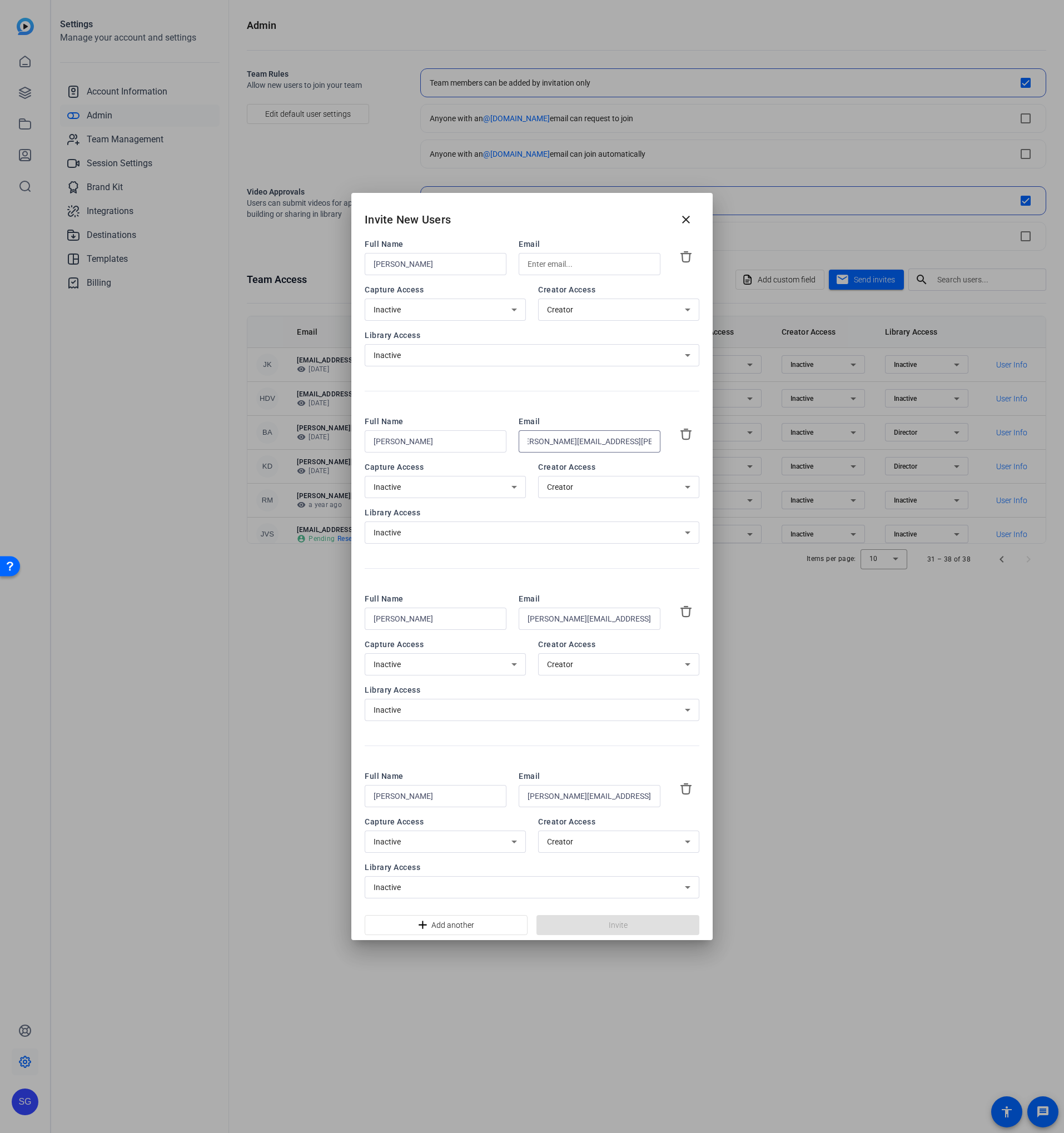
type input "jen.walichnowski@talewinddigital.com"
click at [538, 265] on input "text" at bounding box center [590, 264] width 124 height 13
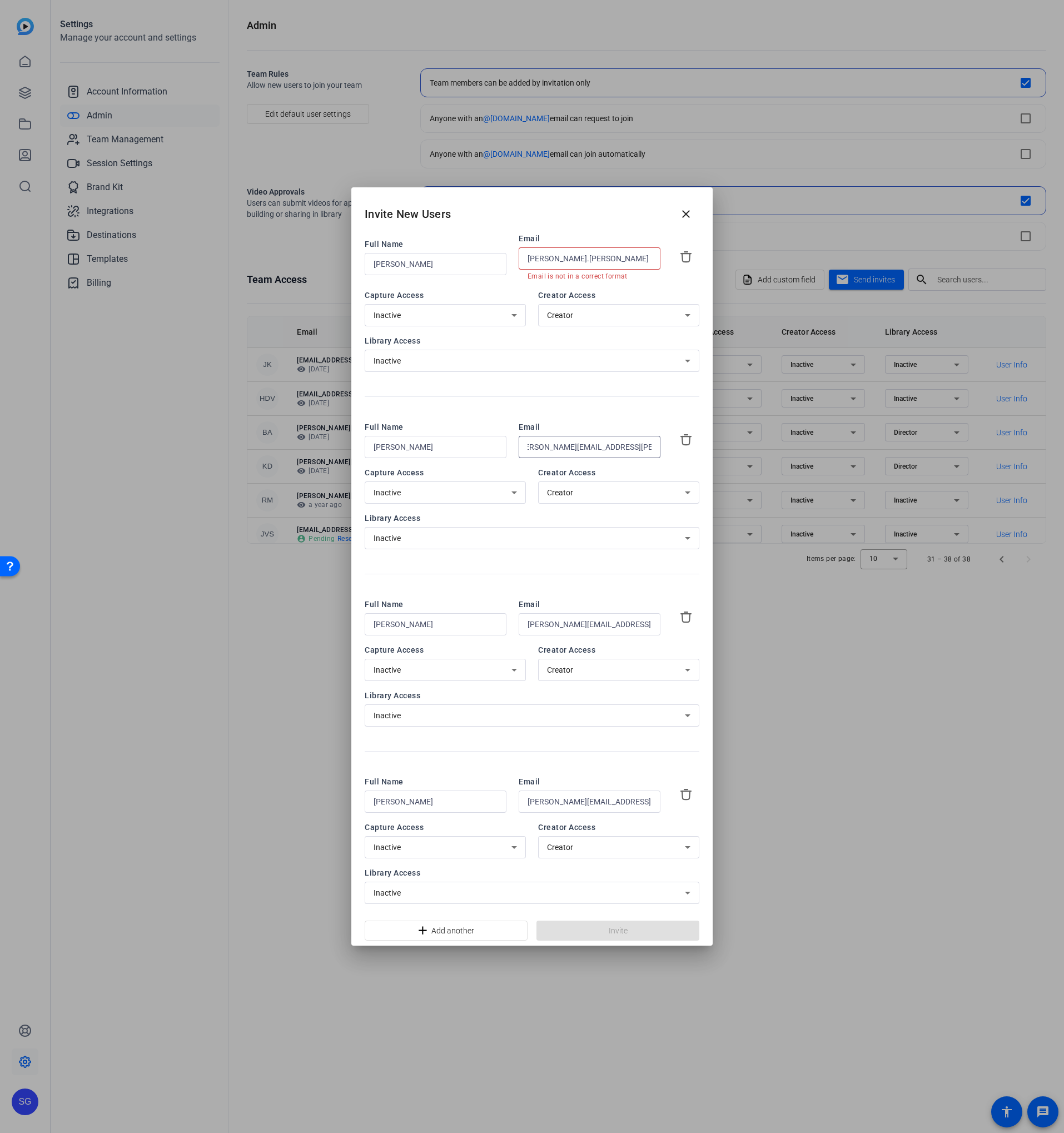
drag, startPoint x: 589, startPoint y: 441, endPoint x: 689, endPoint y: 409, distance: 105.0
click at [704, 446] on div "Full Name Dan Stevens Email dan.stevens Email is not in a correct format Captur…" at bounding box center [532, 574] width 361 height 682
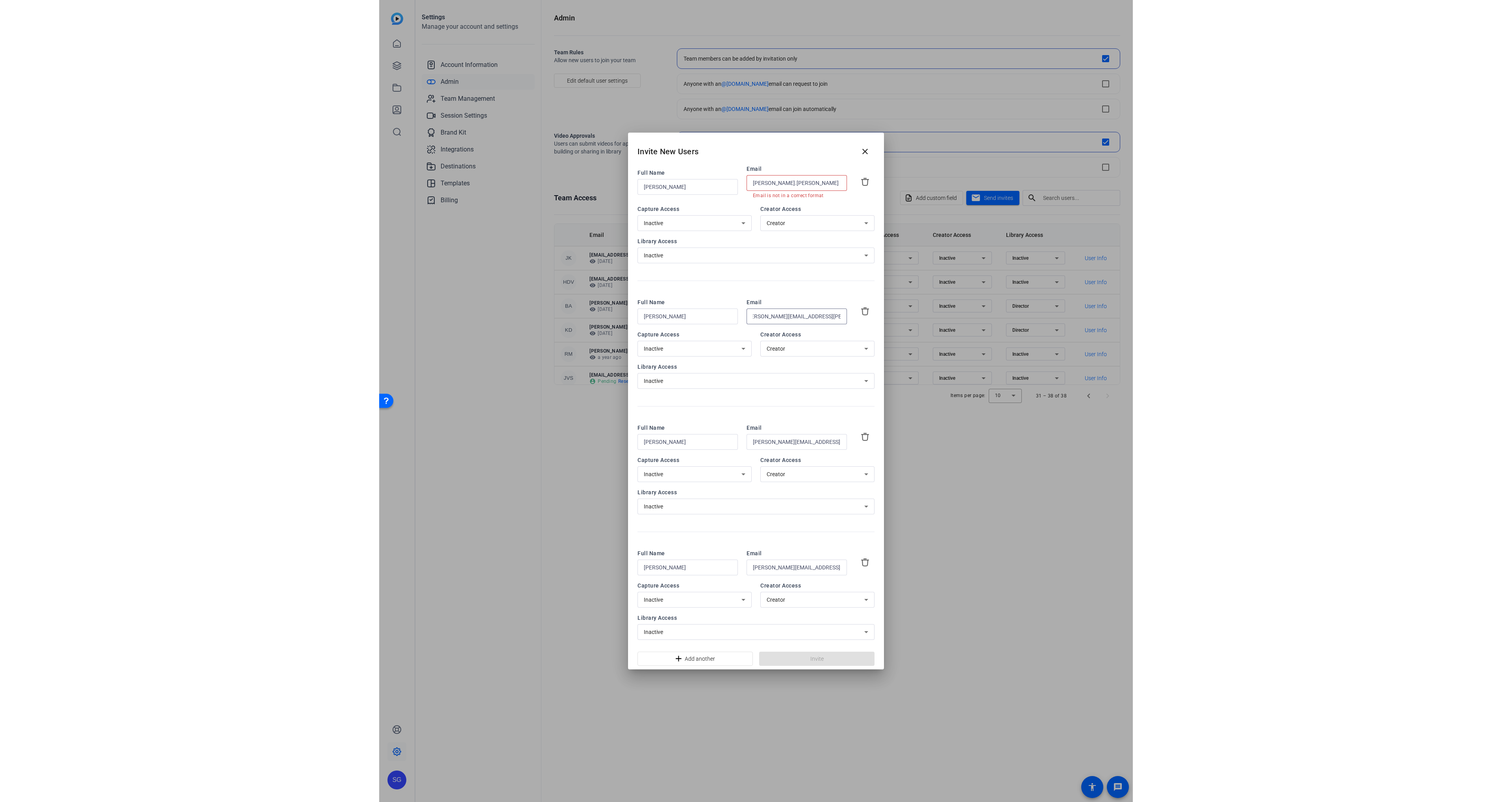
scroll to position [0, 0]
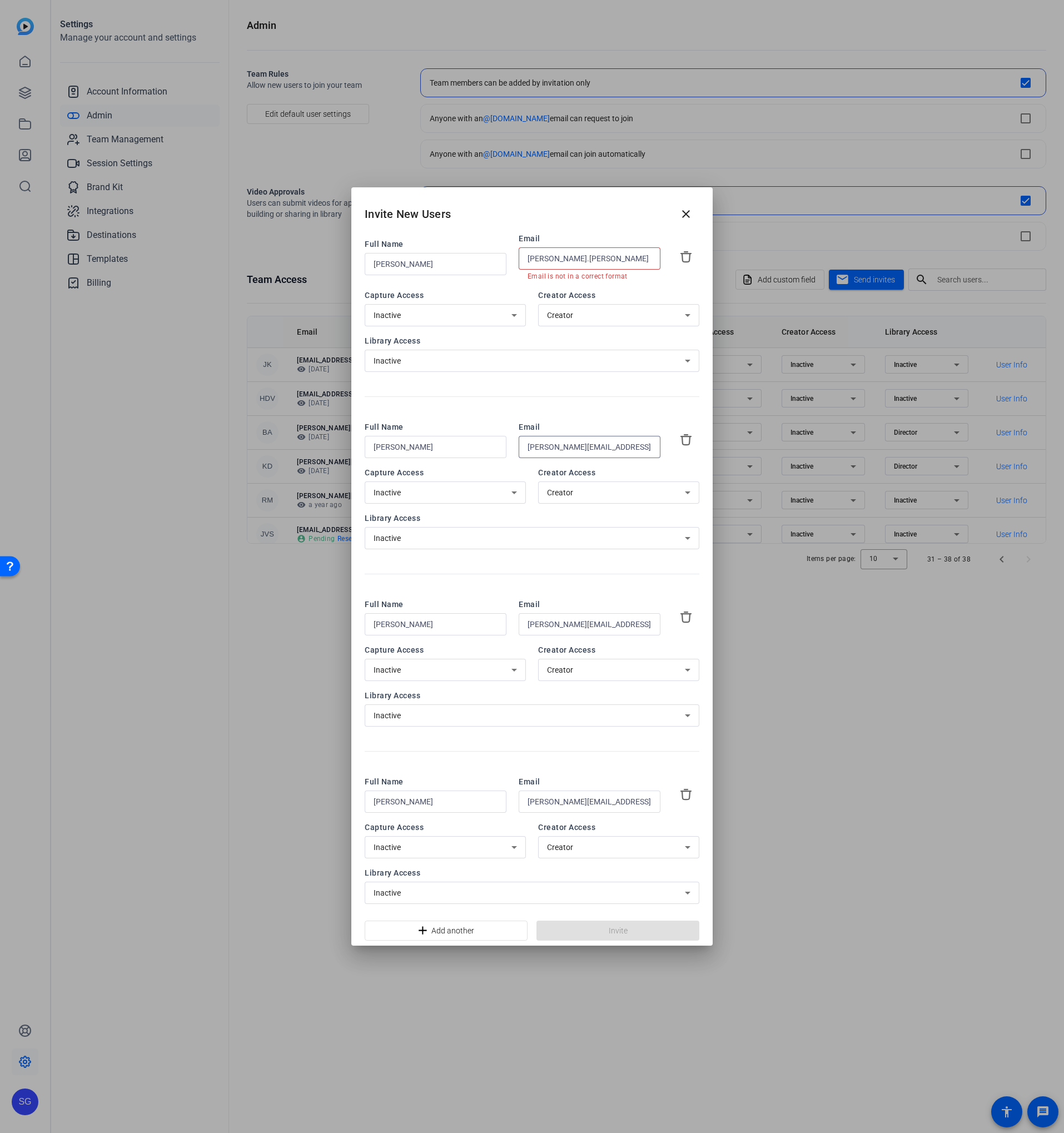
click at [607, 266] on div "dan.stevens" at bounding box center [590, 259] width 124 height 22
click at [606, 259] on input "dan.stevens" at bounding box center [590, 259] width 124 height 13
paste input "@talewinddigital.com"
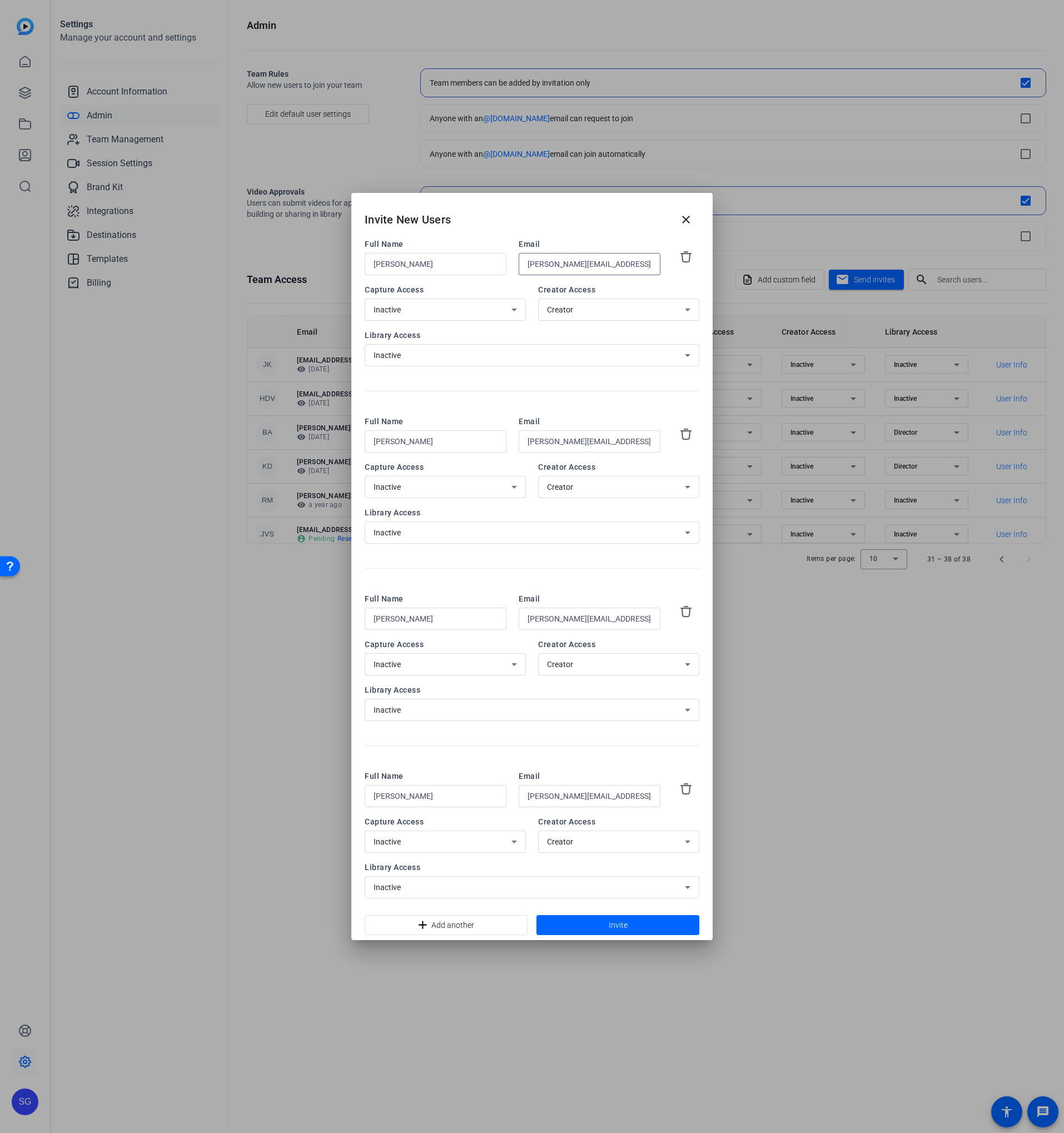
type input "dan.stevens@talewinddigital.com"
click at [582, 224] on div "Invite New Users close" at bounding box center [532, 215] width 361 height 45
click at [523, 219] on div "Invite New Users close" at bounding box center [532, 215] width 361 height 45
click at [623, 922] on span "Invite" at bounding box center [618, 926] width 19 height 12
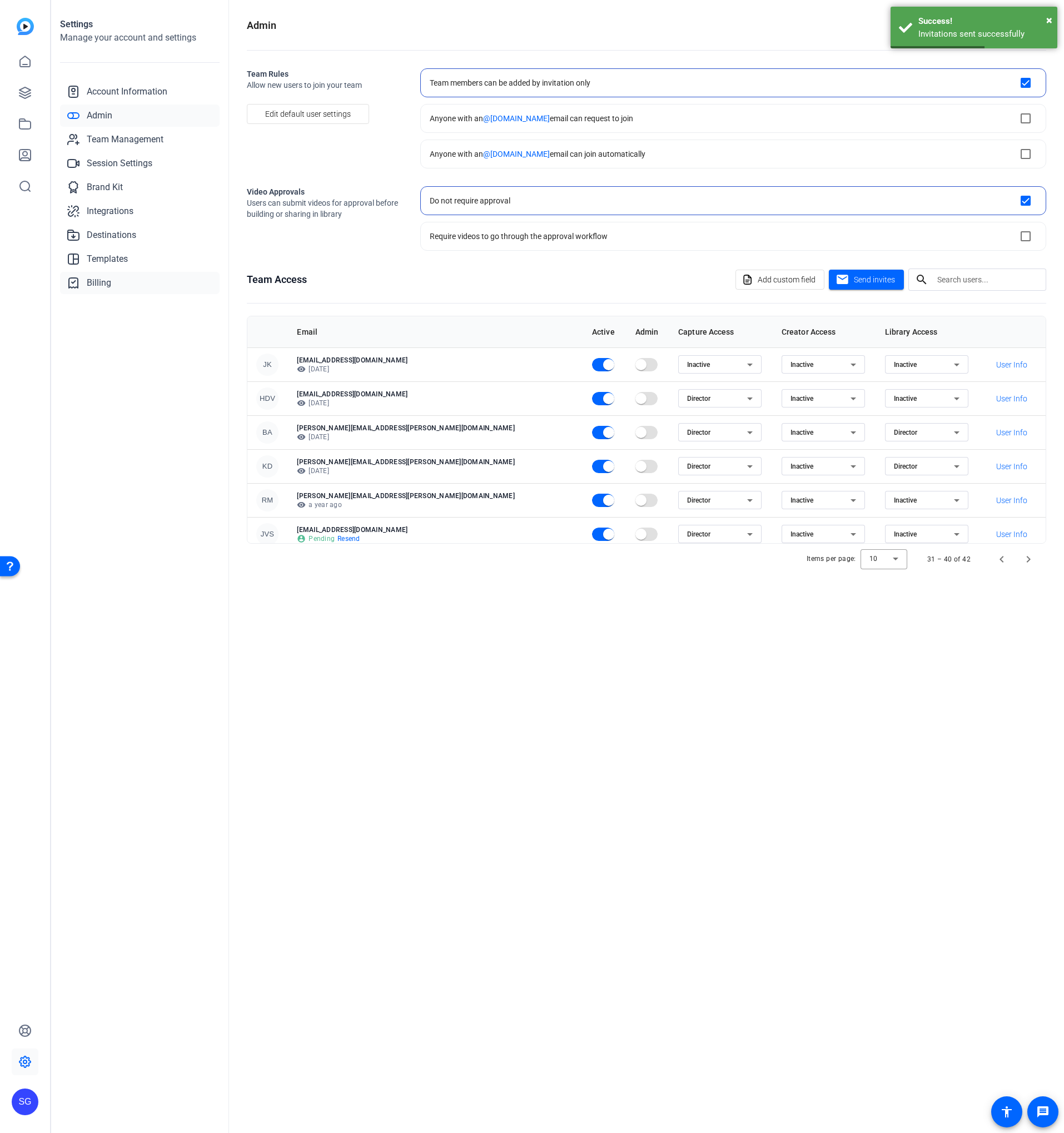
click at [123, 286] on link "Billing" at bounding box center [139, 283] width 160 height 22
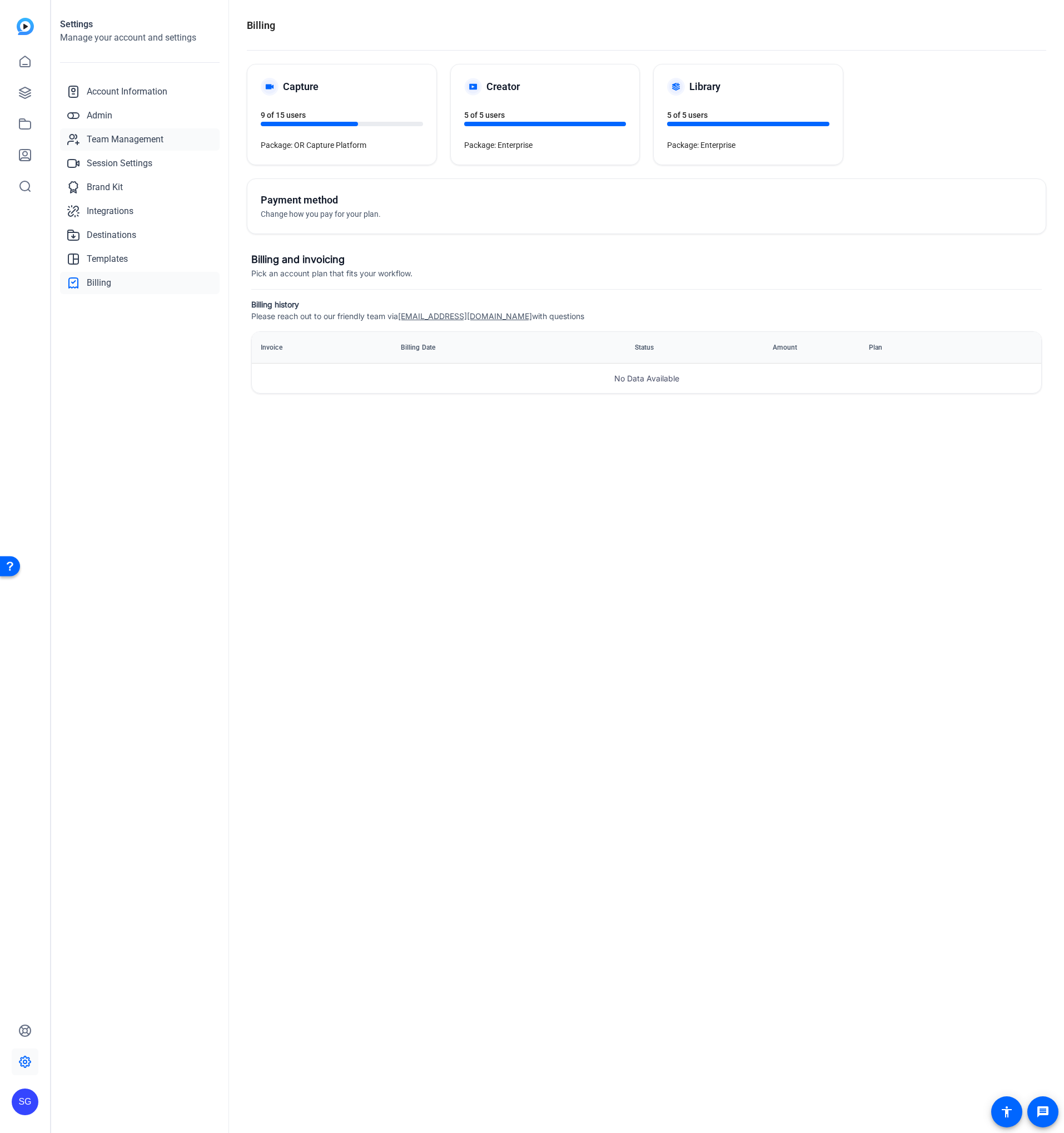
click at [110, 134] on span "Team Management" at bounding box center [125, 139] width 77 height 13
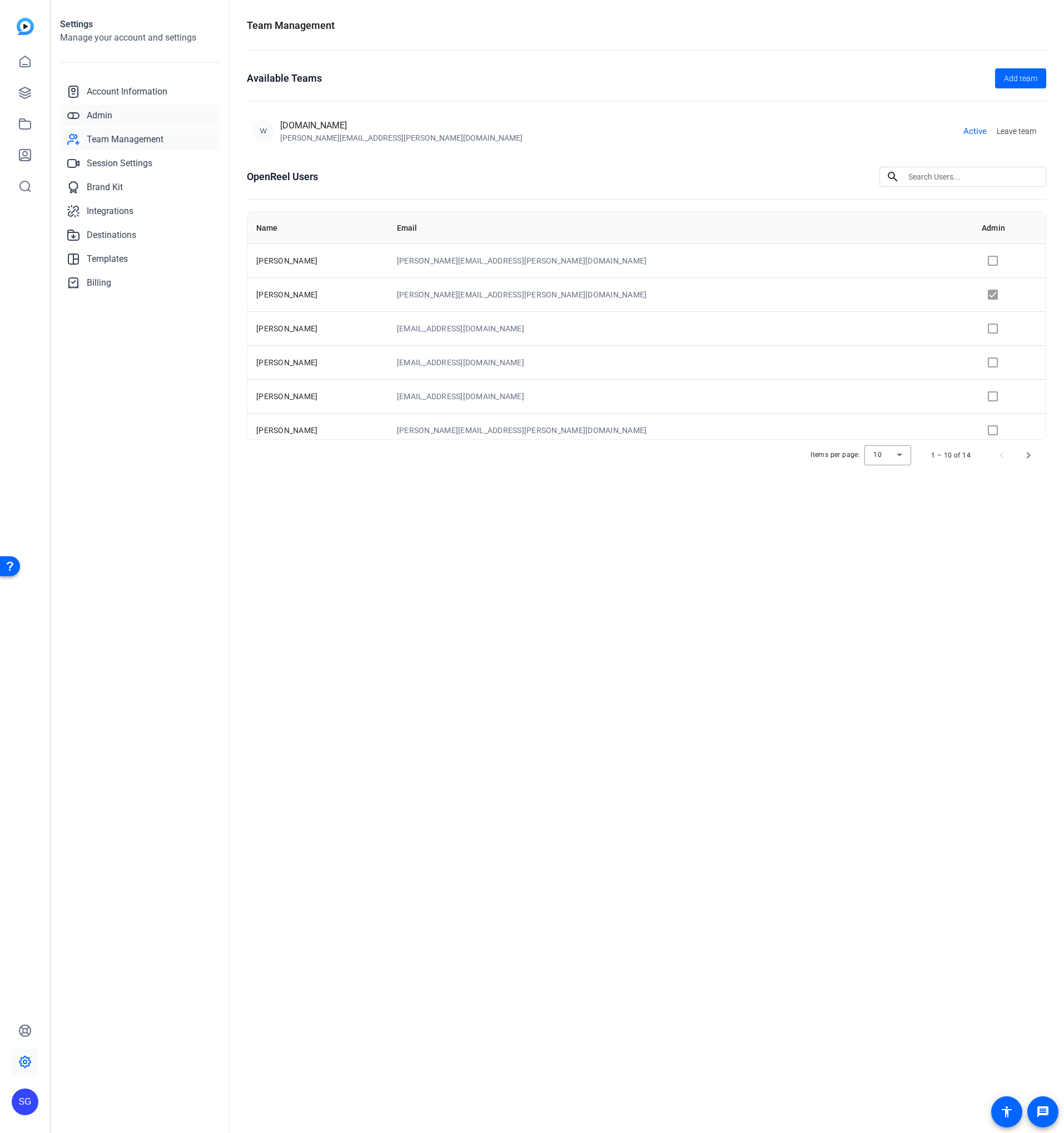
click at [124, 113] on link "Admin" at bounding box center [139, 115] width 160 height 22
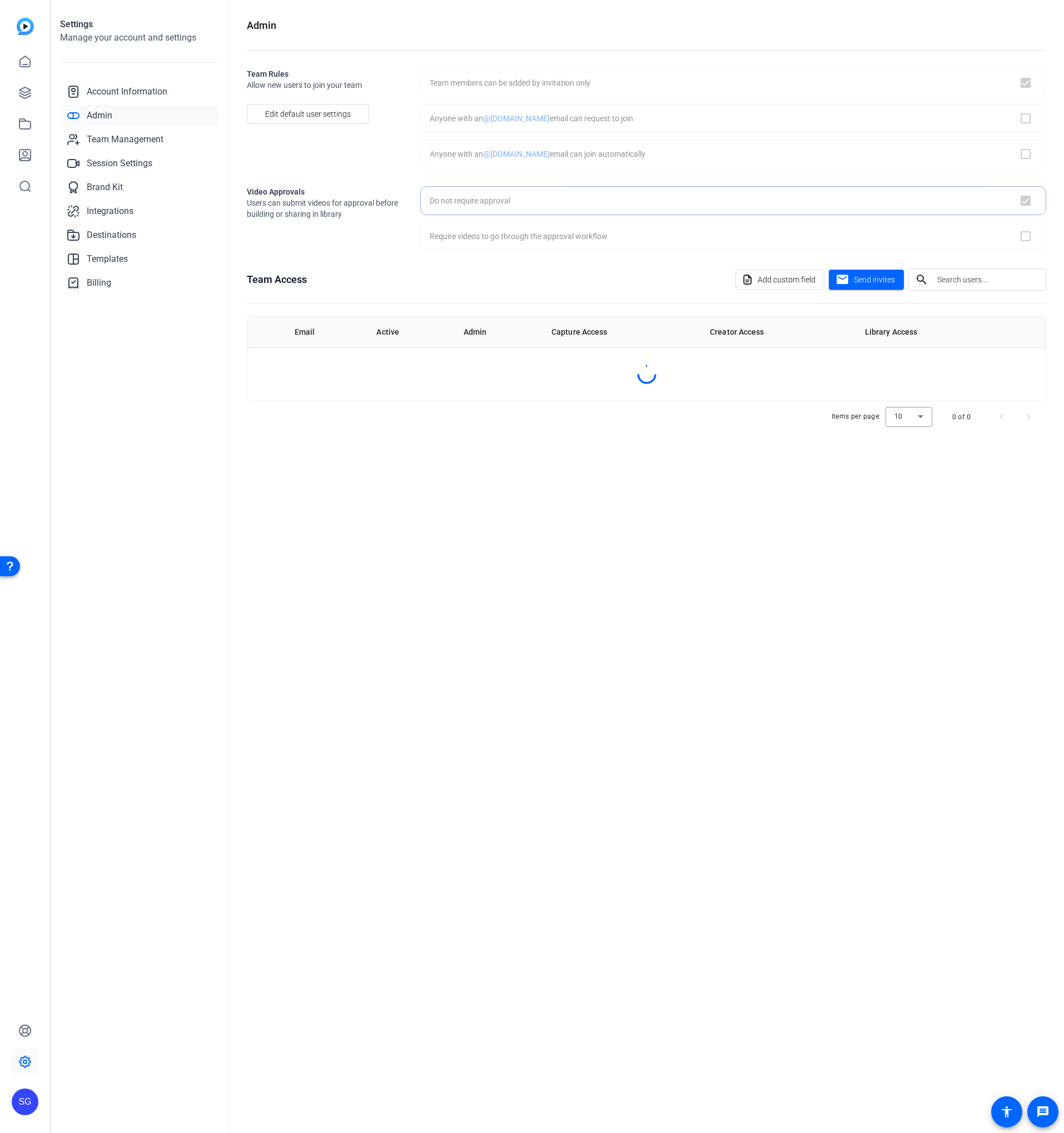
checkbox input "true"
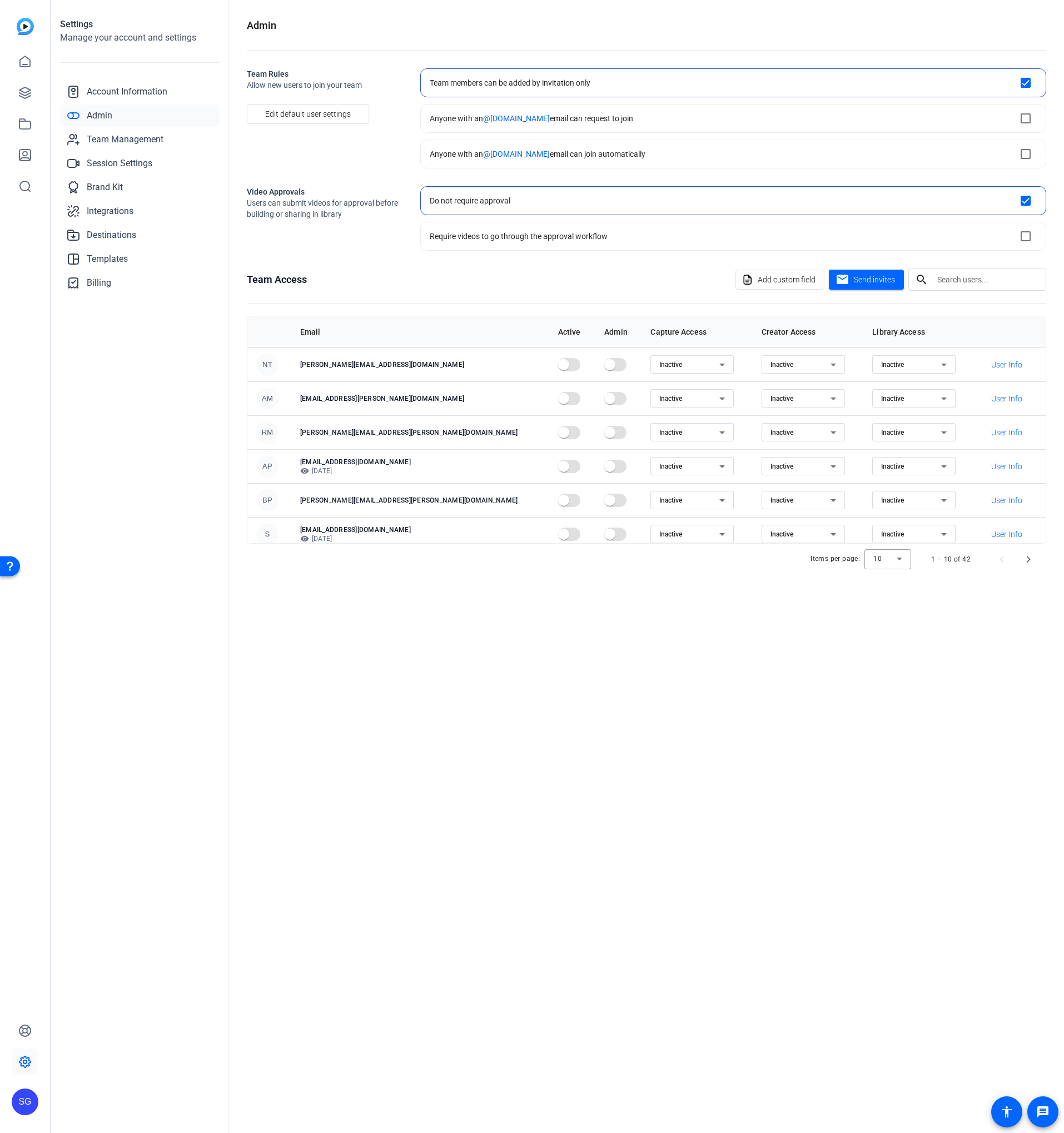
click at [863, 328] on th "Library Access" at bounding box center [918, 332] width 110 height 31
click at [1027, 567] on span "Next page" at bounding box center [1028, 559] width 27 height 27
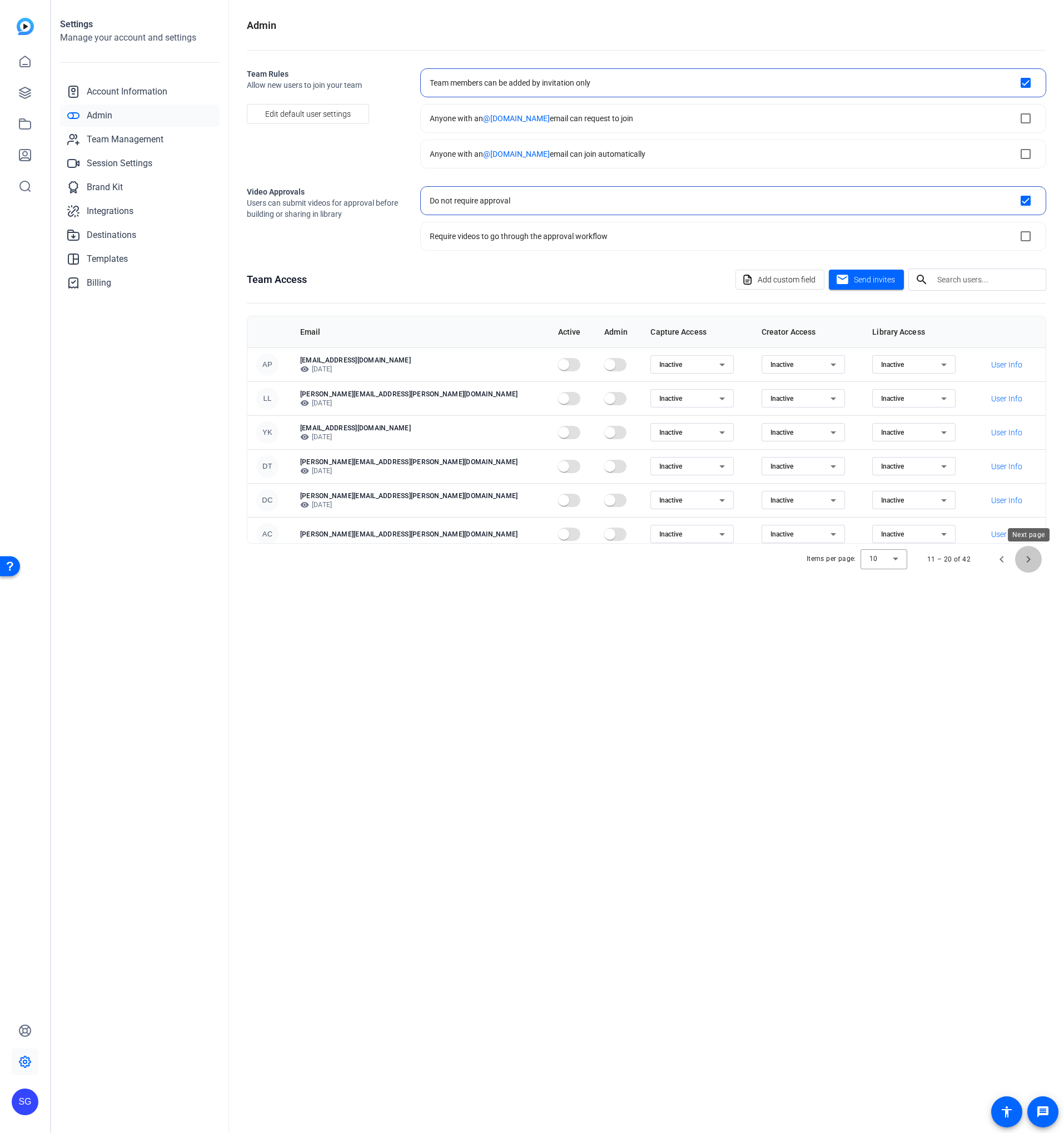
click at [1027, 567] on span "Next page" at bounding box center [1028, 559] width 27 height 27
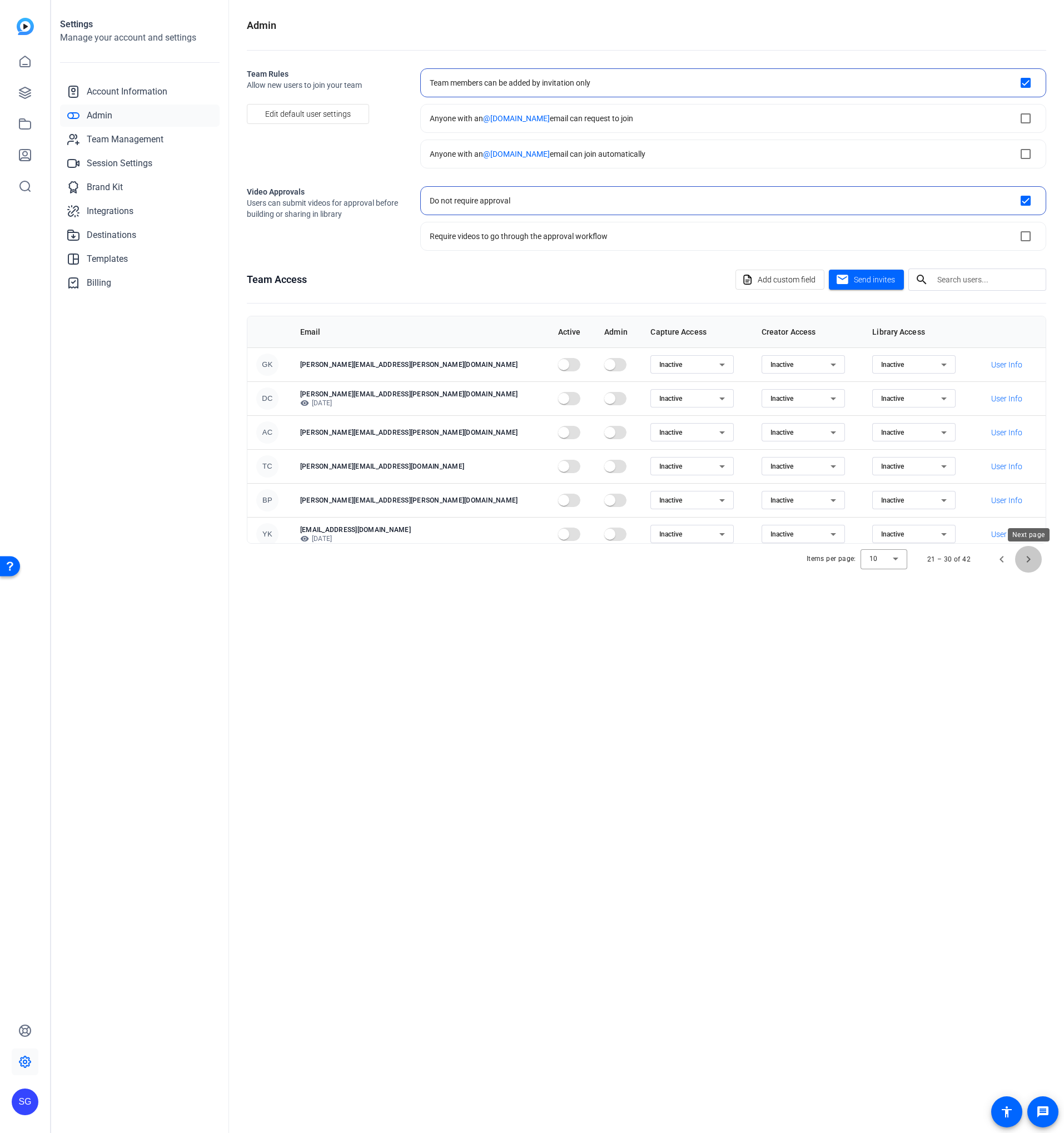
click at [1027, 567] on span "Next page" at bounding box center [1028, 559] width 27 height 27
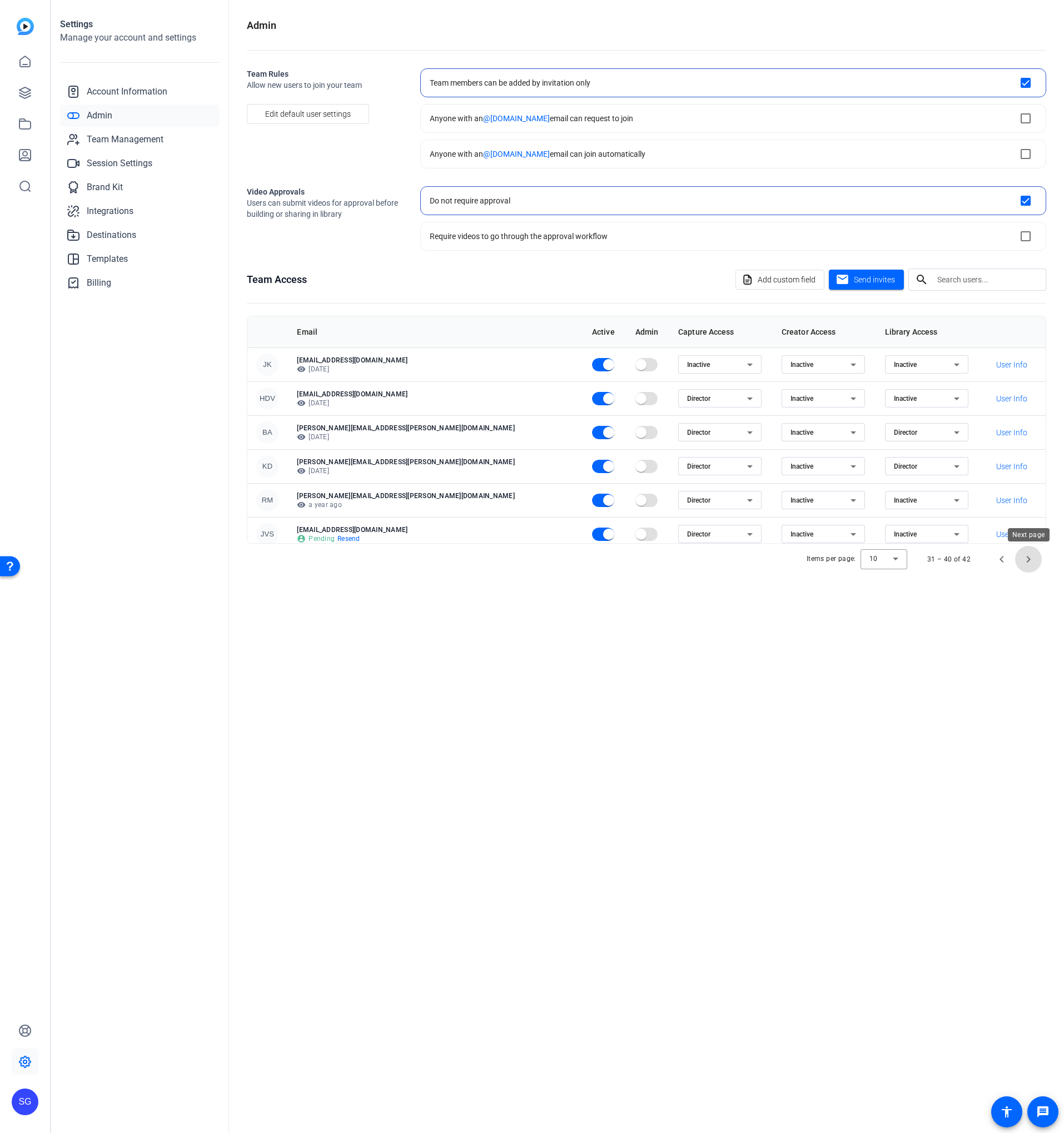
click at [1027, 567] on span "Next page" at bounding box center [1028, 559] width 27 height 27
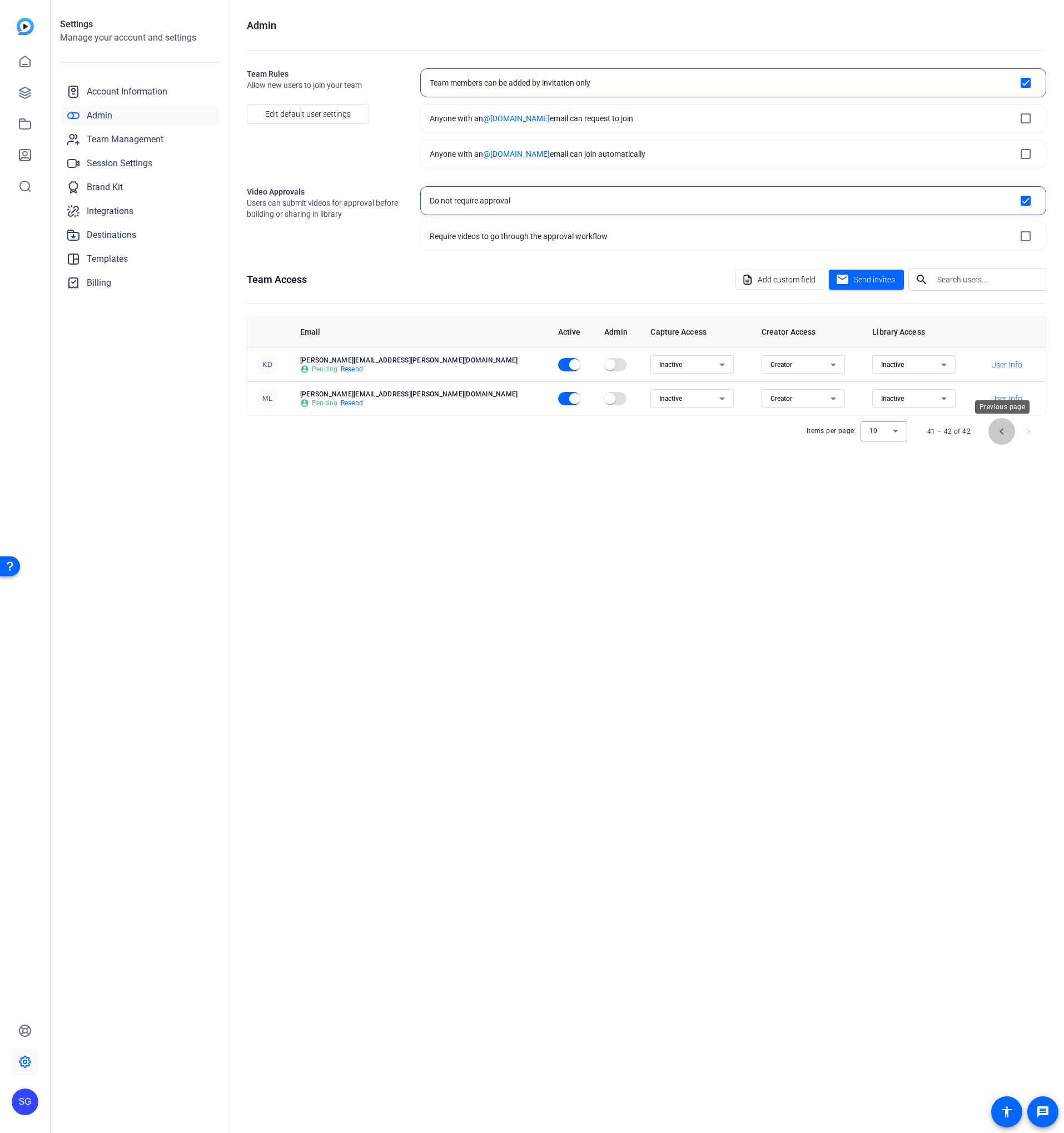
click at [992, 427] on span "Previous page" at bounding box center [1002, 431] width 27 height 27
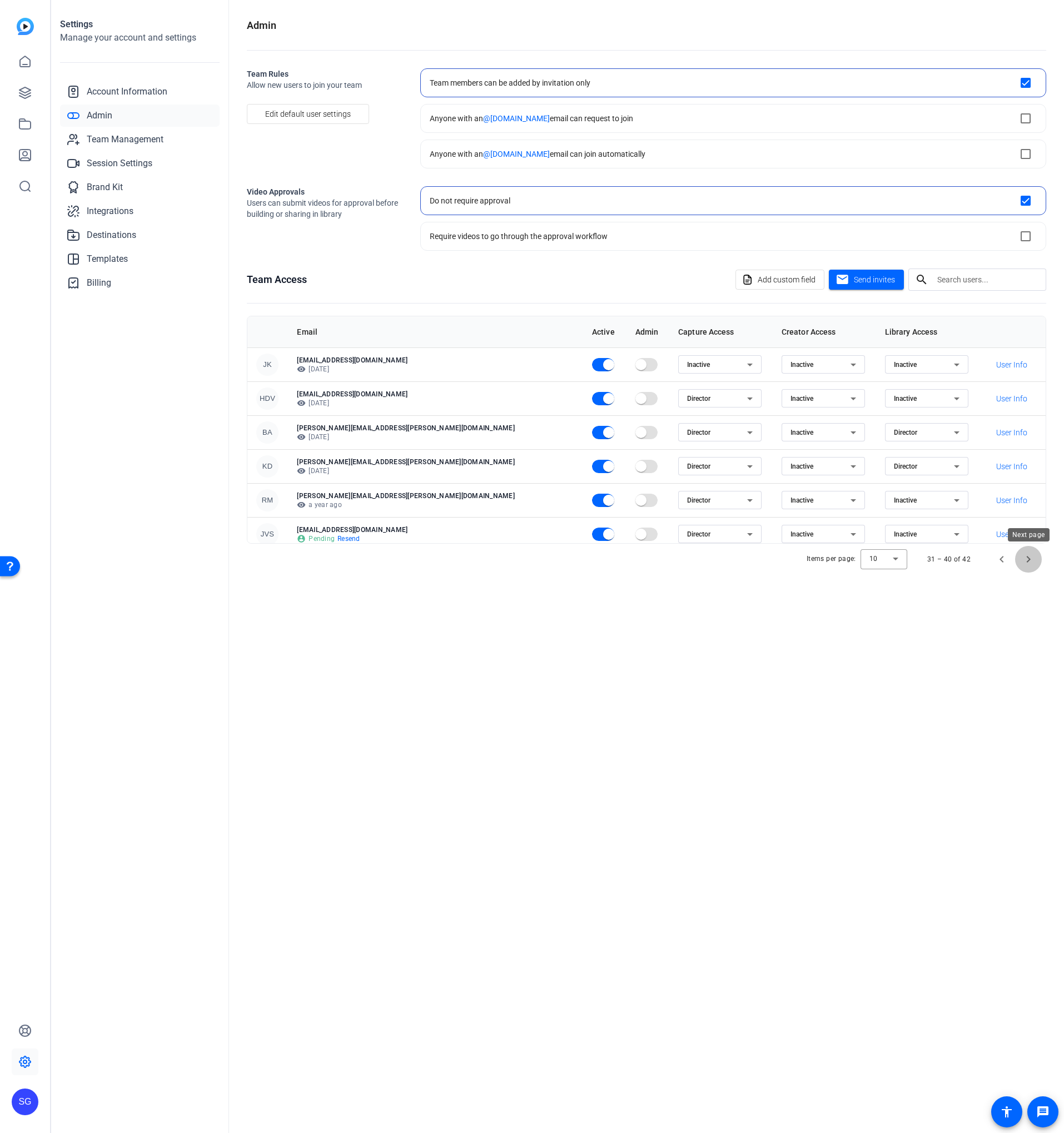
click at [1026, 554] on span "Next page" at bounding box center [1028, 559] width 27 height 27
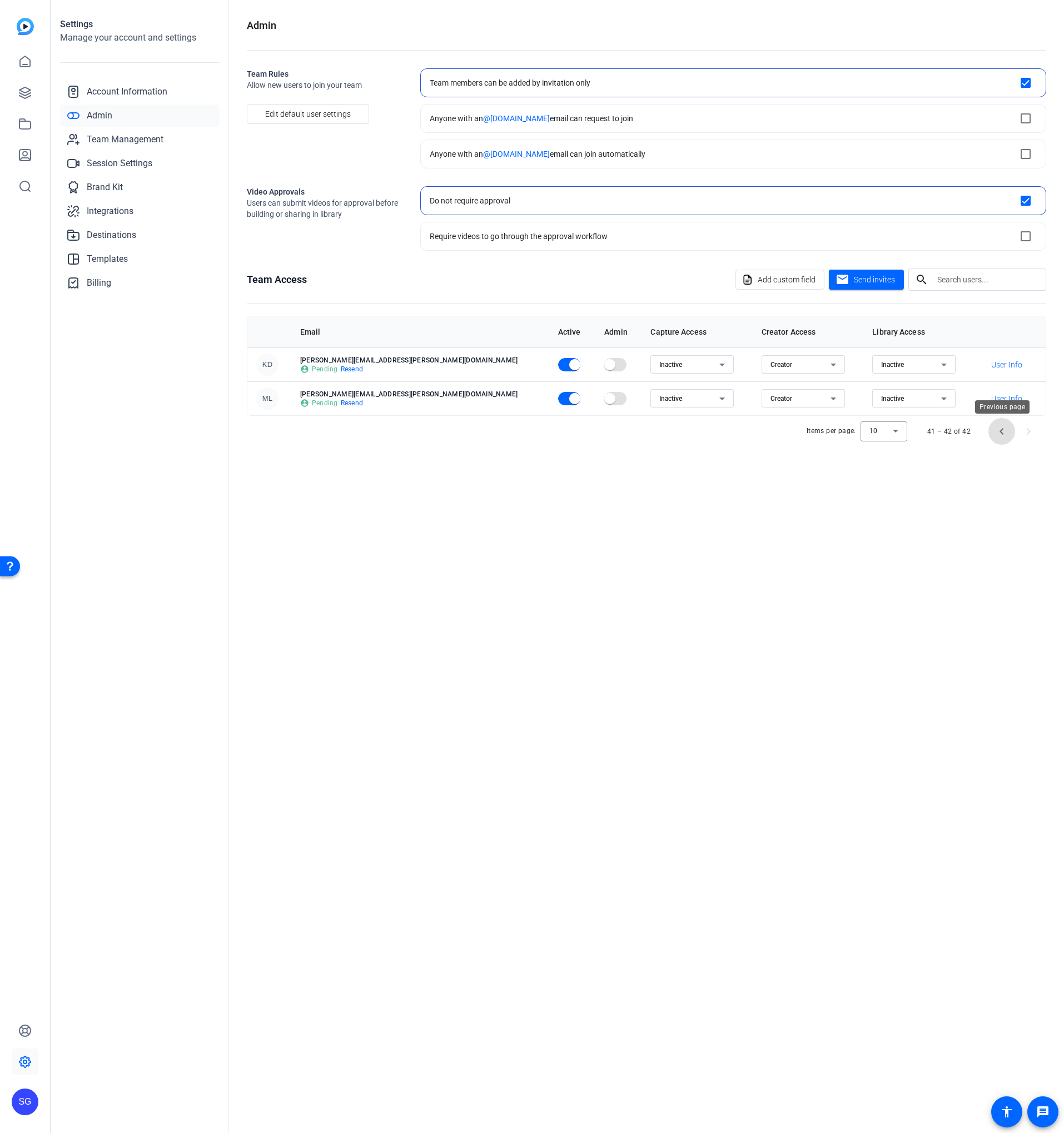
click at [999, 429] on span "Previous page" at bounding box center [1002, 431] width 27 height 27
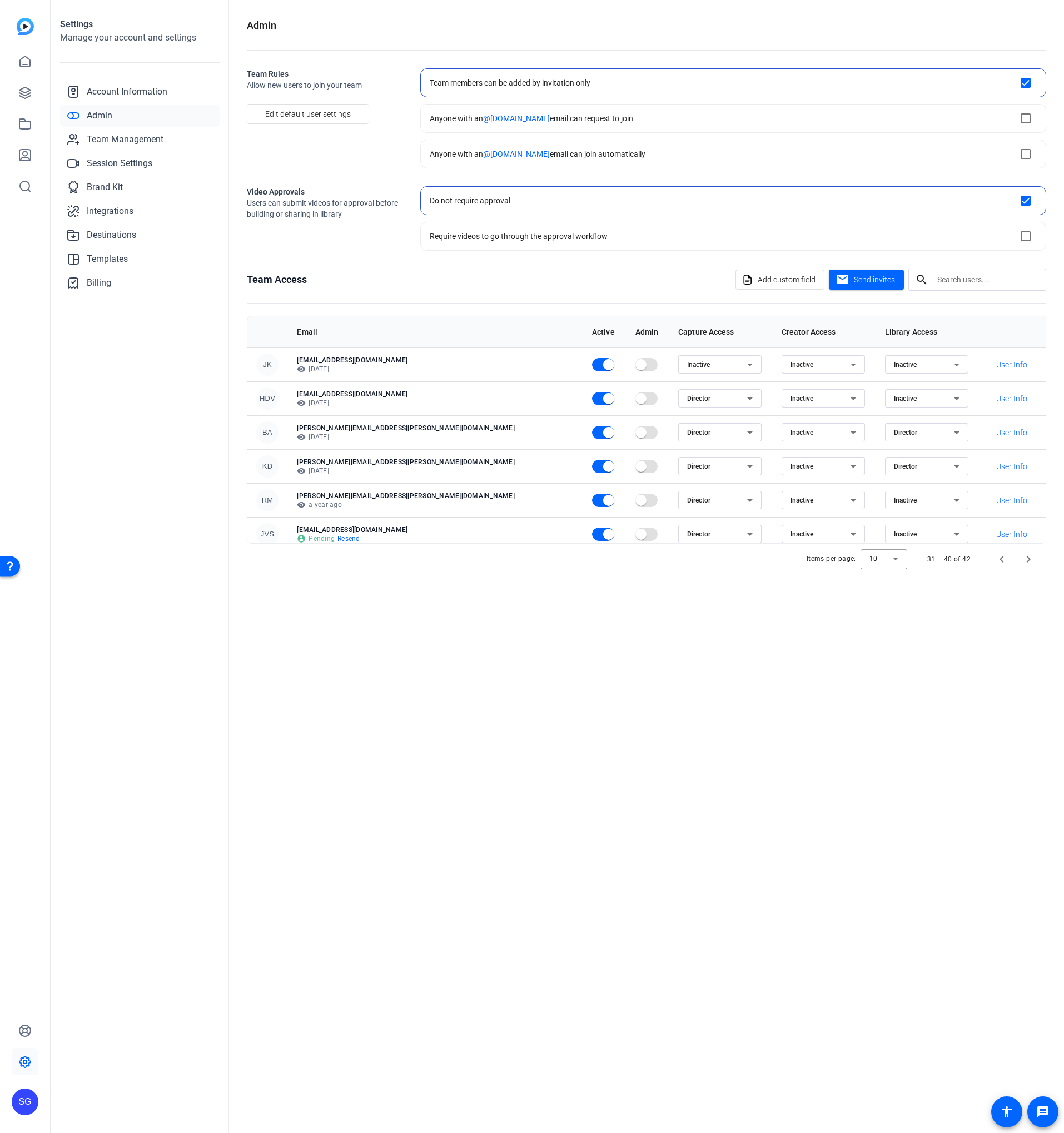
click at [687, 467] on div "Director" at bounding box center [717, 467] width 60 height 13
drag, startPoint x: 623, startPoint y: 503, endPoint x: 728, endPoint y: 494, distance: 105.4
click at [625, 504] on mat-option "Inactive" at bounding box center [630, 506] width 84 height 17
click at [894, 468] on span "Director" at bounding box center [906, 466] width 23 height 7
click at [863, 501] on span "Inactive" at bounding box center [866, 506] width 25 height 13
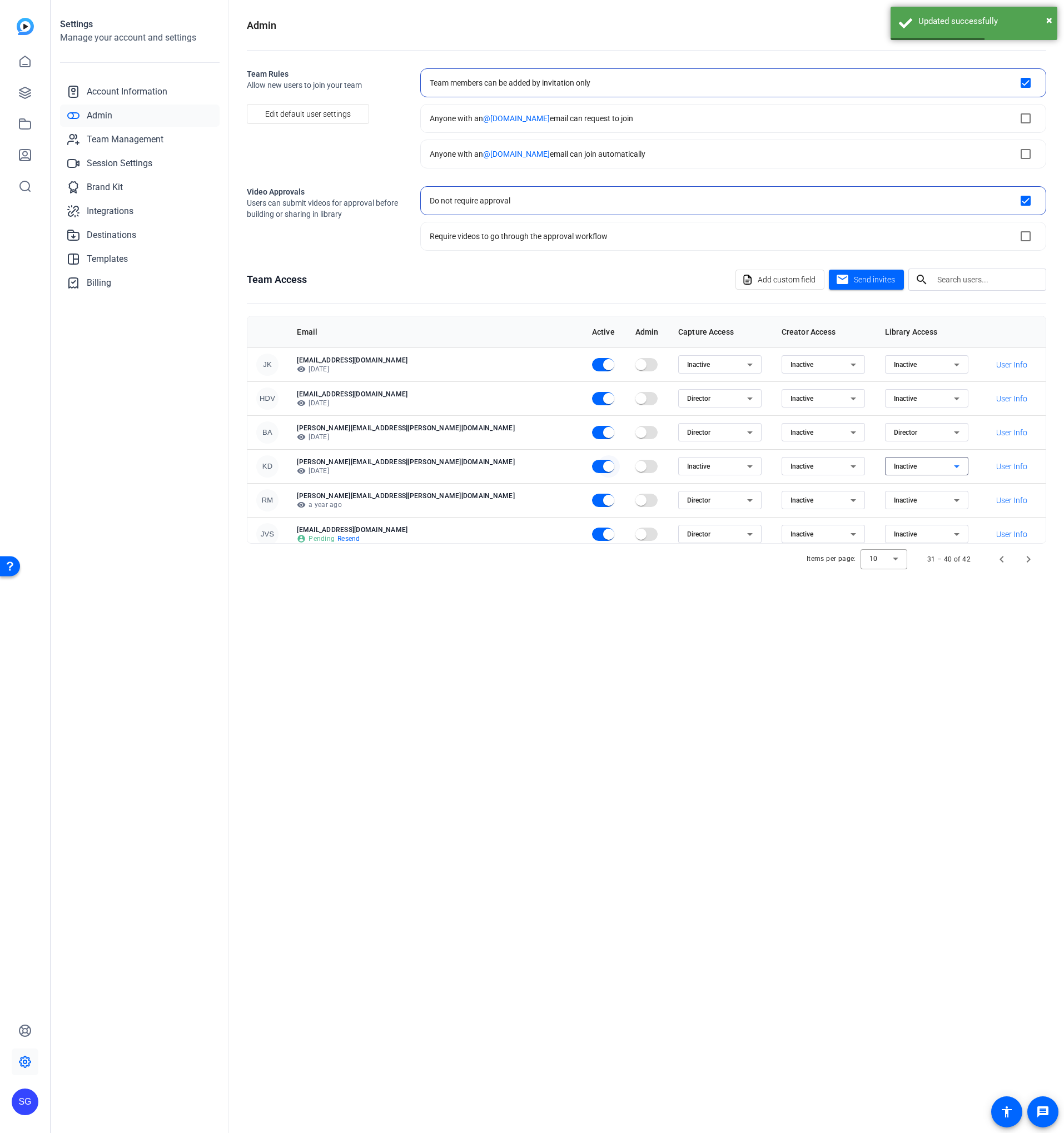
click at [597, 467] on span "button" at bounding box center [608, 466] width 22 height 22
click at [1008, 564] on span "Previous page" at bounding box center [1002, 559] width 27 height 27
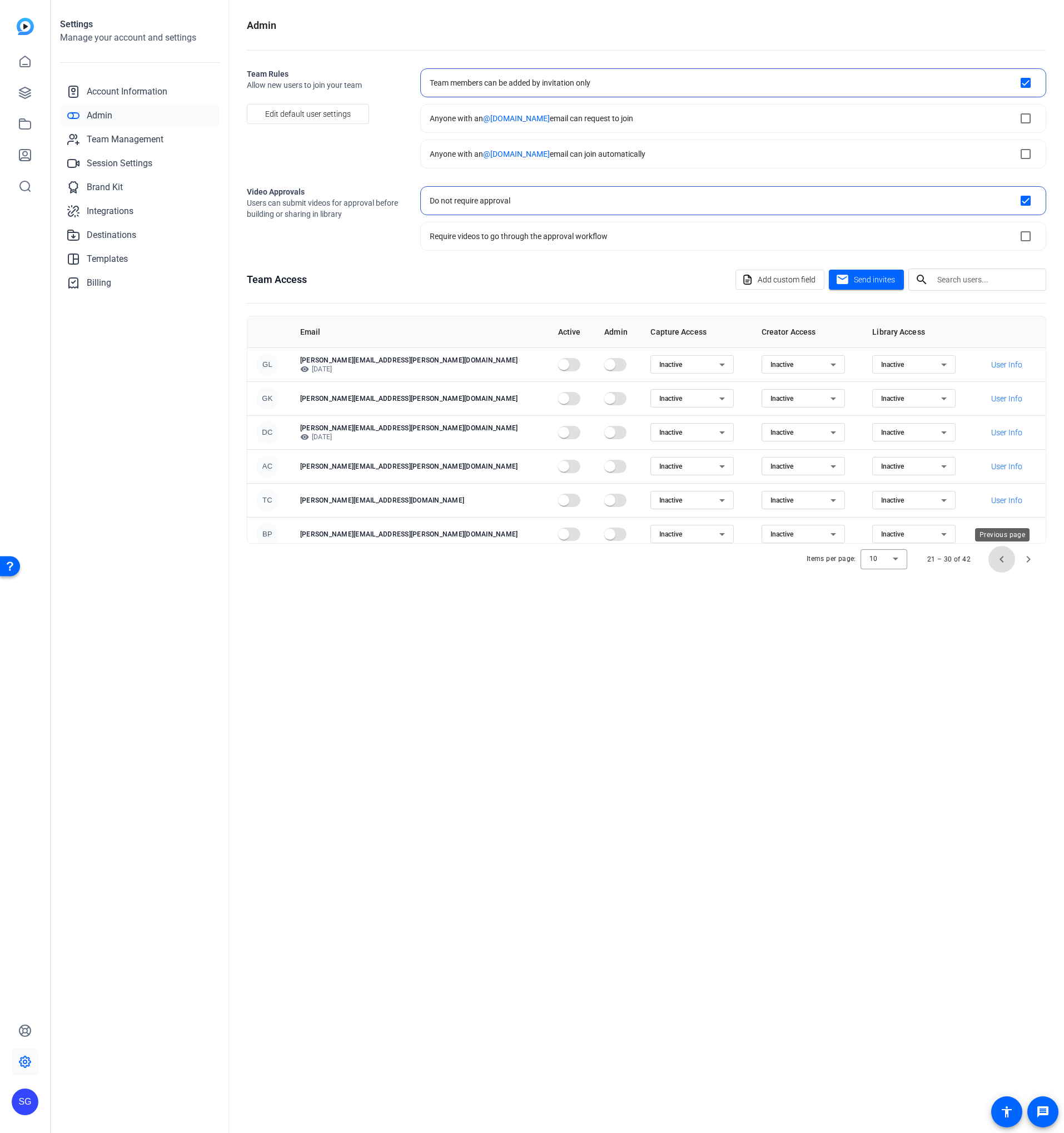
click at [1008, 564] on span "Previous page" at bounding box center [1002, 559] width 27 height 27
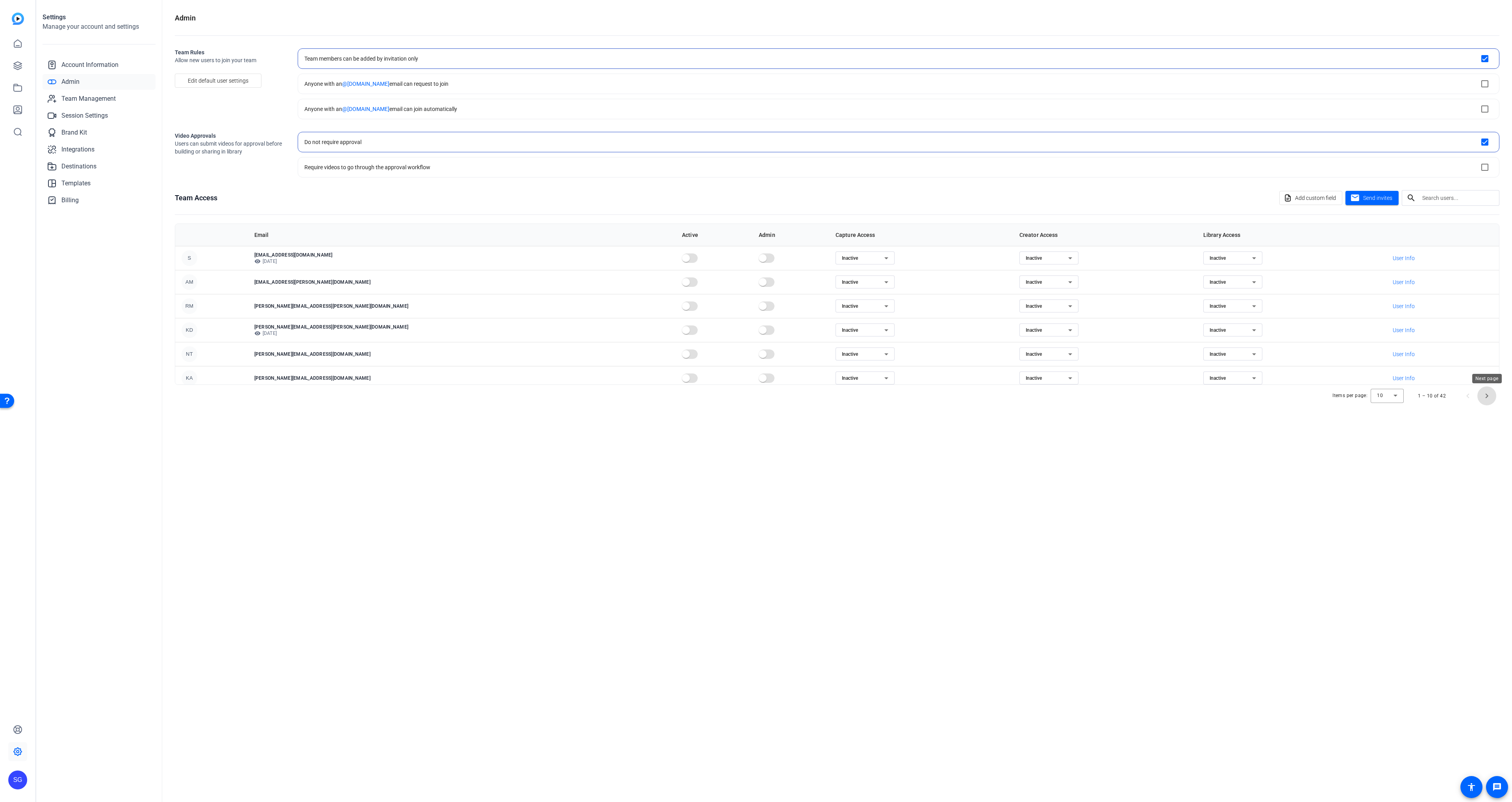
click at [1480, 391] on span "Next page" at bounding box center [1487, 396] width 19 height 19
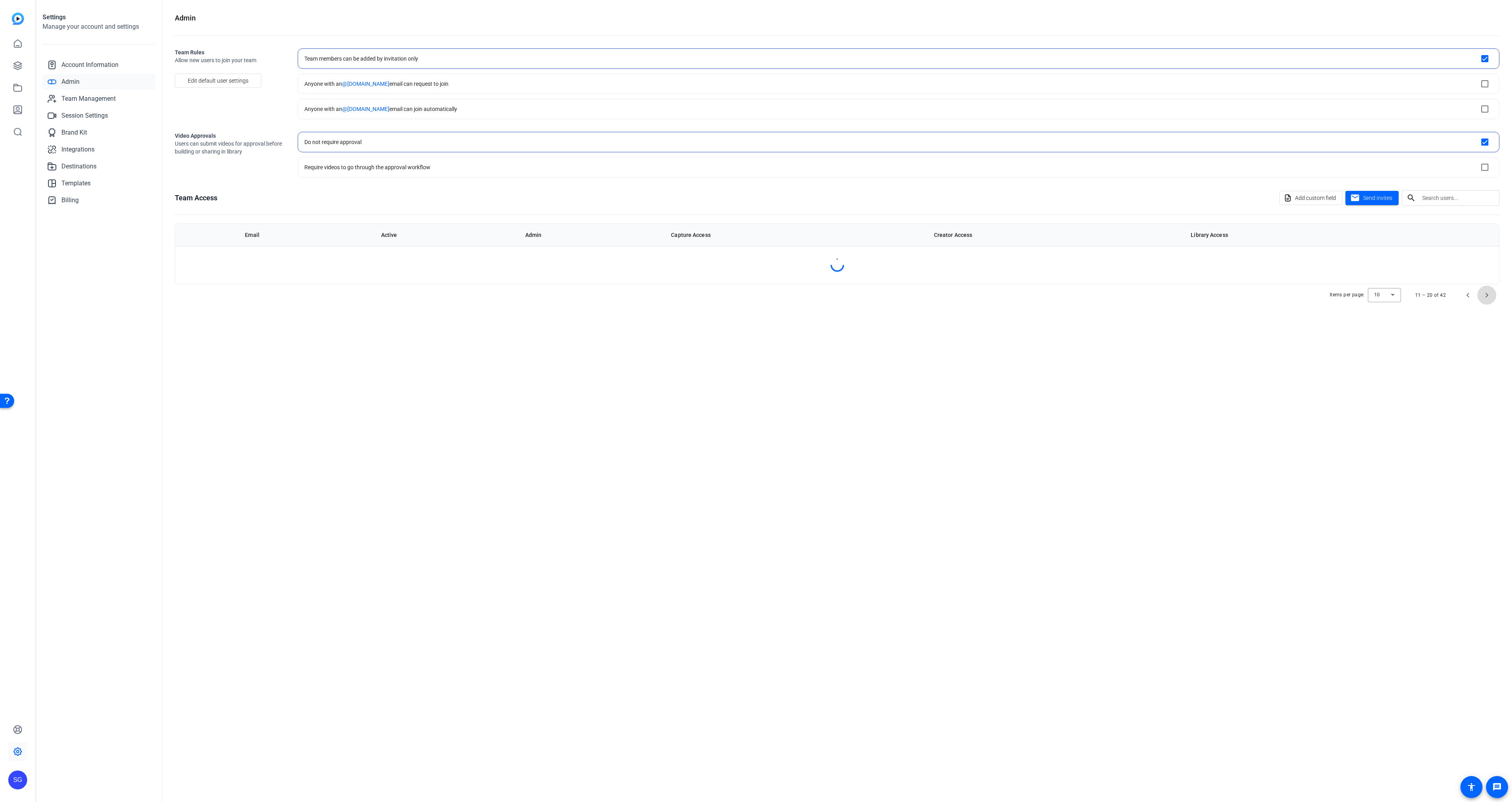
click at [1481, 391] on div "Admin Team Rules Allow new users to join your team Edit default user settings T…" at bounding box center [837, 401] width 1350 height 802
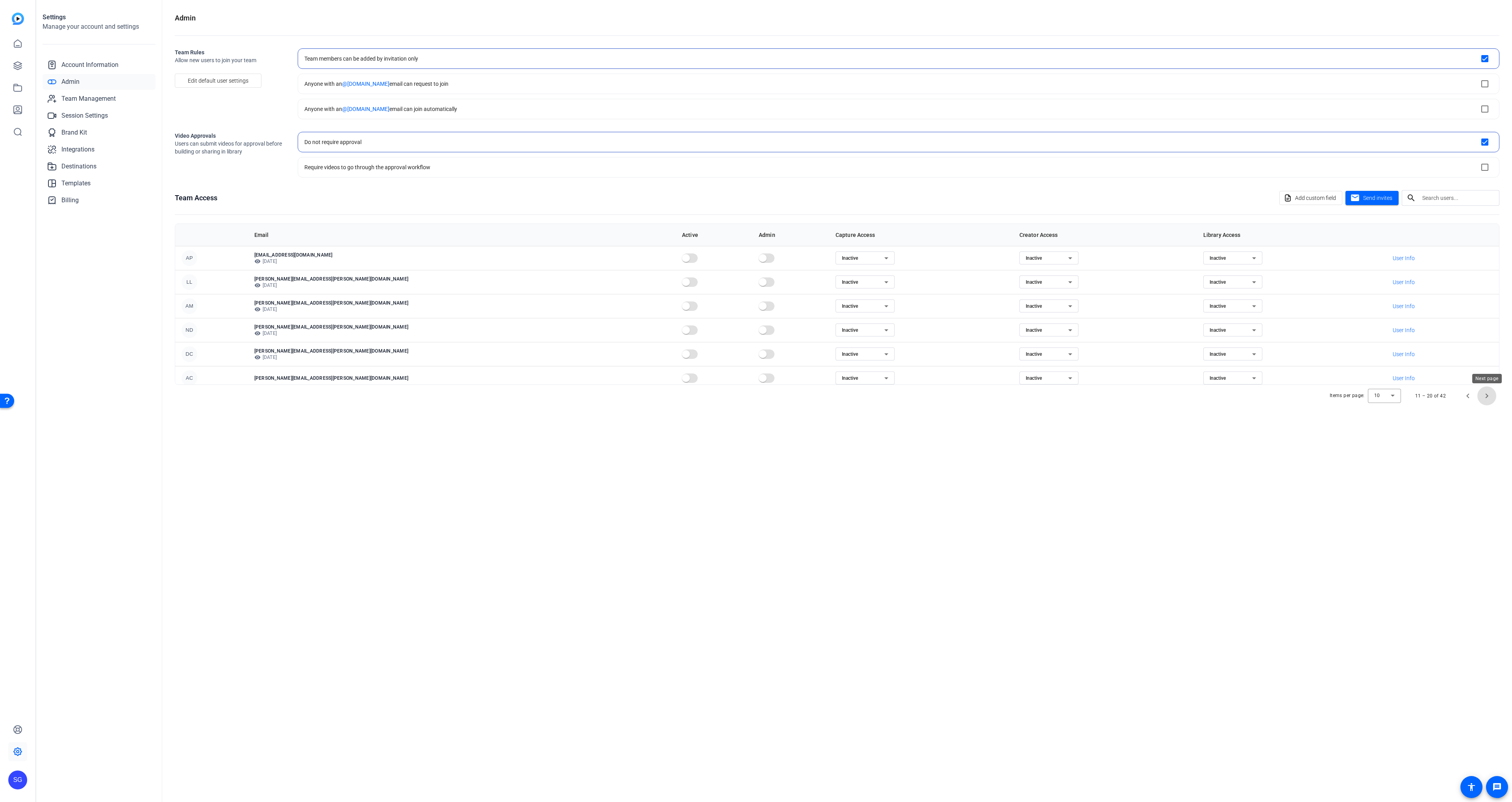
click at [1483, 395] on span "Next page" at bounding box center [1487, 396] width 19 height 19
click at [1483, 398] on span "Next page" at bounding box center [1487, 396] width 19 height 19
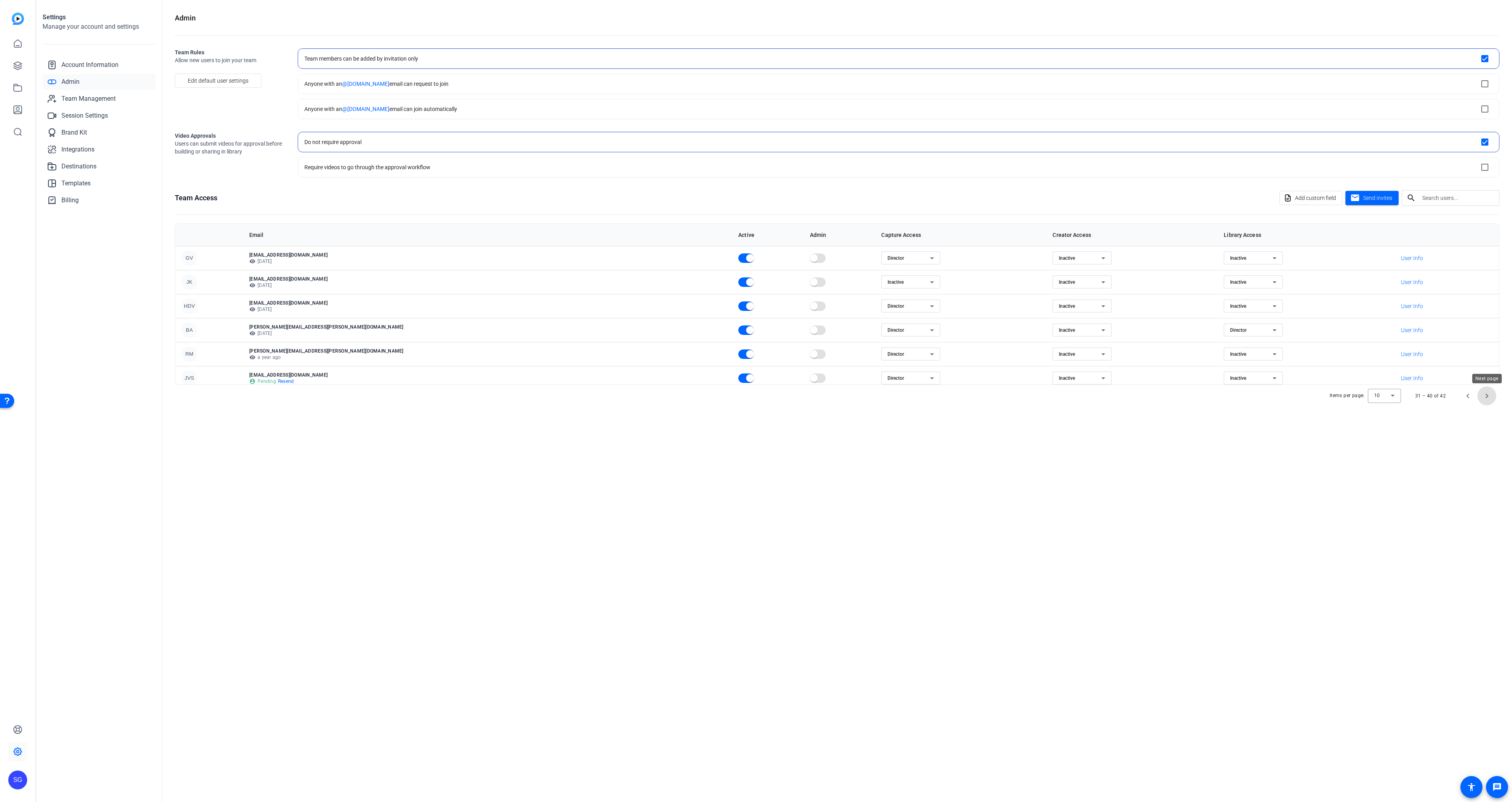
click at [1493, 394] on span "Next page" at bounding box center [1487, 396] width 19 height 19
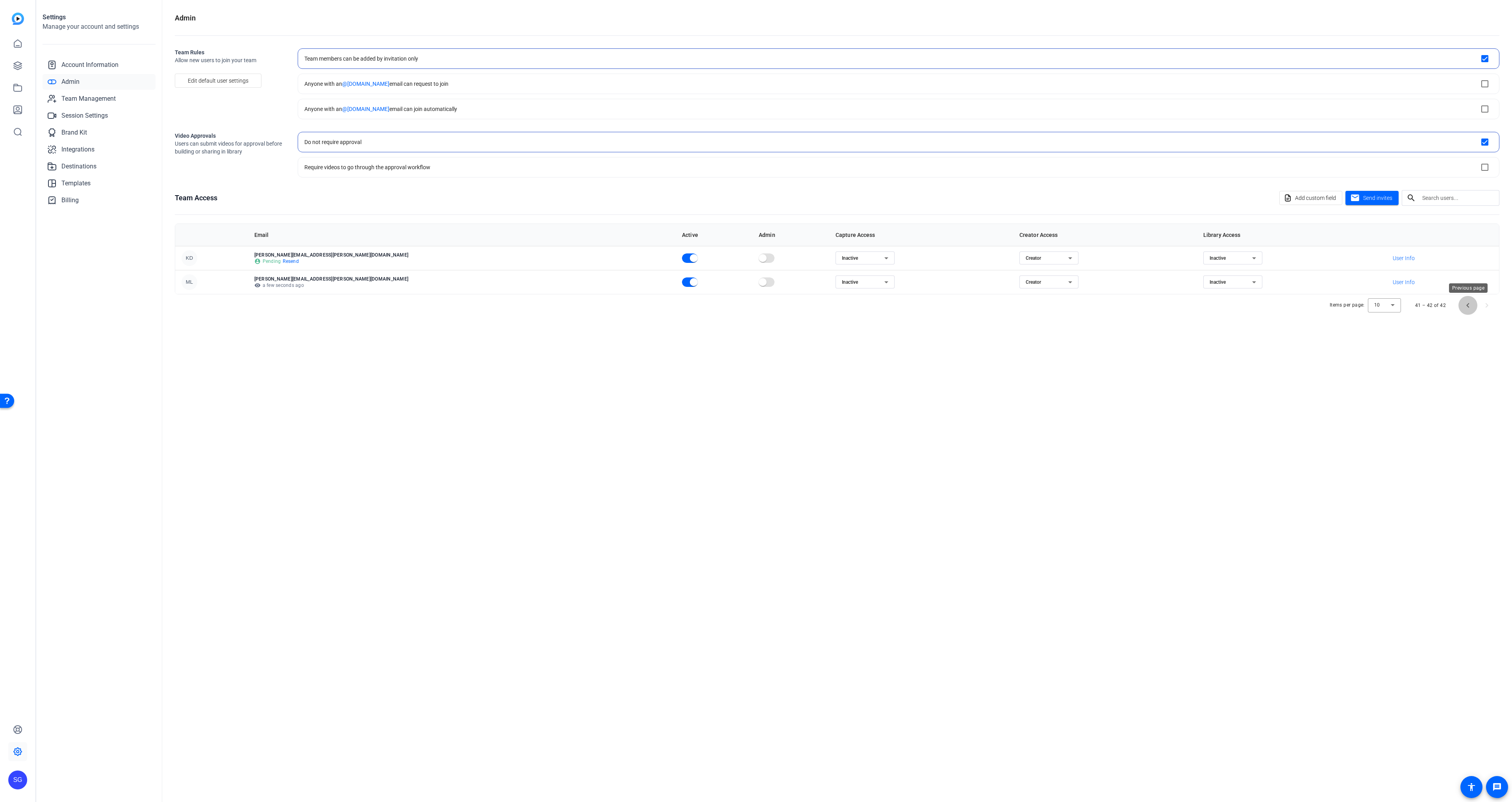
click at [1472, 311] on span "Previous page" at bounding box center [1468, 305] width 19 height 19
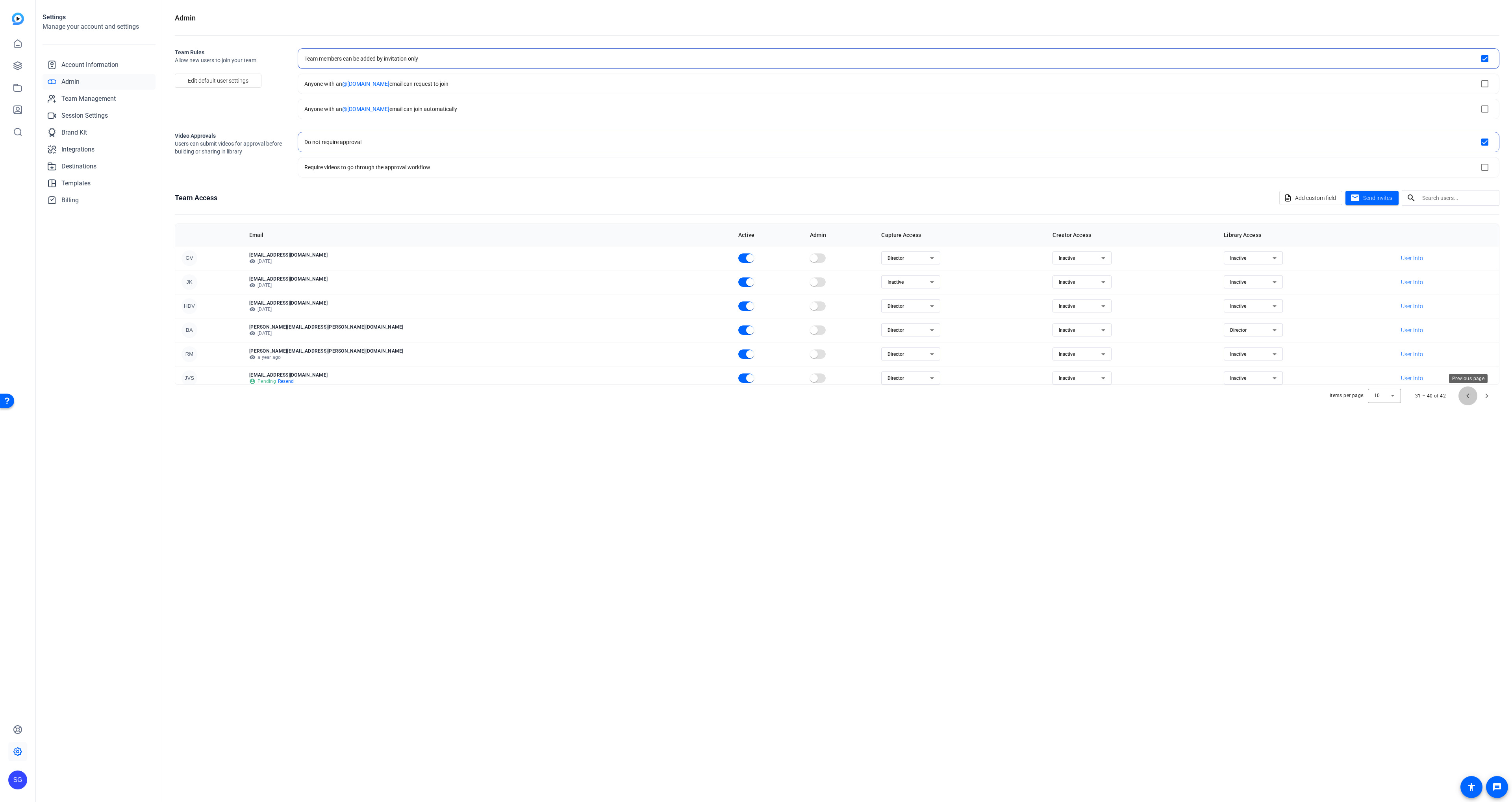
click at [1463, 395] on span "Previous page" at bounding box center [1468, 396] width 19 height 19
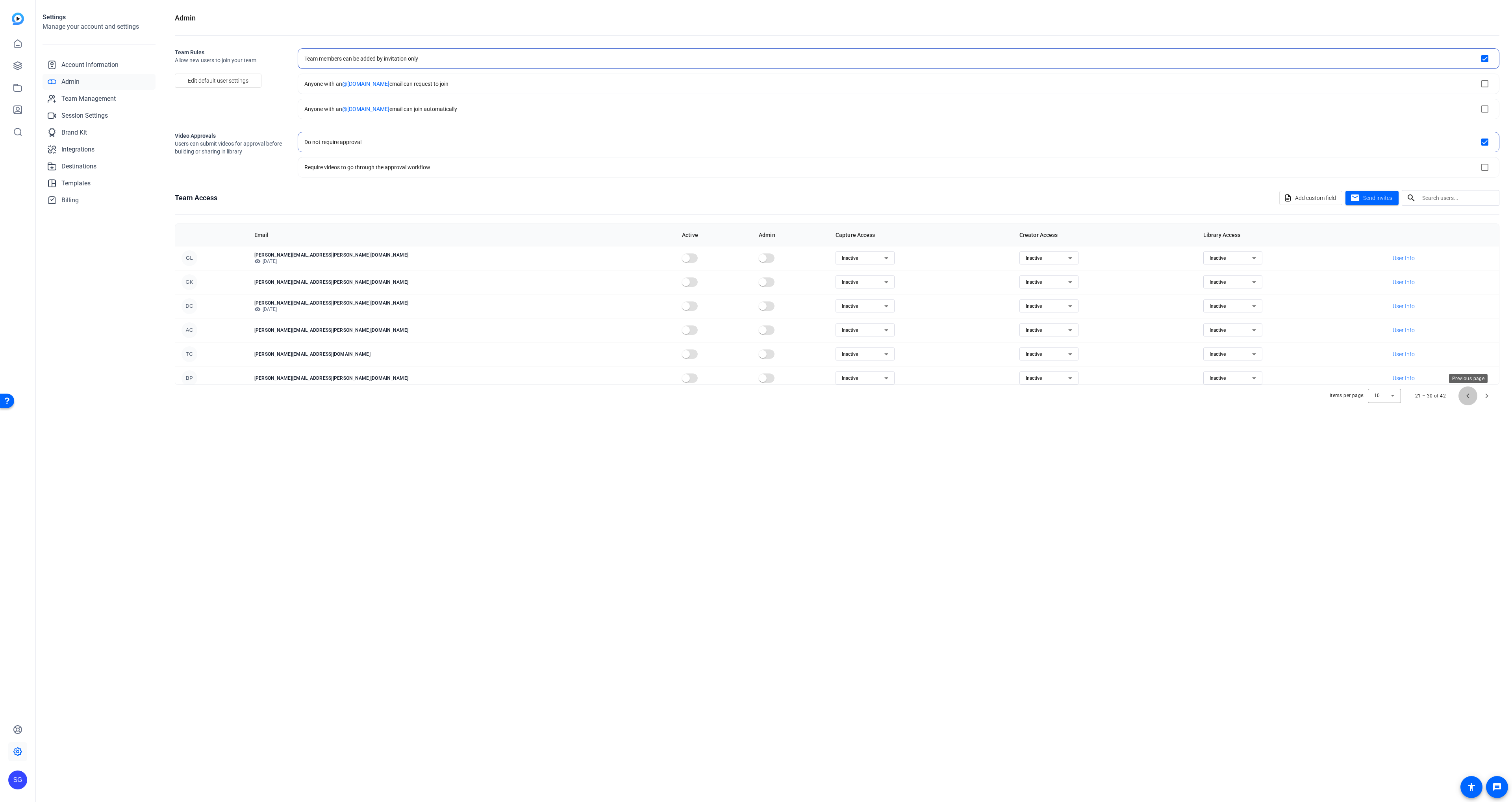
click at [1463, 395] on span "Previous page" at bounding box center [1468, 396] width 19 height 19
click at [1210, 298] on div "Director" at bounding box center [1231, 302] width 42 height 9
click at [1169, 333] on span "Inactive" at bounding box center [1164, 330] width 18 height 9
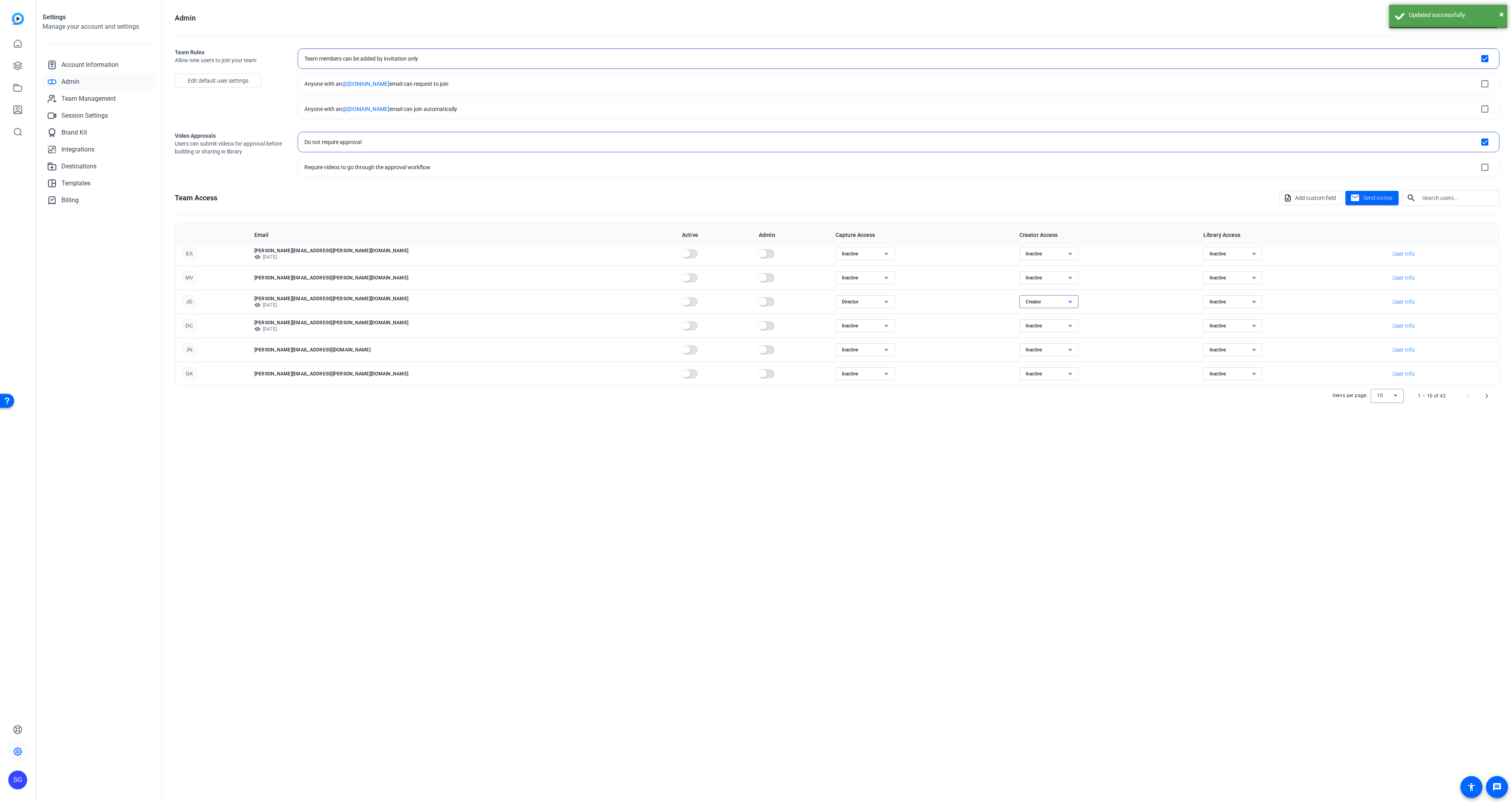
click at [1026, 301] on span "Creator" at bounding box center [1034, 302] width 15 height 5
click at [950, 336] on mat-option "Inactive" at bounding box center [961, 330] width 59 height 12
click at [842, 305] on div "Director" at bounding box center [863, 302] width 42 height 9
drag, startPoint x: 754, startPoint y: 329, endPoint x: 812, endPoint y: 331, distance: 58.0
click at [754, 329] on mat-option "Inactive" at bounding box center [744, 330] width 59 height 12
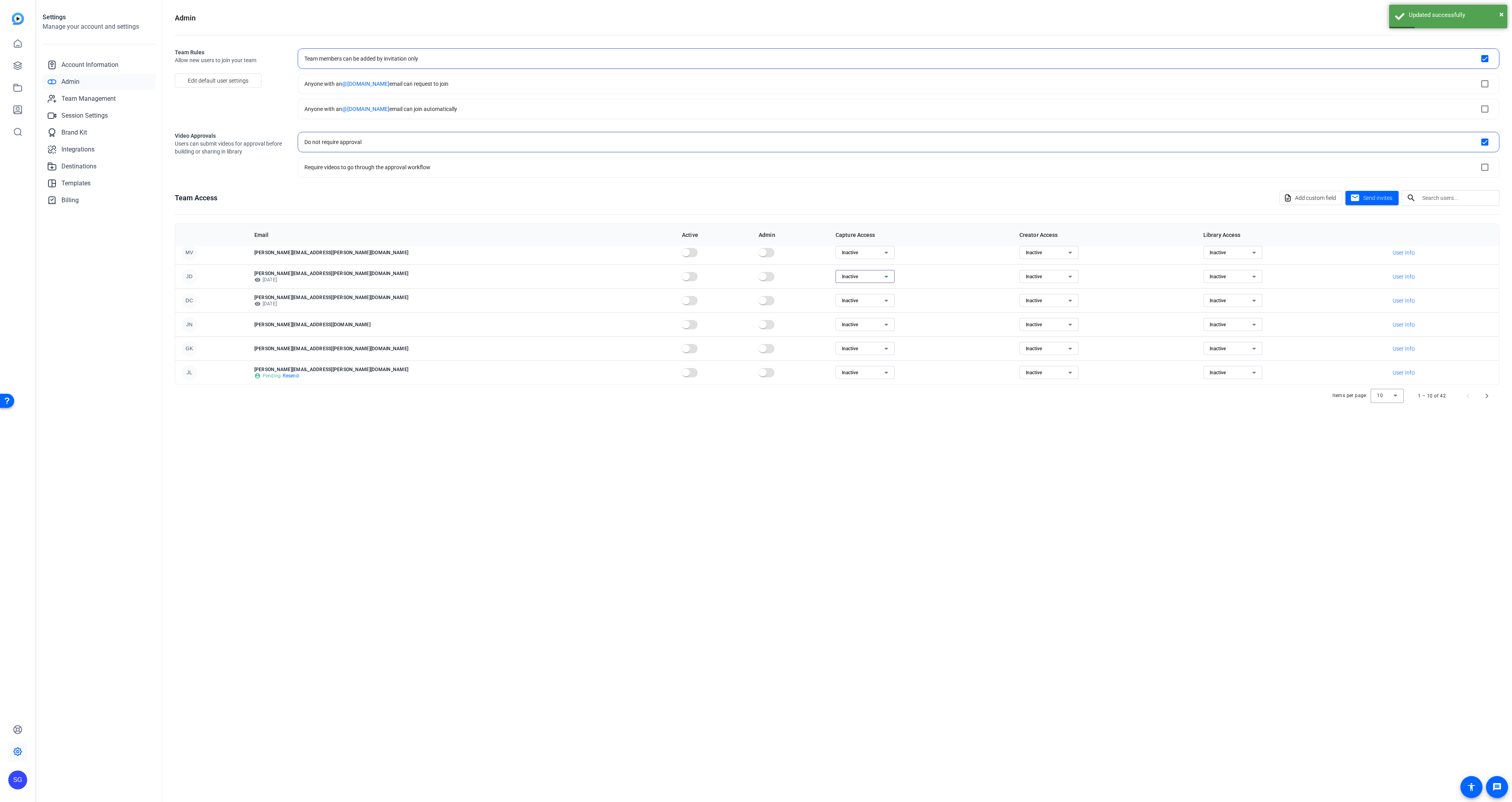
scroll to position [101, 0]
click at [1484, 396] on span "Next page" at bounding box center [1487, 396] width 19 height 19
click at [1499, 402] on div "Items per page: 10 11 – 20 of 42" at bounding box center [837, 396] width 1325 height 22
click at [1489, 398] on span "Next page" at bounding box center [1487, 396] width 19 height 19
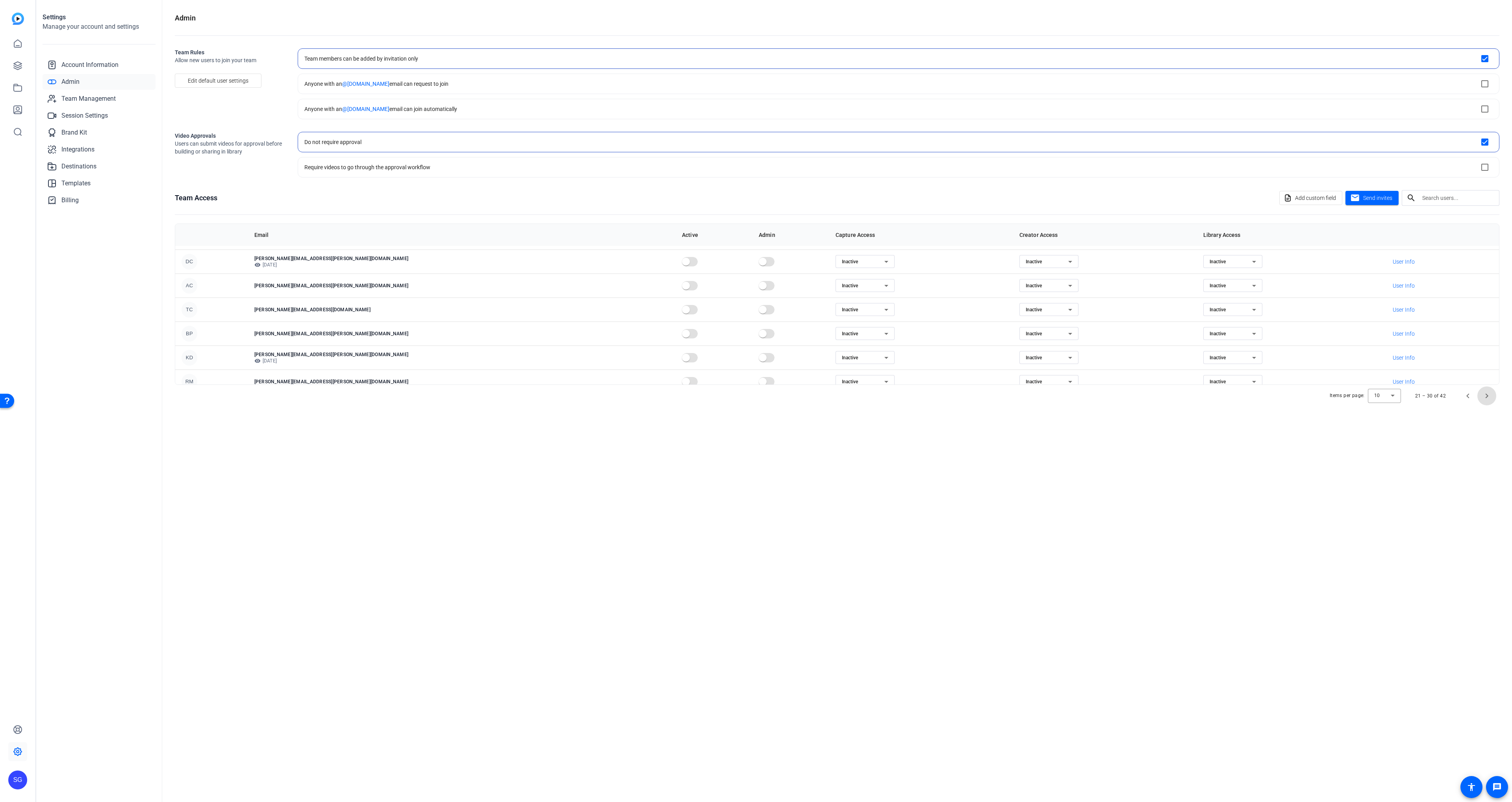
scroll to position [0, 0]
click at [1498, 390] on div "Items per page: 10 21 – 30 of 42" at bounding box center [837, 396] width 1325 height 22
click at [1492, 394] on span "Next page" at bounding box center [1487, 396] width 19 height 19
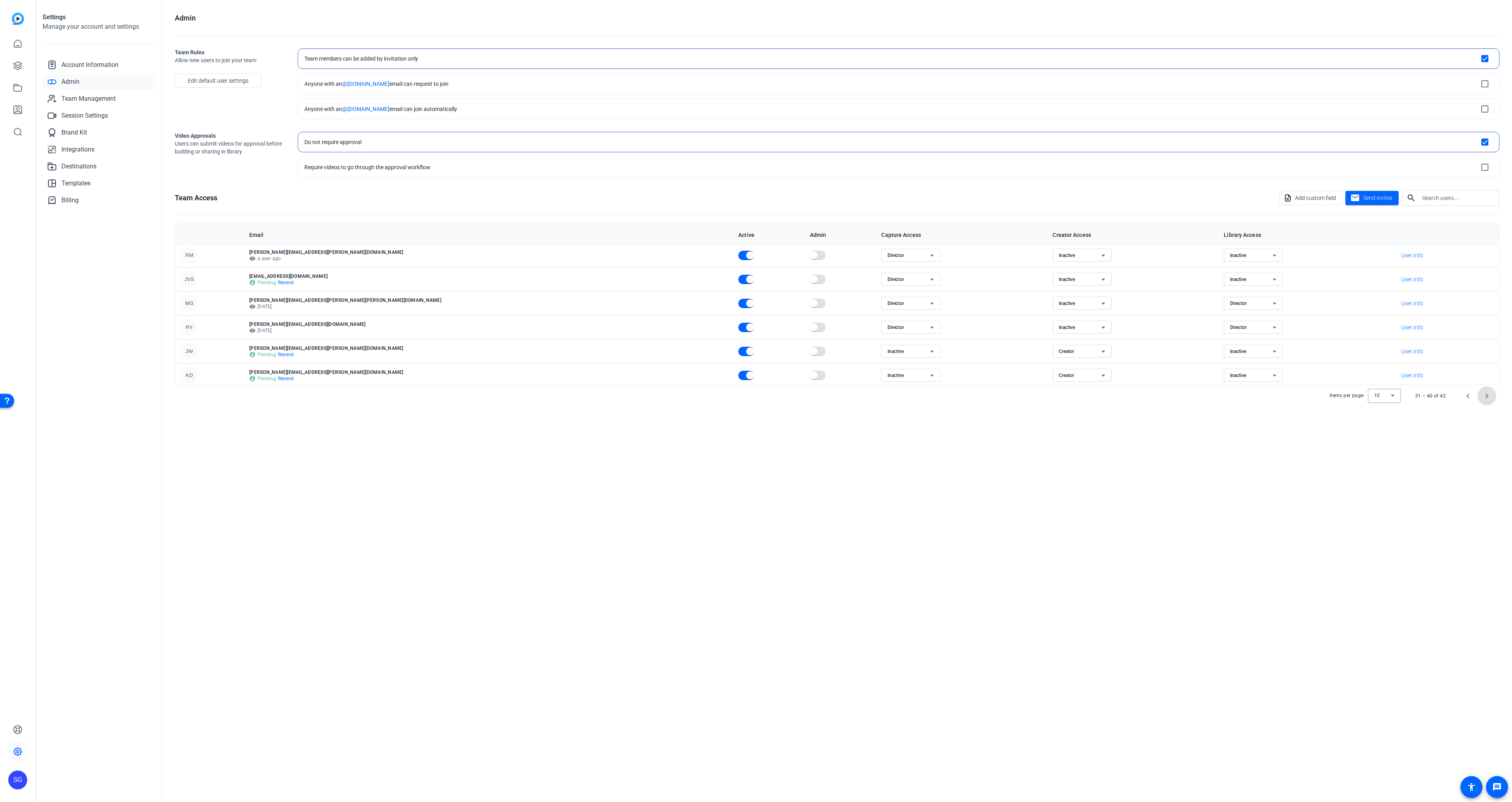
scroll to position [101, 0]
drag, startPoint x: 1485, startPoint y: 395, endPoint x: 1480, endPoint y: 395, distance: 5.0
click at [1486, 395] on span "Next page" at bounding box center [1487, 396] width 19 height 19
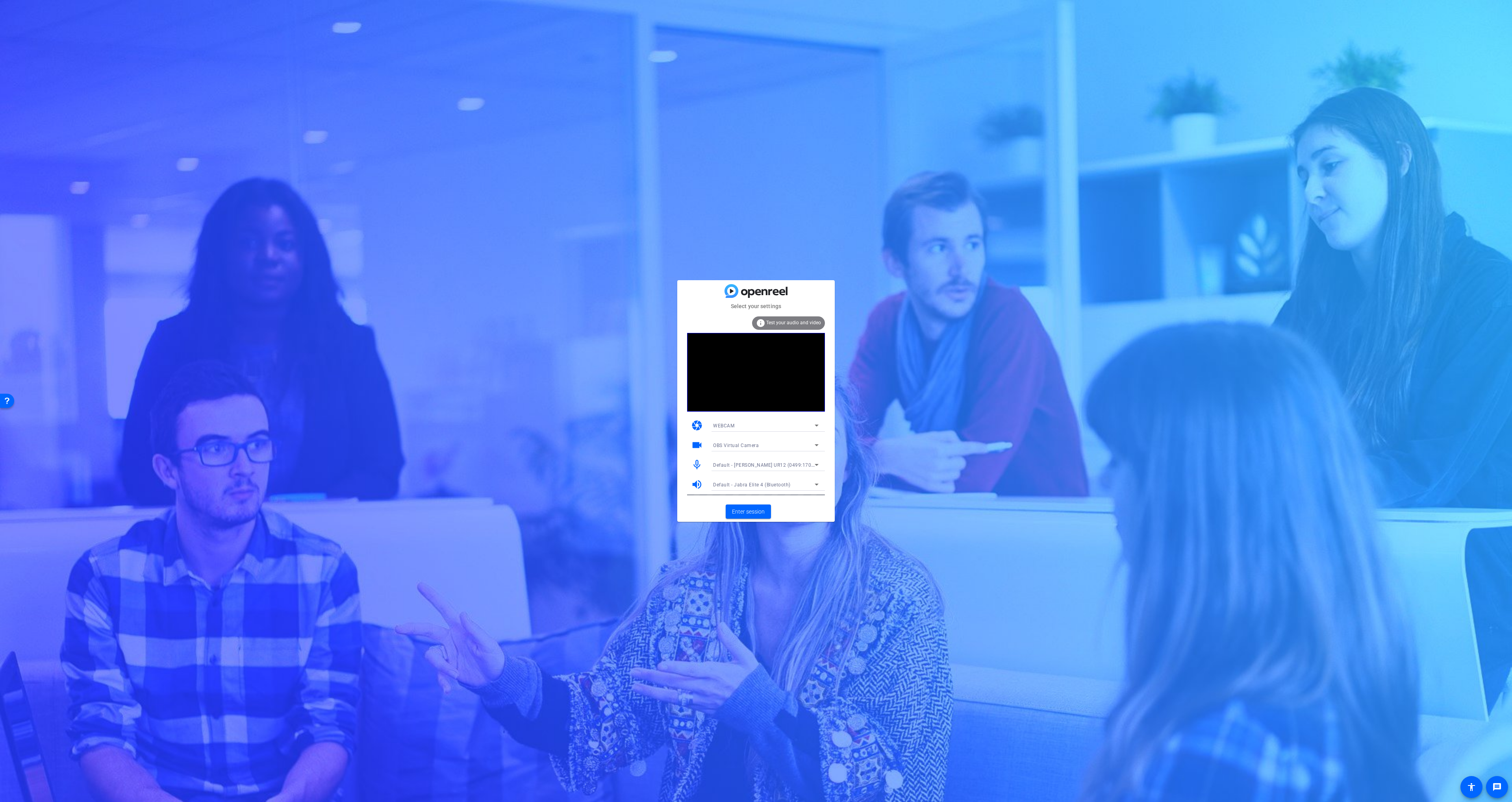
click at [772, 466] on span "Default - [PERSON_NAME] UR12 (0499:170a)" at bounding box center [764, 465] width 103 height 6
click at [18, 72] on div at bounding box center [14, 67] width 8 height 8
click at [779, 486] on span "Default - Jabra Elite 4 (Bluetooth)" at bounding box center [752, 485] width 77 height 5
click at [781, 546] on mat-option "[PERSON_NAME] UR12 (0499:170a)" at bounding box center [765, 550] width 118 height 12
click at [783, 504] on mat-card-actions "Enter session" at bounding box center [756, 512] width 157 height 21
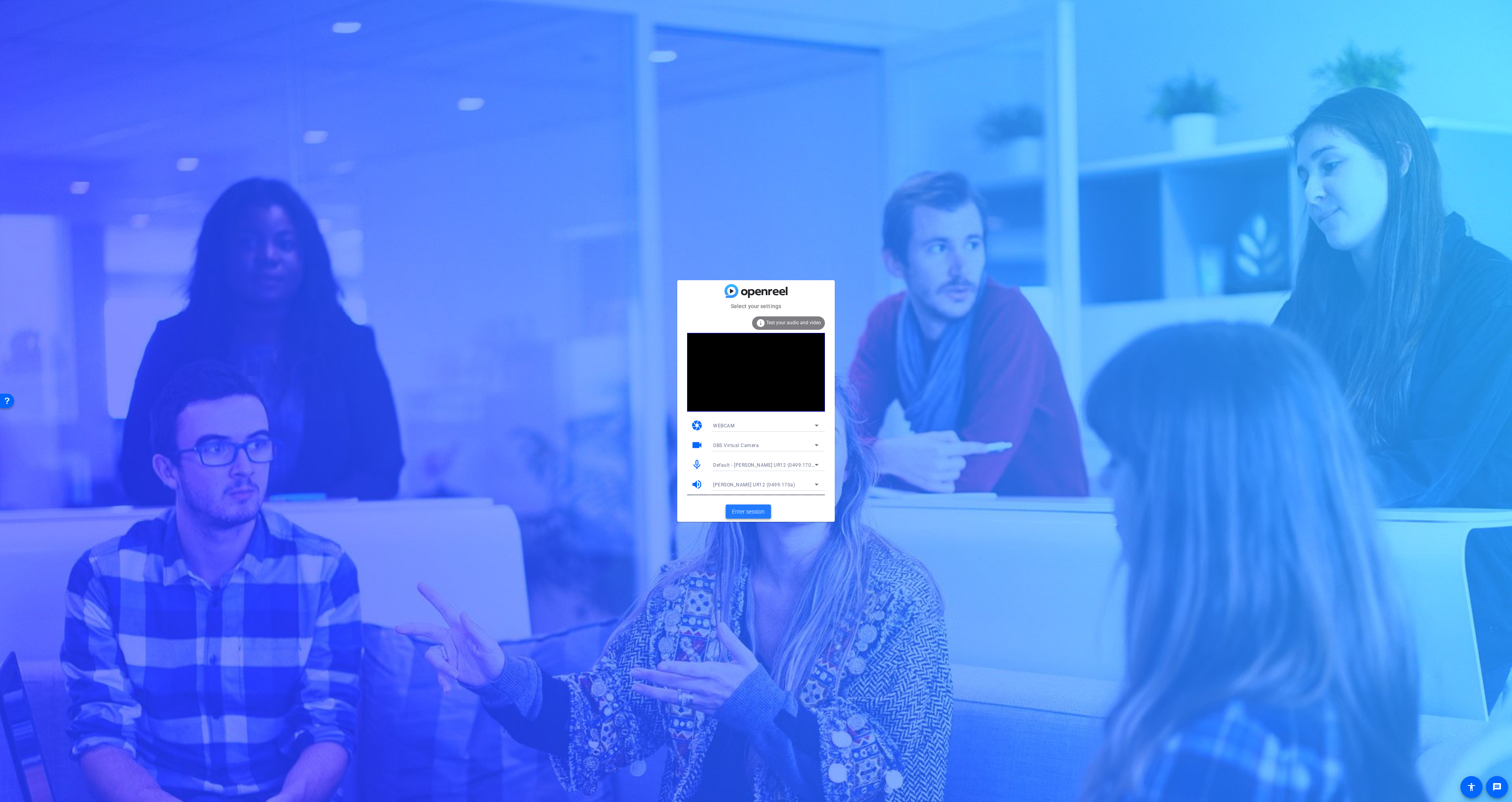
click at [761, 510] on span "Enter session" at bounding box center [748, 512] width 33 height 8
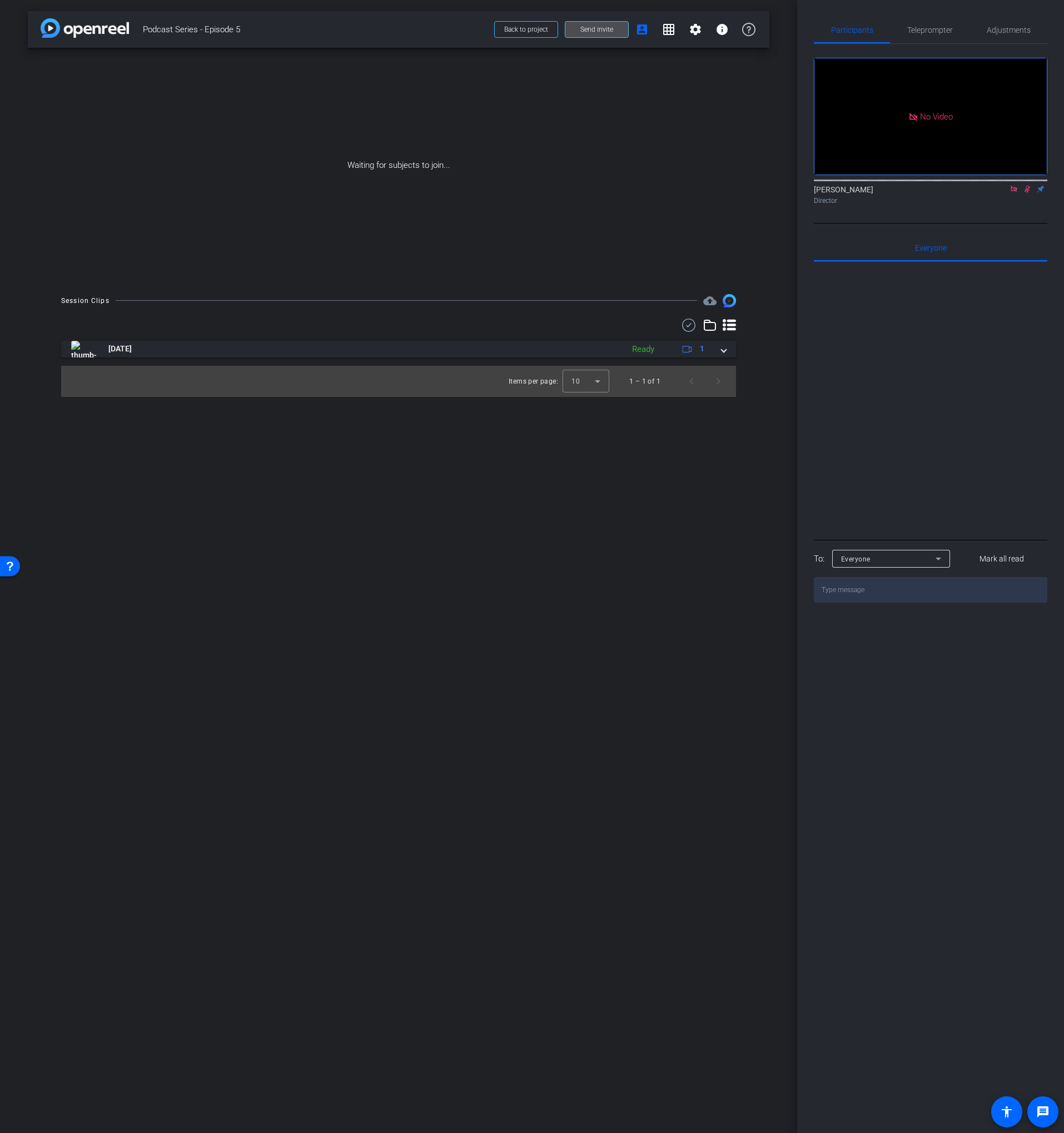
click at [611, 32] on span "Send invite" at bounding box center [597, 29] width 33 height 9
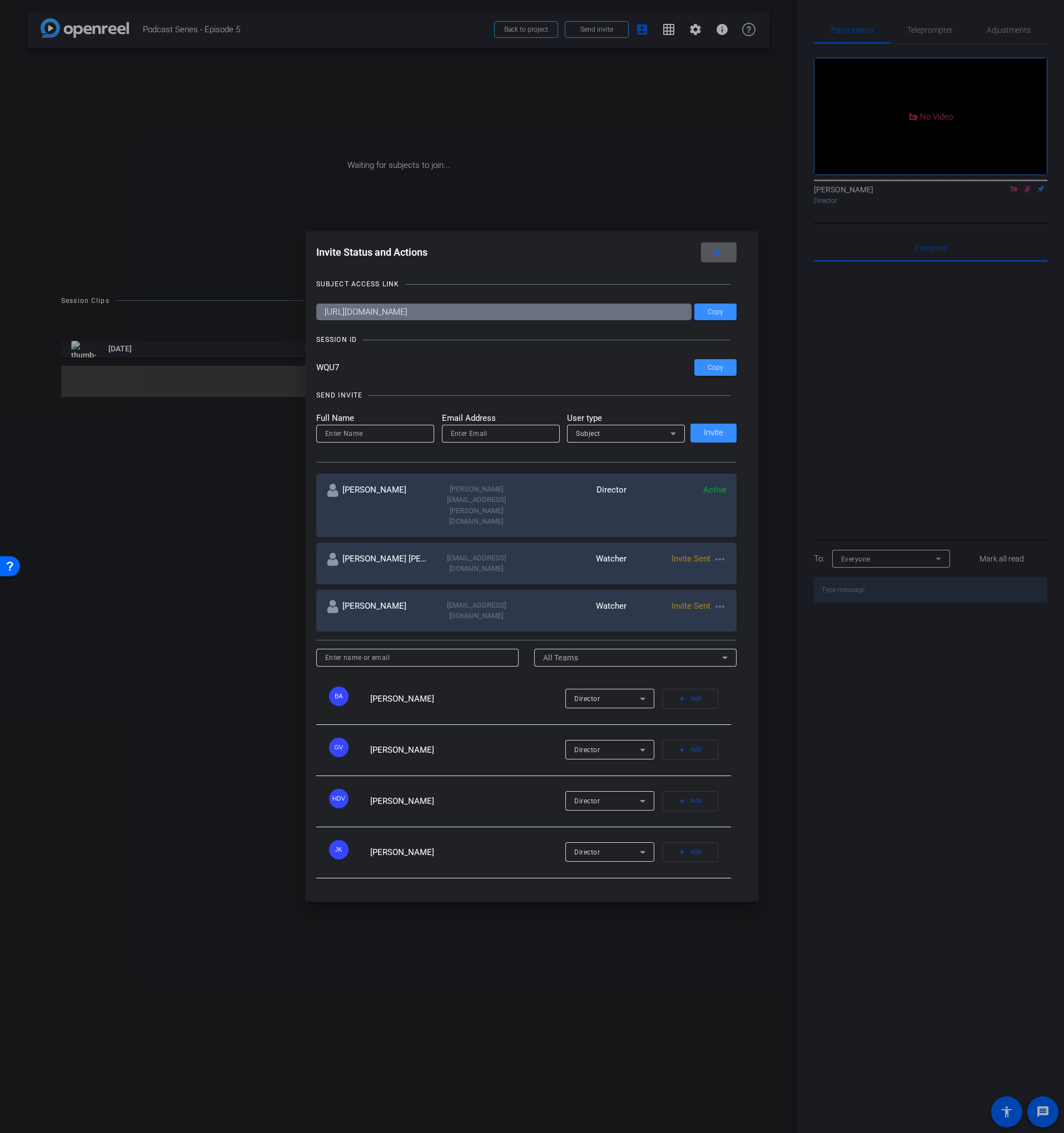
click at [385, 440] on input at bounding box center [375, 433] width 100 height 13
paste input "[PERSON_NAME][EMAIL_ADDRESS][PERSON_NAME][PERSON_NAME][DOMAIN_NAME]"
type input "[PERSON_NAME][EMAIL_ADDRESS][PERSON_NAME][PERSON_NAME][DOMAIN_NAME]"
click at [452, 440] on input "email" at bounding box center [501, 433] width 100 height 13
paste input "[PERSON_NAME][EMAIL_ADDRESS][PERSON_NAME][PERSON_NAME][DOMAIN_NAME]"
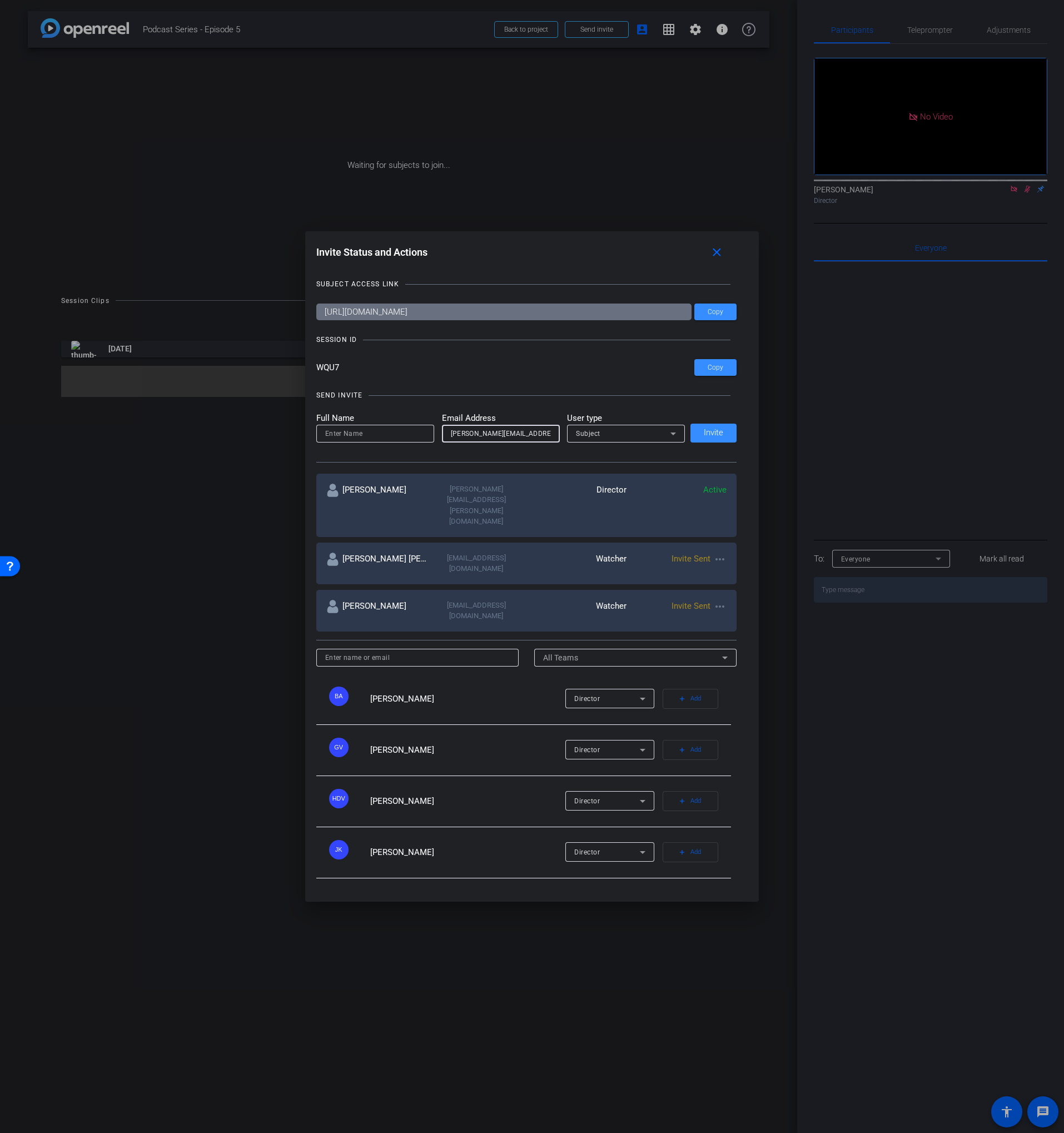
click at [476, 440] on input "[PERSON_NAME][EMAIL_ADDRESS][PERSON_NAME][PERSON_NAME][DOMAIN_NAME]" at bounding box center [501, 433] width 100 height 13
drag, startPoint x: 476, startPoint y: 455, endPoint x: 415, endPoint y: 455, distance: 61.0
click at [424, 443] on form "Full Name Email Address [PERSON_NAME][EMAIL_ADDRESS][PERSON_NAME][PERSON_NAME][…" at bounding box center [501, 427] width 369 height 31
type input "[PERSON_NAME][EMAIL_ADDRESS][PERSON_NAME][PERSON_NAME][DOMAIN_NAME]"
click at [352, 440] on input at bounding box center [375, 433] width 100 height 13
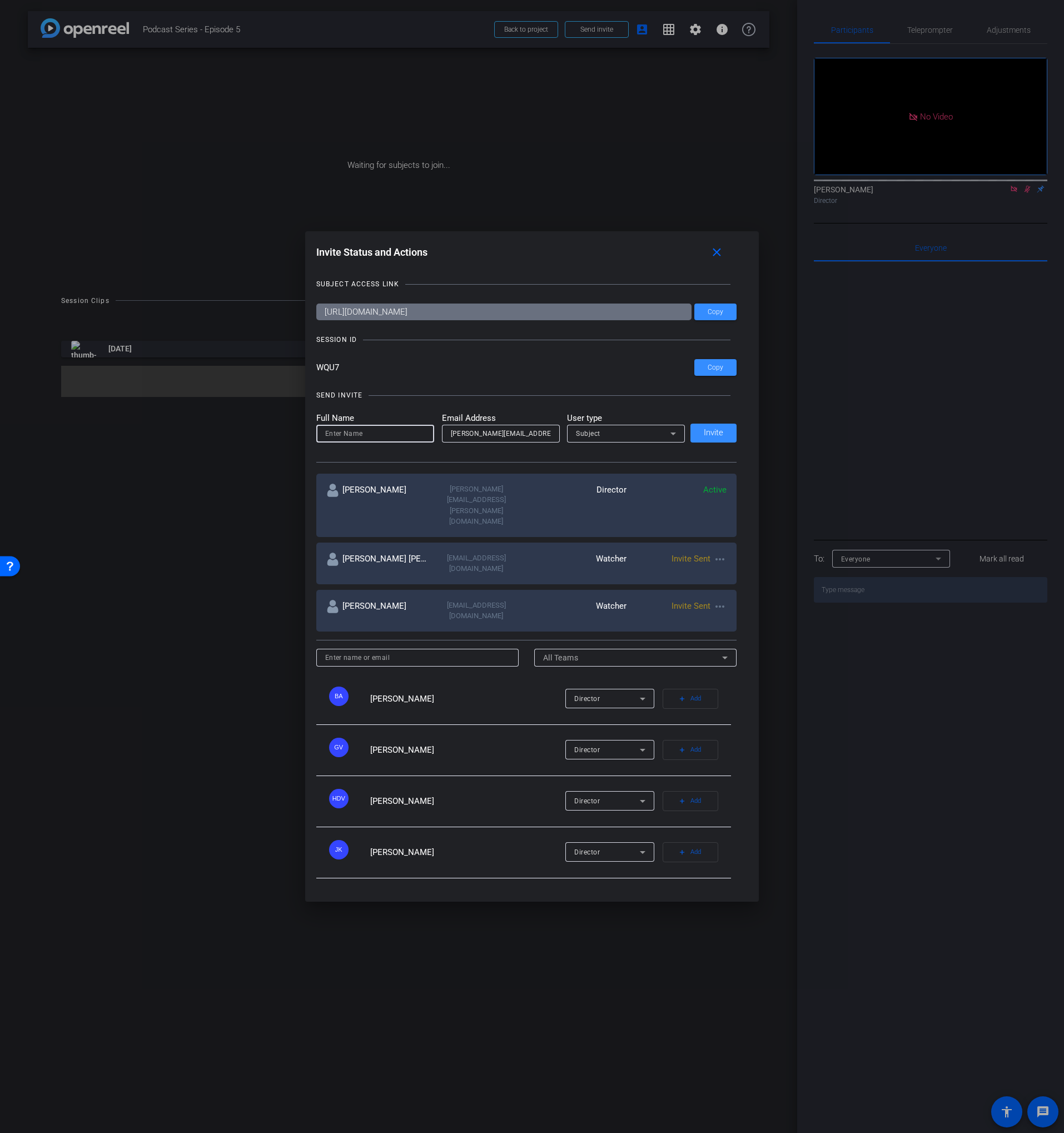
paste input "[PERSON_NAME].[PERSON_NAME]"
drag, startPoint x: 329, startPoint y: 457, endPoint x: 294, endPoint y: 455, distance: 35.1
click at [301, 454] on div "Invite Status and Actions close SUBJECT ACCESS LINK [URL][DOMAIN_NAME] Copy SES…" at bounding box center [532, 566] width 1064 height 1133
drag, startPoint x: 345, startPoint y: 457, endPoint x: 347, endPoint y: 510, distance: 53.0
click at [345, 440] on input "[PERSON_NAME].[PERSON_NAME]" at bounding box center [375, 433] width 100 height 13
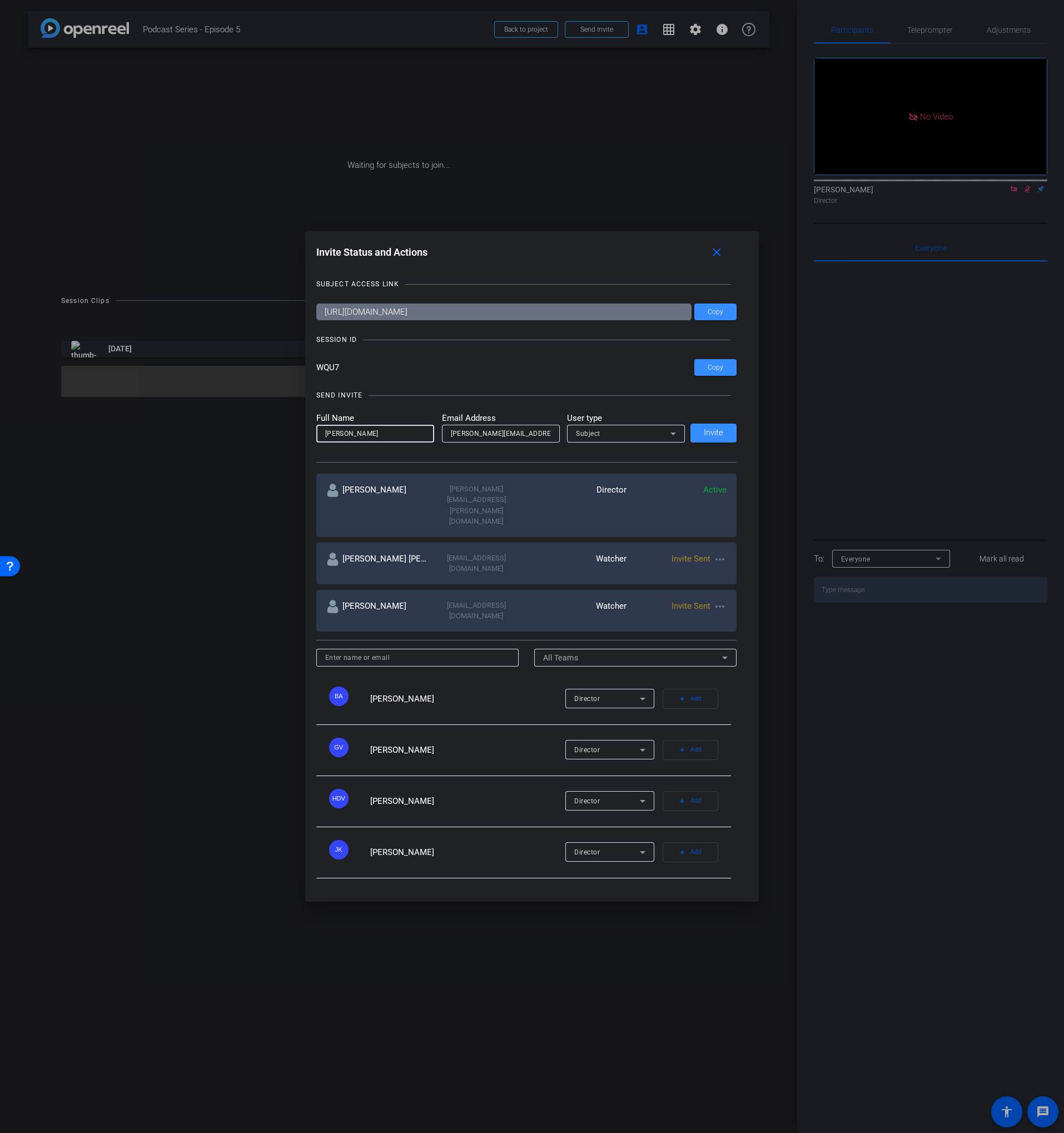
type input "[PERSON_NAME]"
click at [402, 375] on input "WQU7" at bounding box center [505, 367] width 379 height 17
click at [448, 428] on div "SEND INVITE Full Name [PERSON_NAME] Email Address [PERSON_NAME][EMAIL_ADDRESS][…" at bounding box center [527, 420] width 421 height 84
click at [708, 437] on span "Invite" at bounding box center [713, 433] width 19 height 8
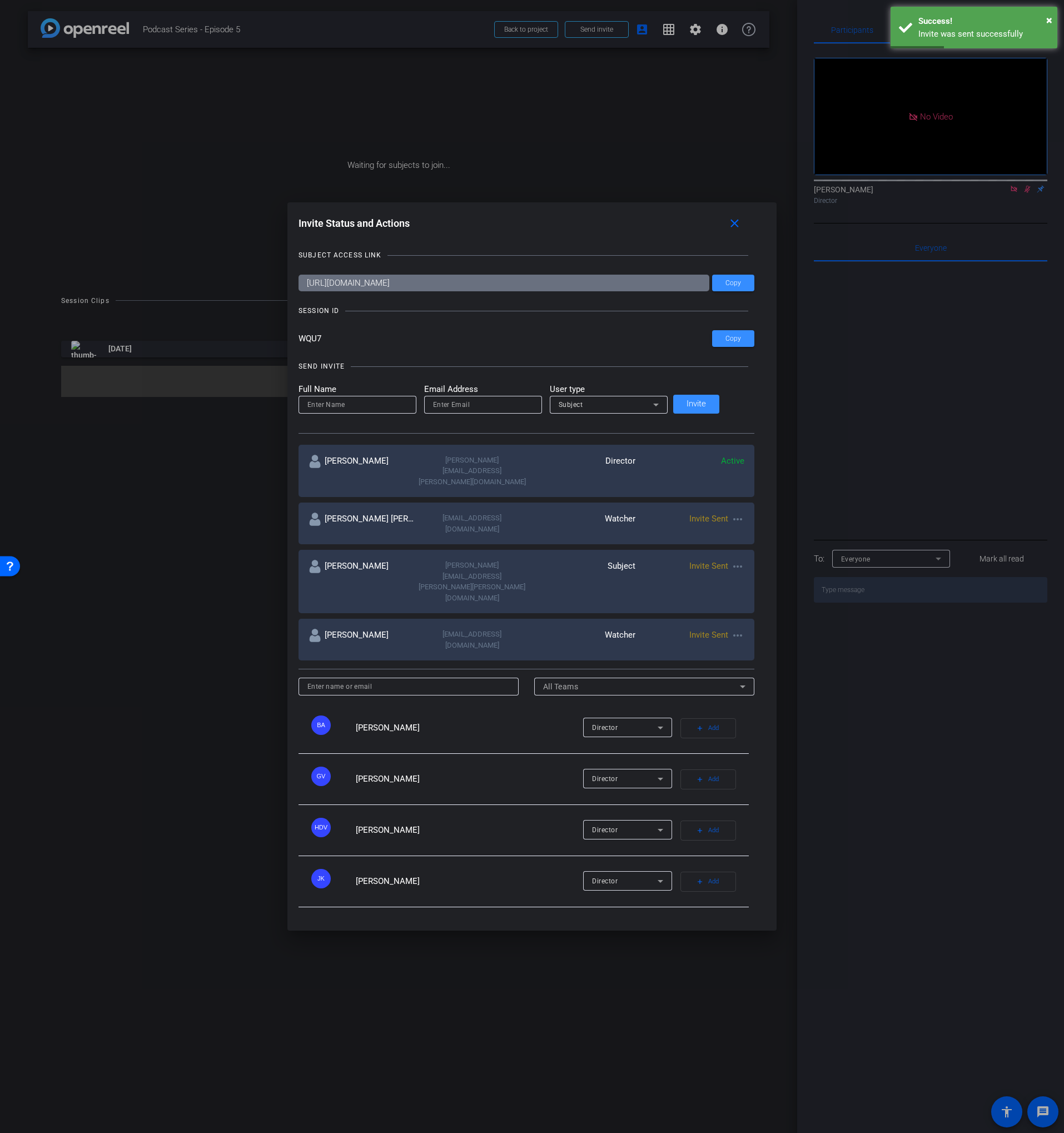
click at [731, 526] on mat-icon "more_horiz" at bounding box center [738, 520] width 13 height 13
click at [741, 564] on span "Re-Send Invite" at bounding box center [763, 564] width 84 height 13
click at [731, 629] on mat-icon "more_horiz" at bounding box center [738, 636] width 13 height 13
click at [746, 641] on span "Re-Send Invite" at bounding box center [763, 641] width 84 height 13
click at [353, 411] on input at bounding box center [357, 404] width 100 height 13
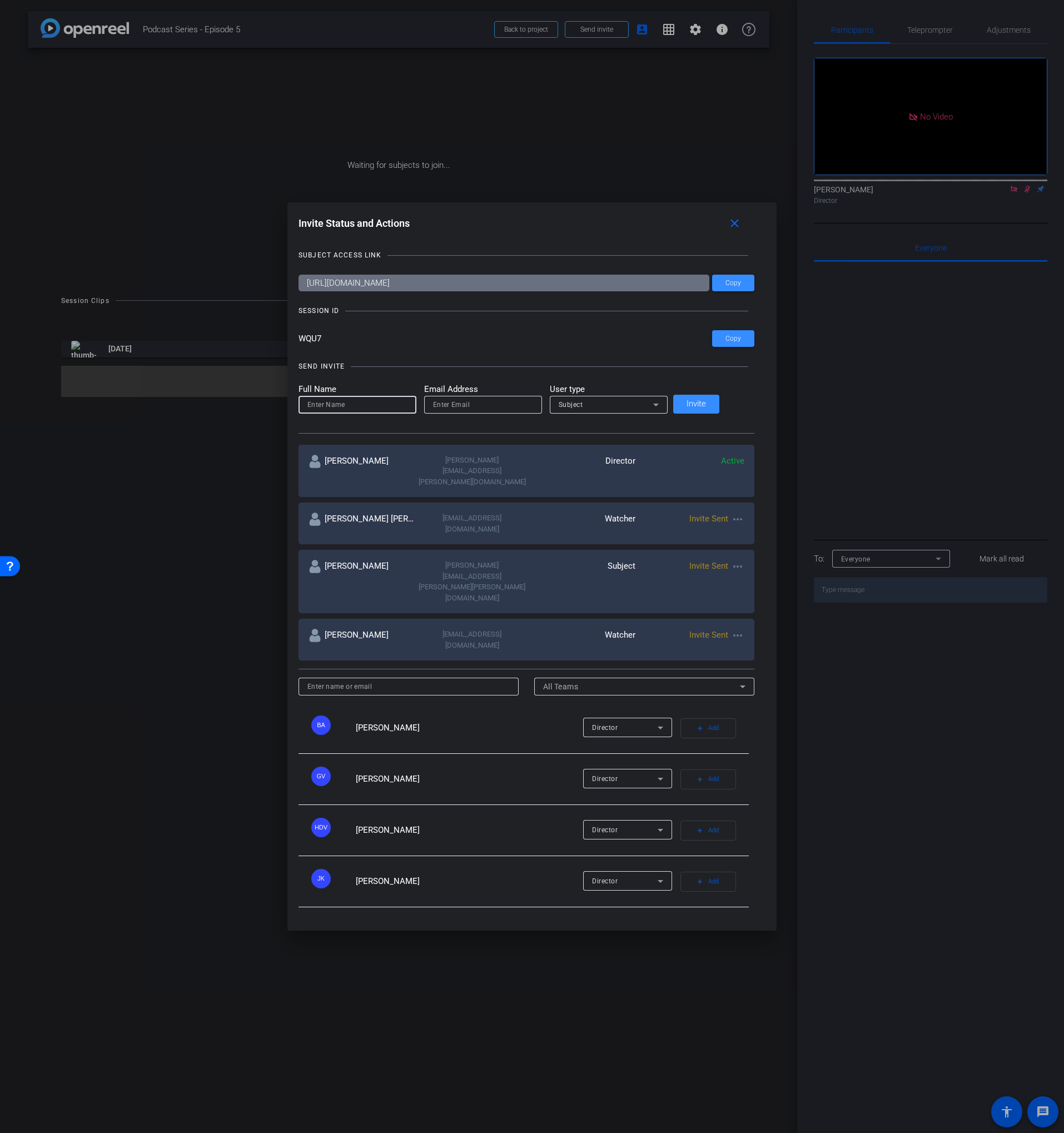
paste input "[PERSON_NAME]"
click at [330, 411] on input "[PERSON_NAME]" at bounding box center [357, 404] width 100 height 13
click at [329, 411] on input ", [PERSON_NAME]" at bounding box center [357, 404] width 100 height 13
click at [356, 411] on input "[PERSON_NAME]" at bounding box center [357, 404] width 100 height 13
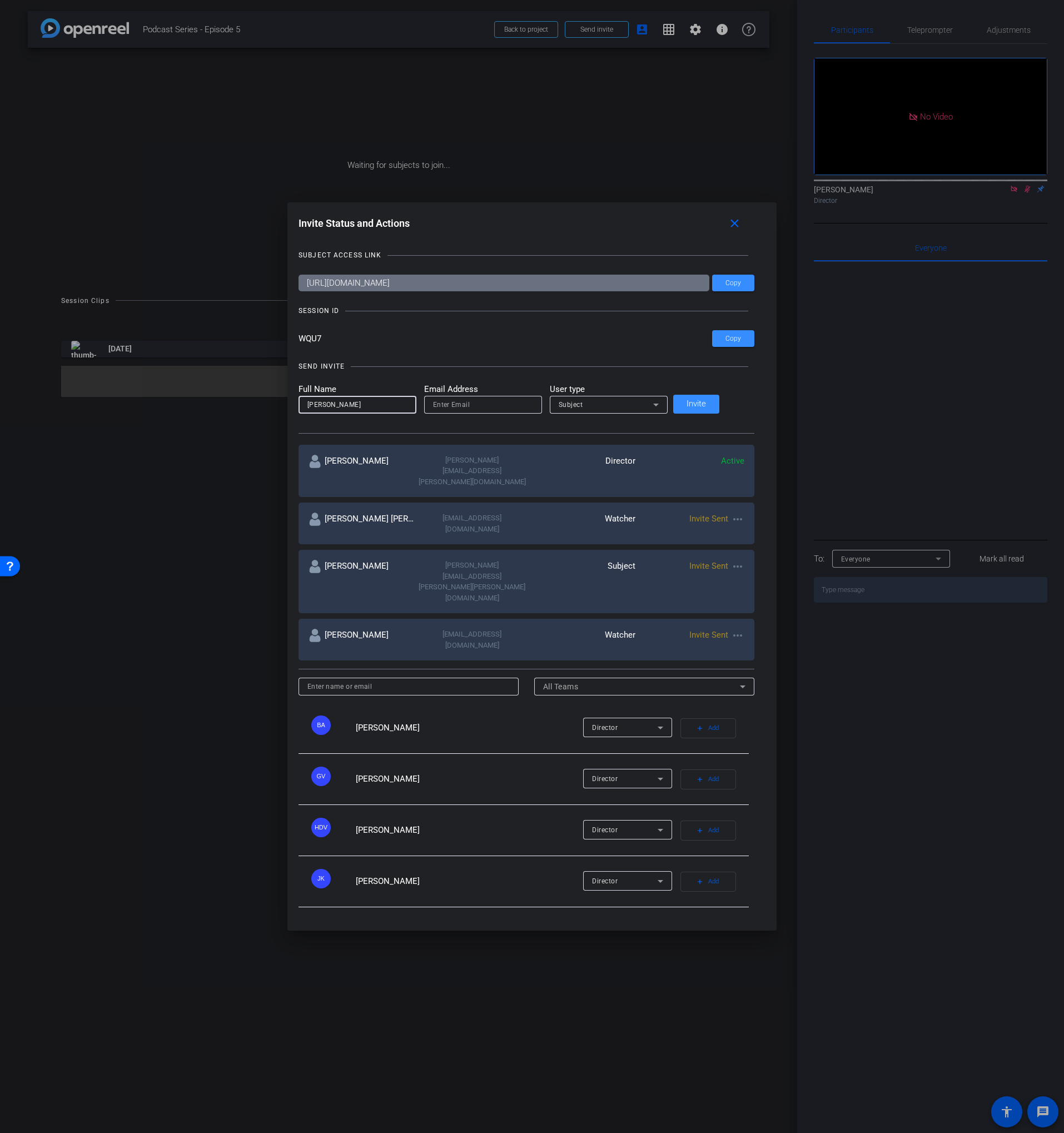
paste input "[PERSON_NAME]"
type input "[PERSON_NAME]"
click at [499, 411] on input "email" at bounding box center [483, 404] width 100 height 13
paste input "[EMAIL_ADDRESS][DOMAIN_NAME]"
type input "[EMAIL_ADDRESS][DOMAIN_NAME]"
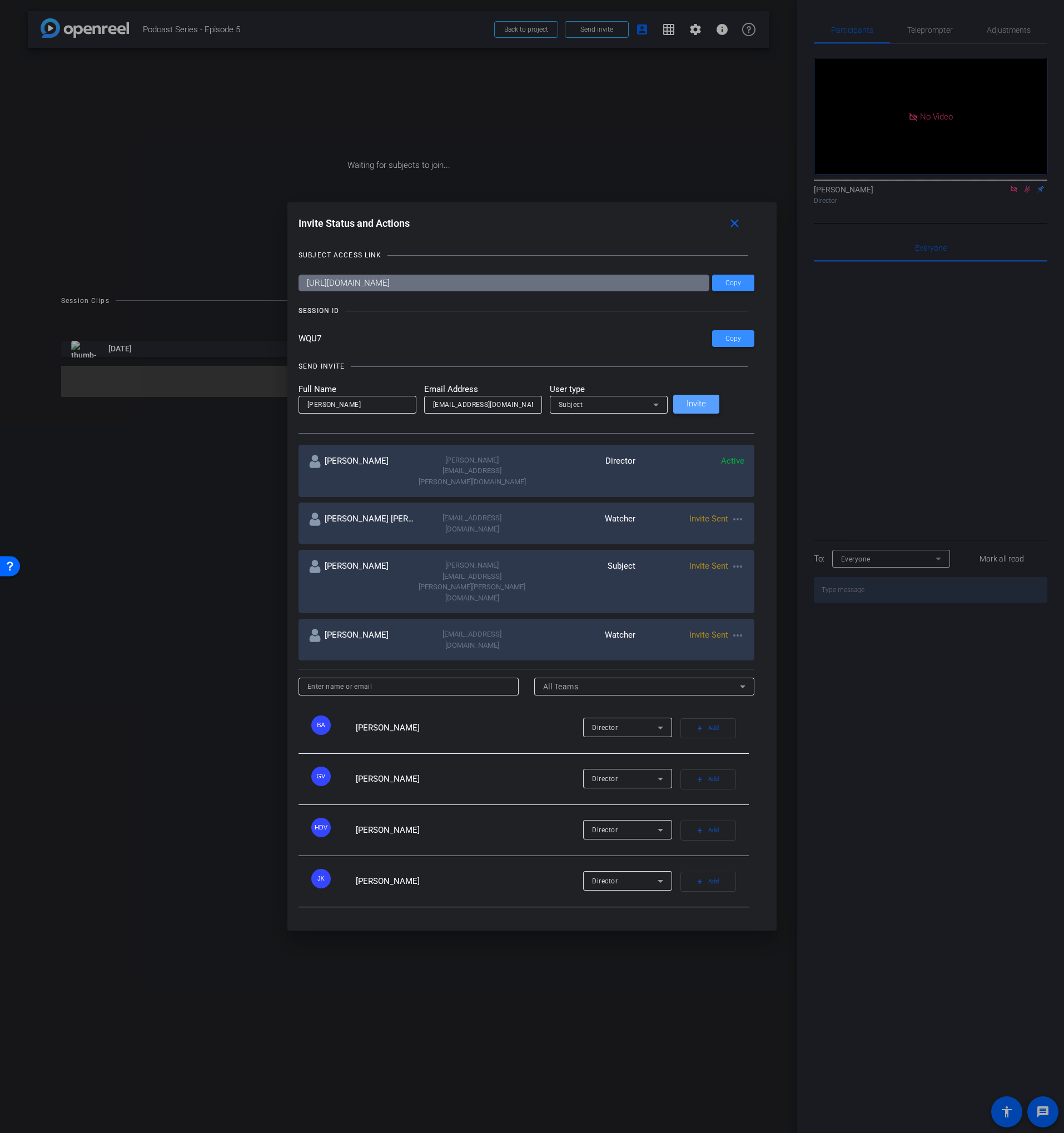
click at [709, 418] on span at bounding box center [696, 404] width 46 height 27
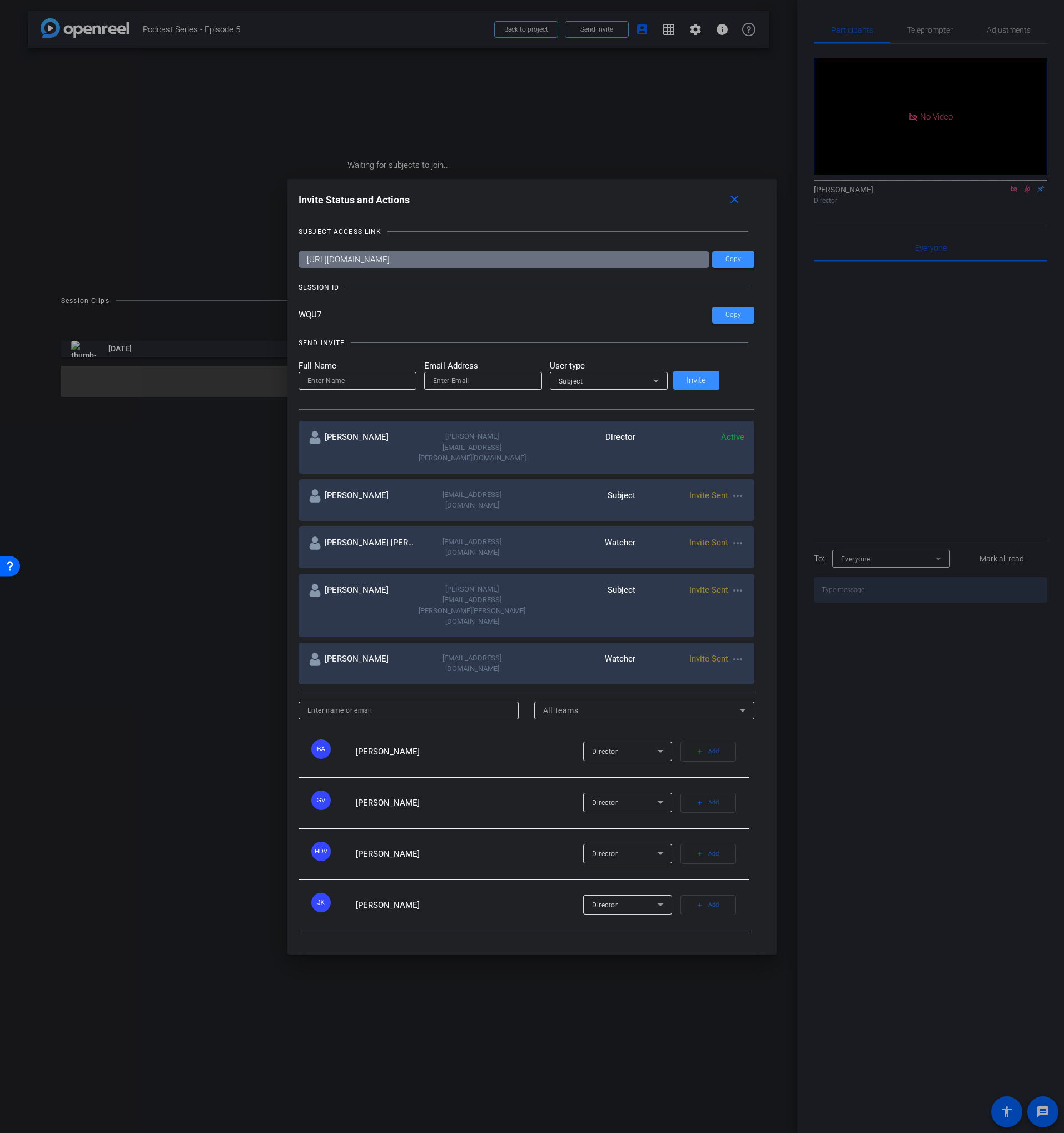
click at [355, 388] on input at bounding box center [357, 380] width 100 height 13
paste input "[PERSON_NAME]"
click at [332, 388] on input "[PERSON_NAME]" at bounding box center [357, 380] width 100 height 13
click at [331, 388] on input "[PERSON_NAME]" at bounding box center [357, 380] width 100 height 13
click at [373, 388] on input "[PERSON_NAME] [PERSON_NAME]" at bounding box center [357, 380] width 100 height 13
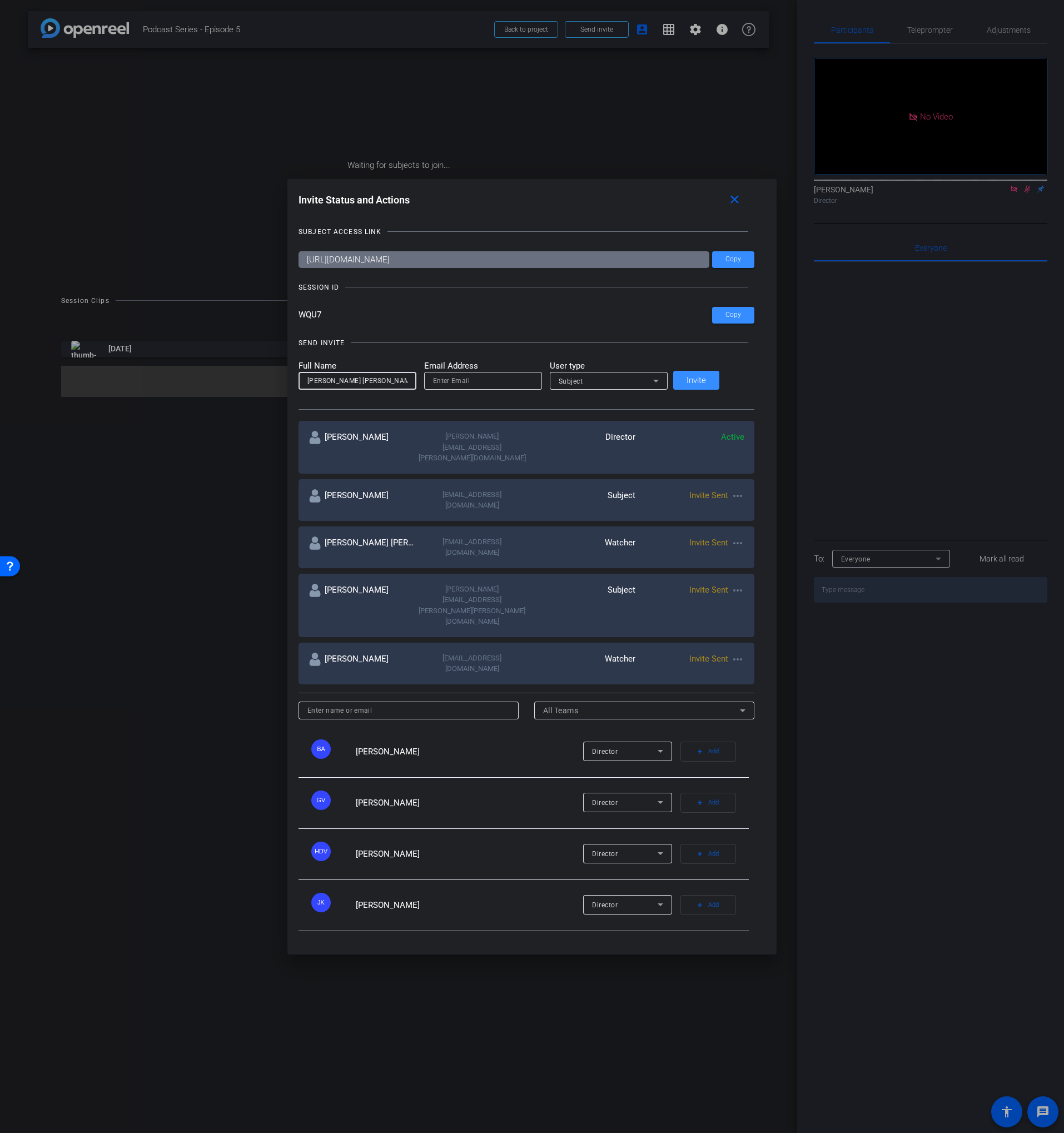
paste input "[PERSON_NAME]"
type input "[PERSON_NAME]"
click at [501, 388] on input "email" at bounding box center [483, 380] width 100 height 13
paste input "[EMAIL_ADDRESS][DOMAIN_NAME]"
type input "[EMAIL_ADDRESS][DOMAIN_NAME]"
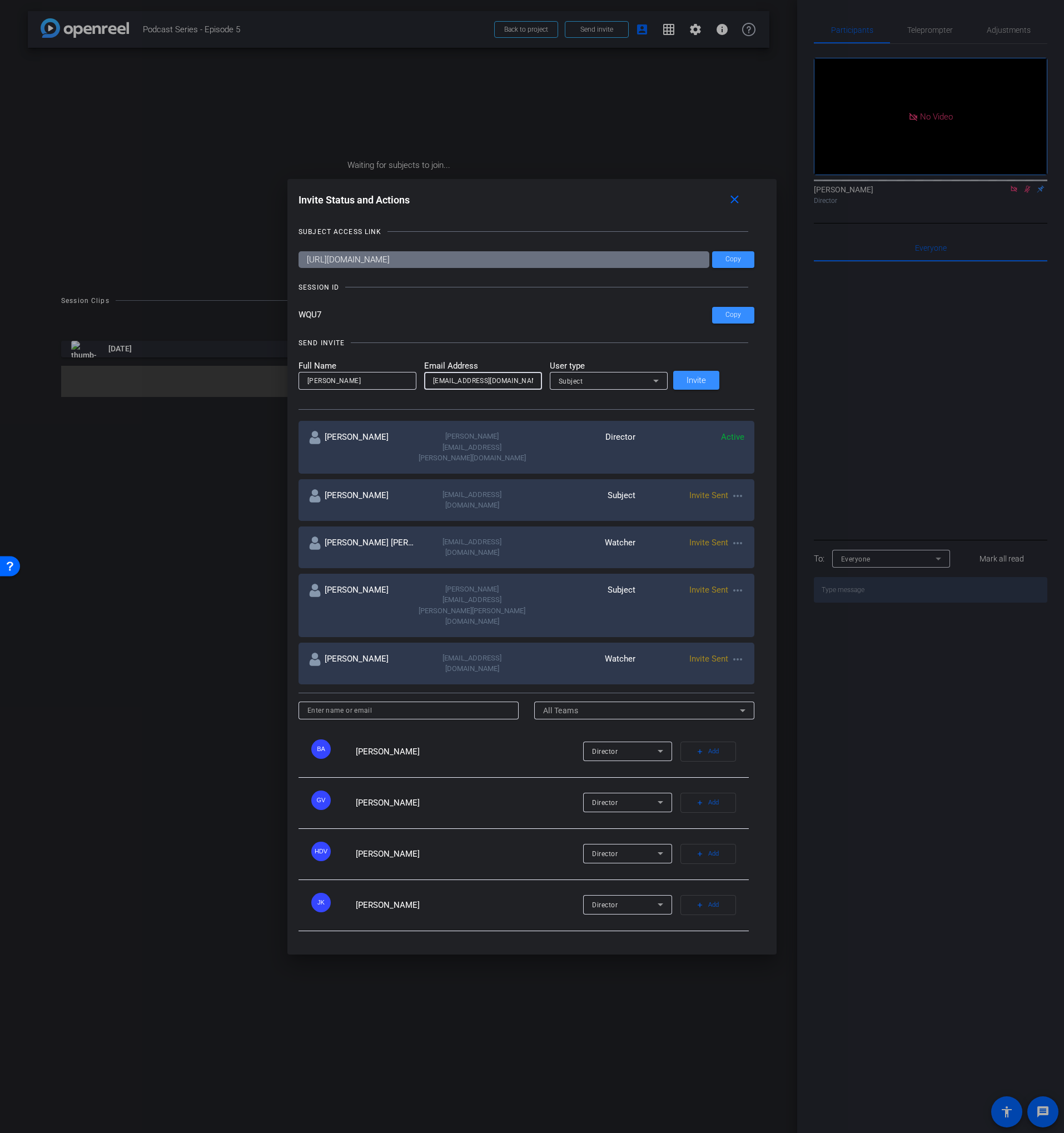
click at [608, 388] on div "Subject" at bounding box center [606, 380] width 94 height 14
click at [599, 458] on span "Watcher" at bounding box center [590, 458] width 28 height 13
click at [705, 394] on span at bounding box center [696, 380] width 46 height 27
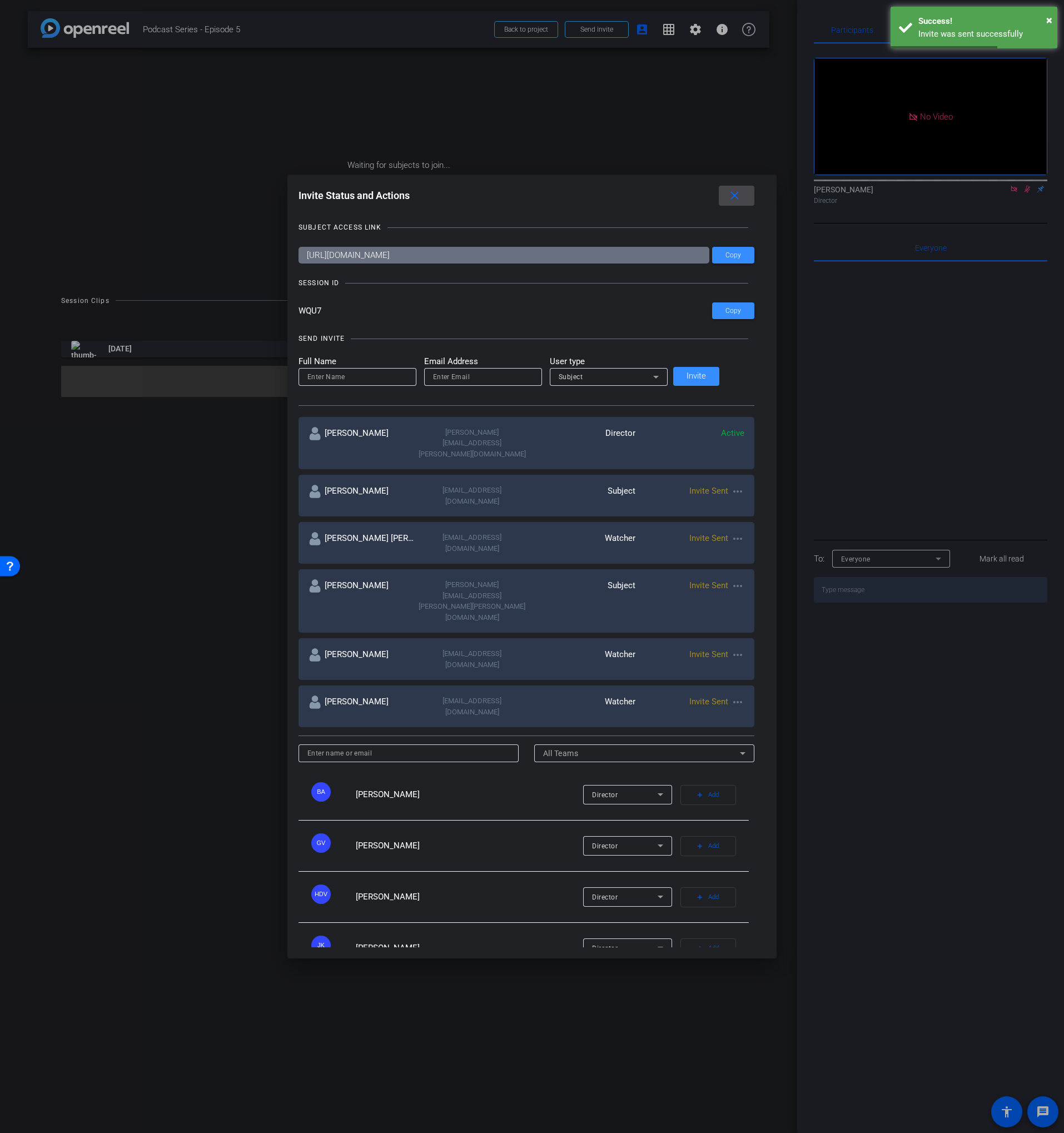
click at [728, 203] on mat-icon "close" at bounding box center [734, 196] width 14 height 14
